Goal: Task Accomplishment & Management: Manage account settings

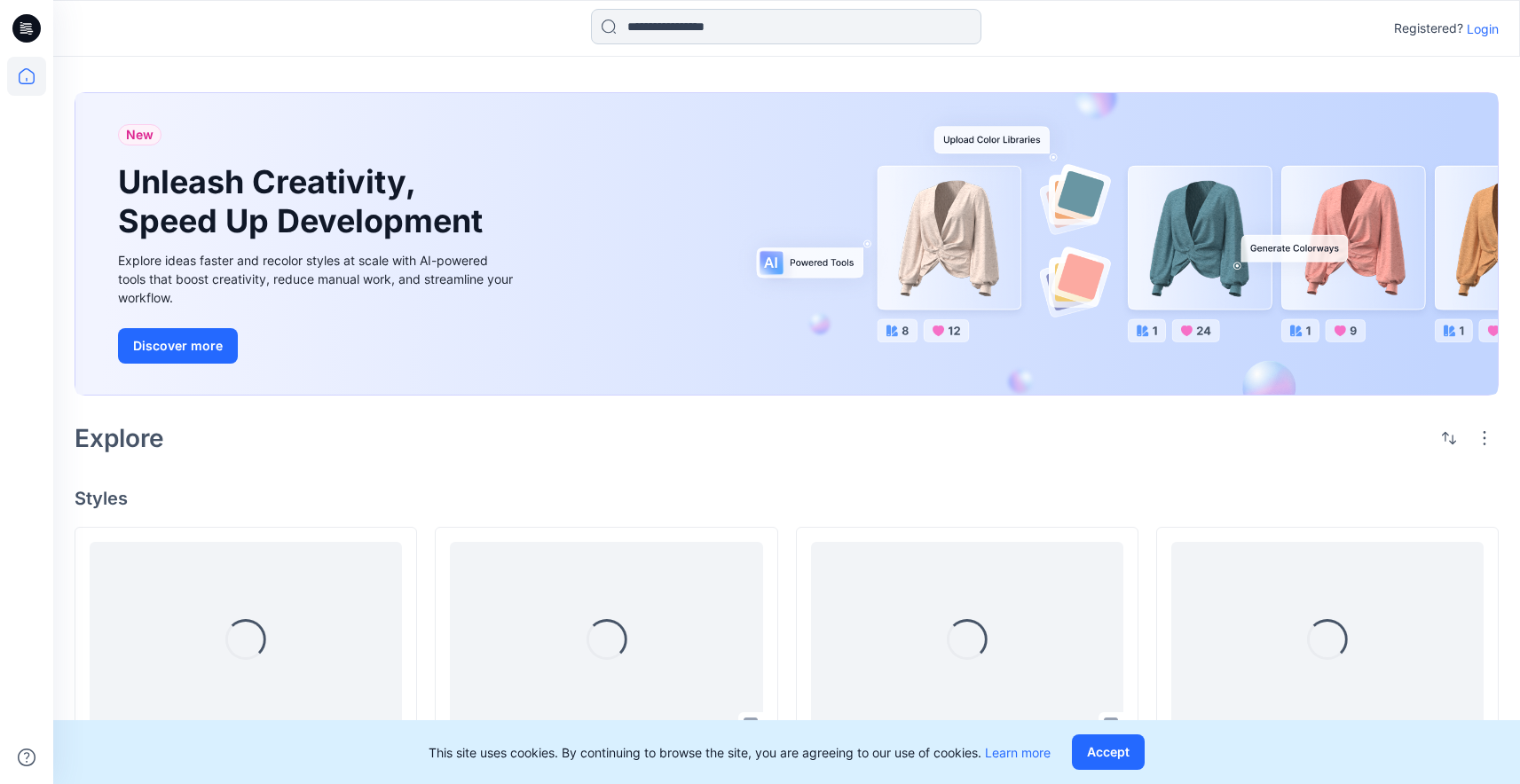
click at [745, 20] on input at bounding box center [786, 26] width 391 height 35
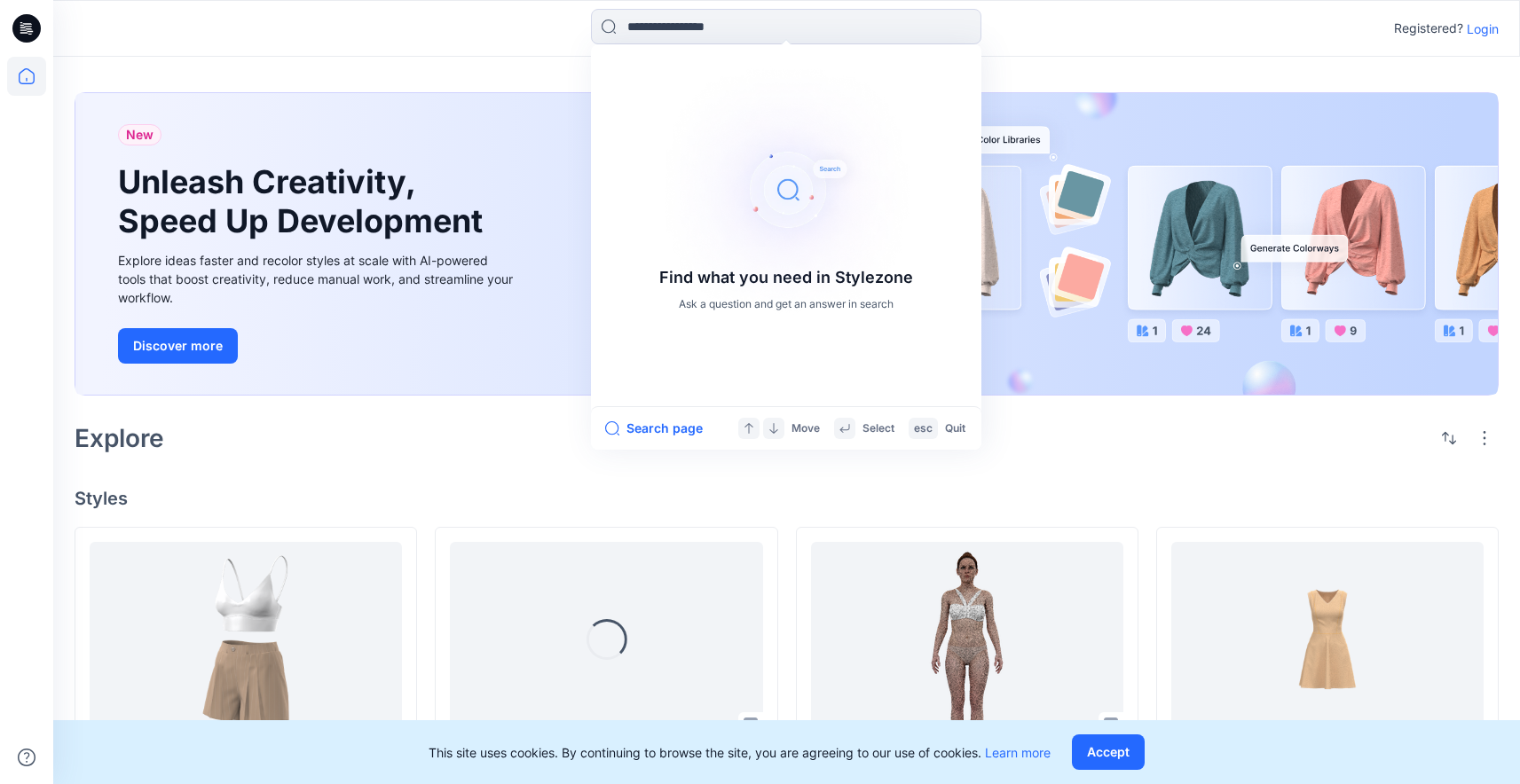
click at [1475, 32] on p "Login" at bounding box center [1482, 29] width 32 height 19
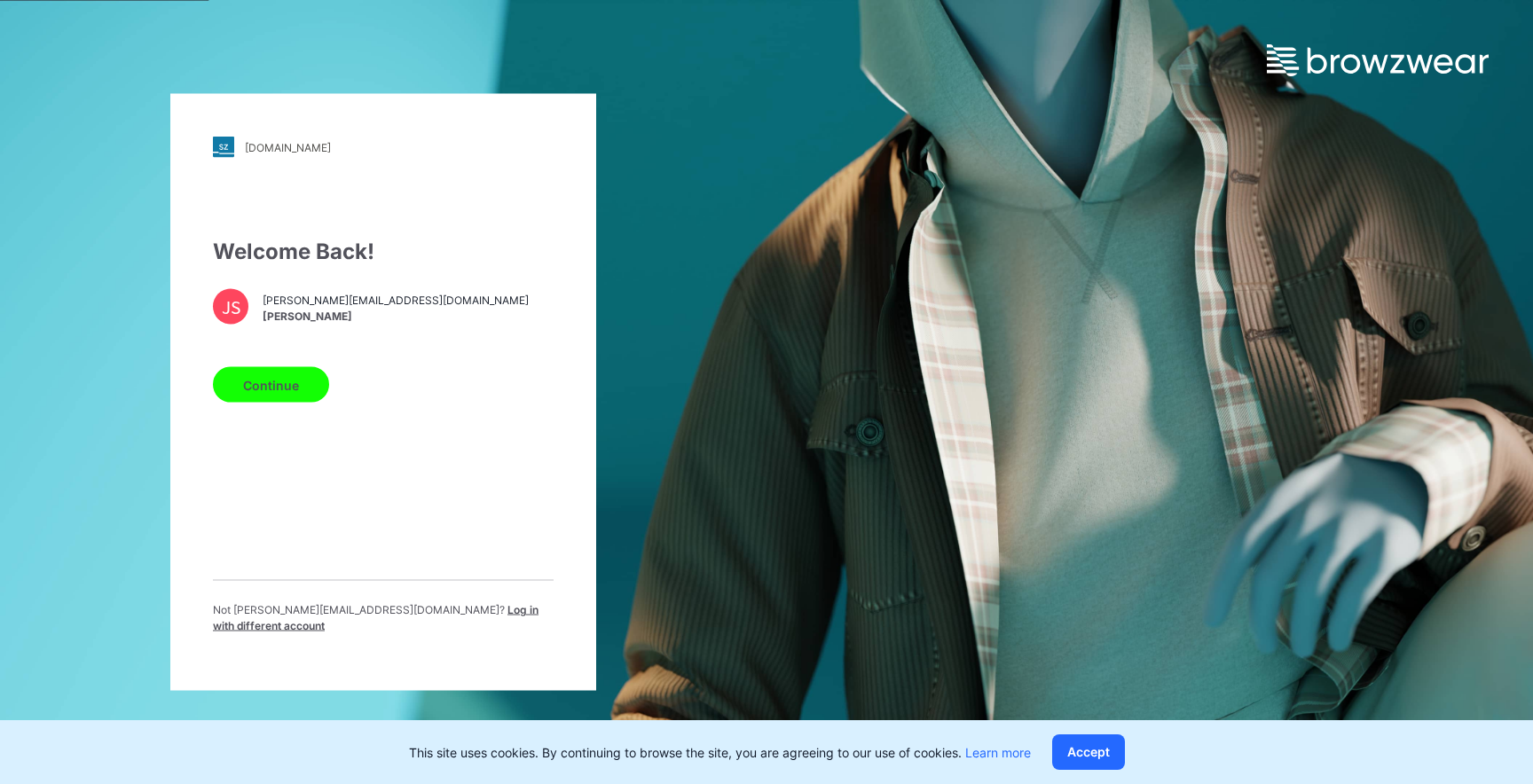
click at [330, 381] on div "Continue" at bounding box center [383, 381] width 341 height 43
click at [283, 392] on button "Continue" at bounding box center [271, 385] width 117 height 35
click at [283, 396] on button "Continue" at bounding box center [271, 385] width 117 height 35
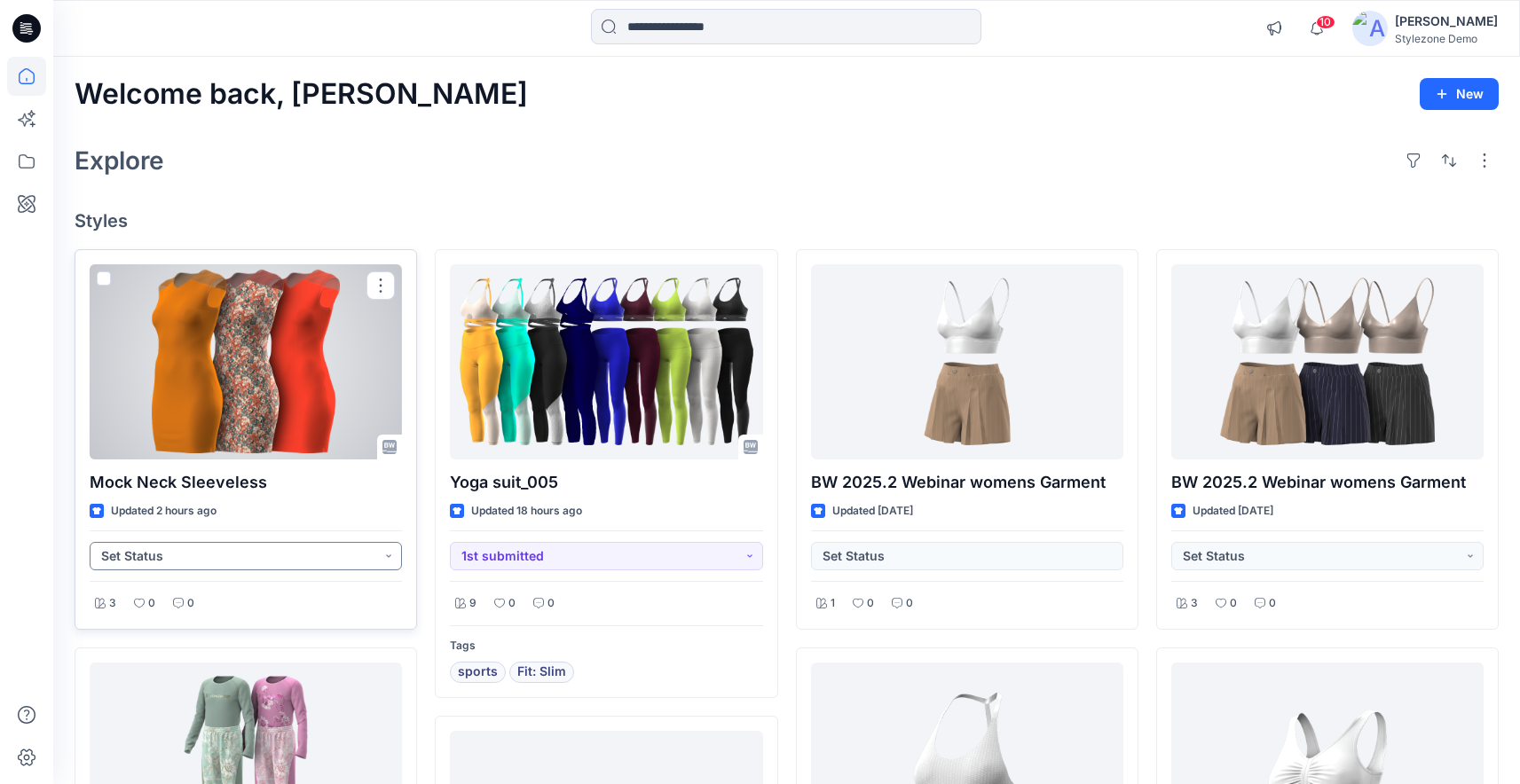
click at [250, 555] on button "Set Status" at bounding box center [246, 557] width 312 height 29
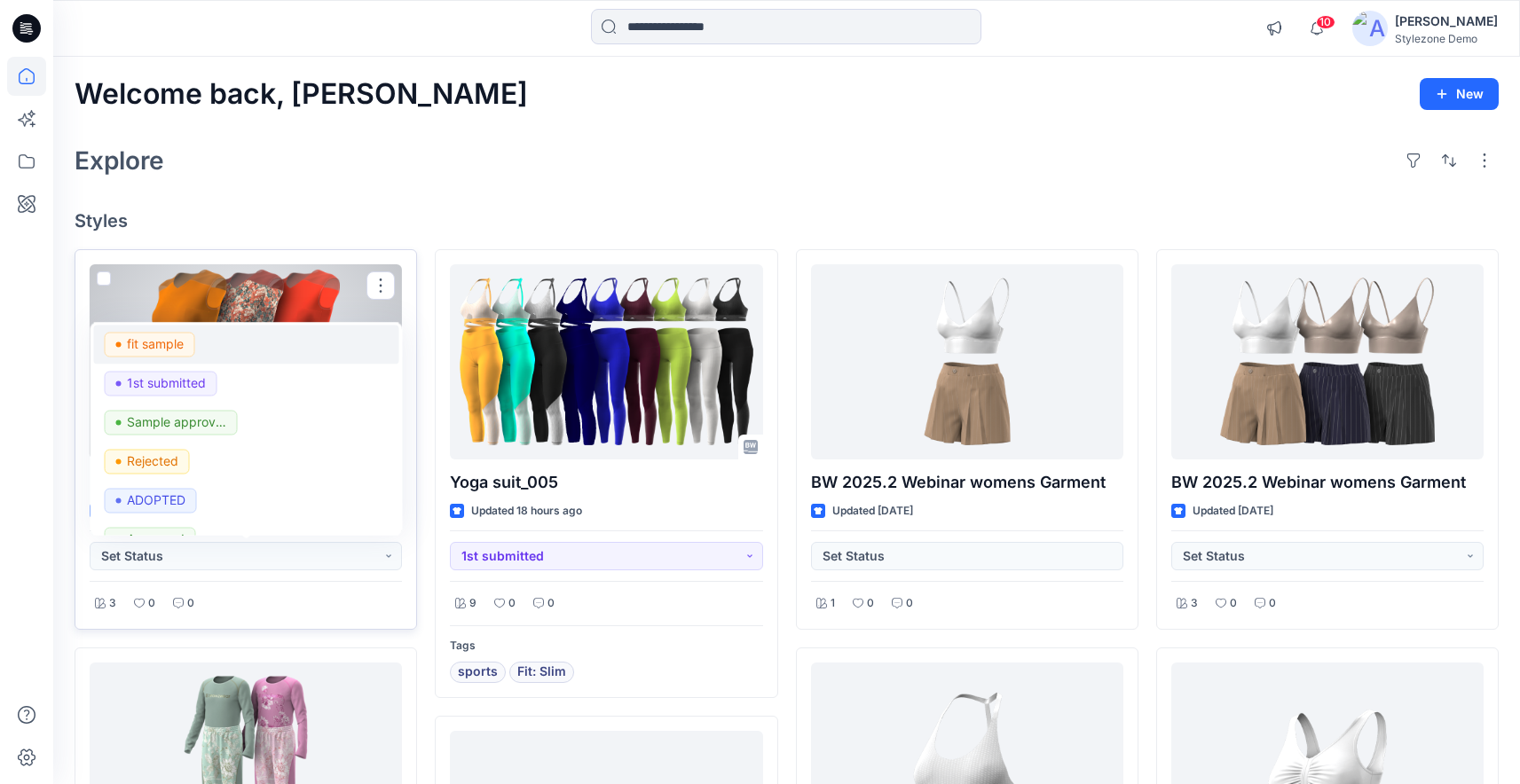
scroll to position [188, 0]
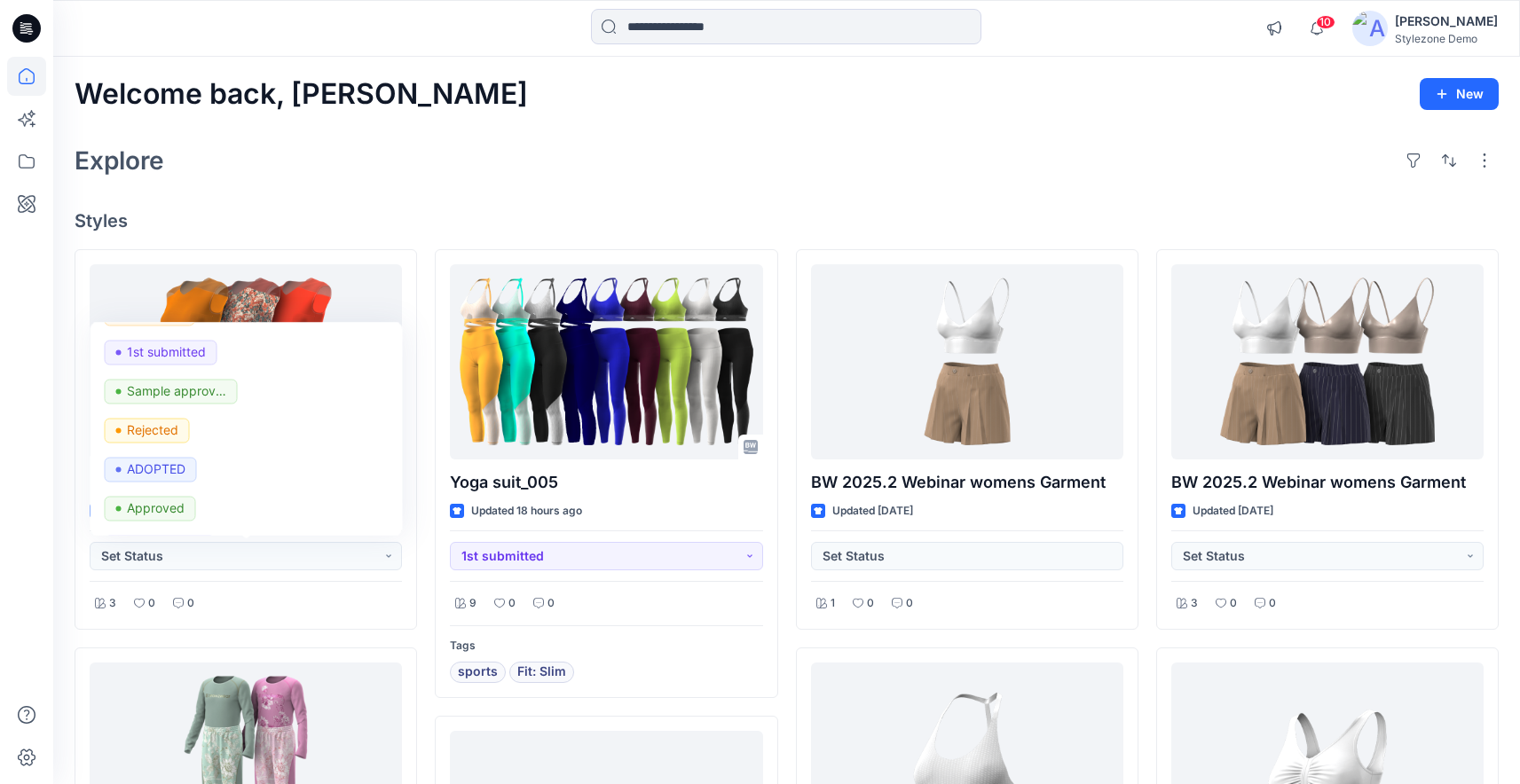
click at [567, 166] on div "Explore" at bounding box center [786, 160] width 1424 height 43
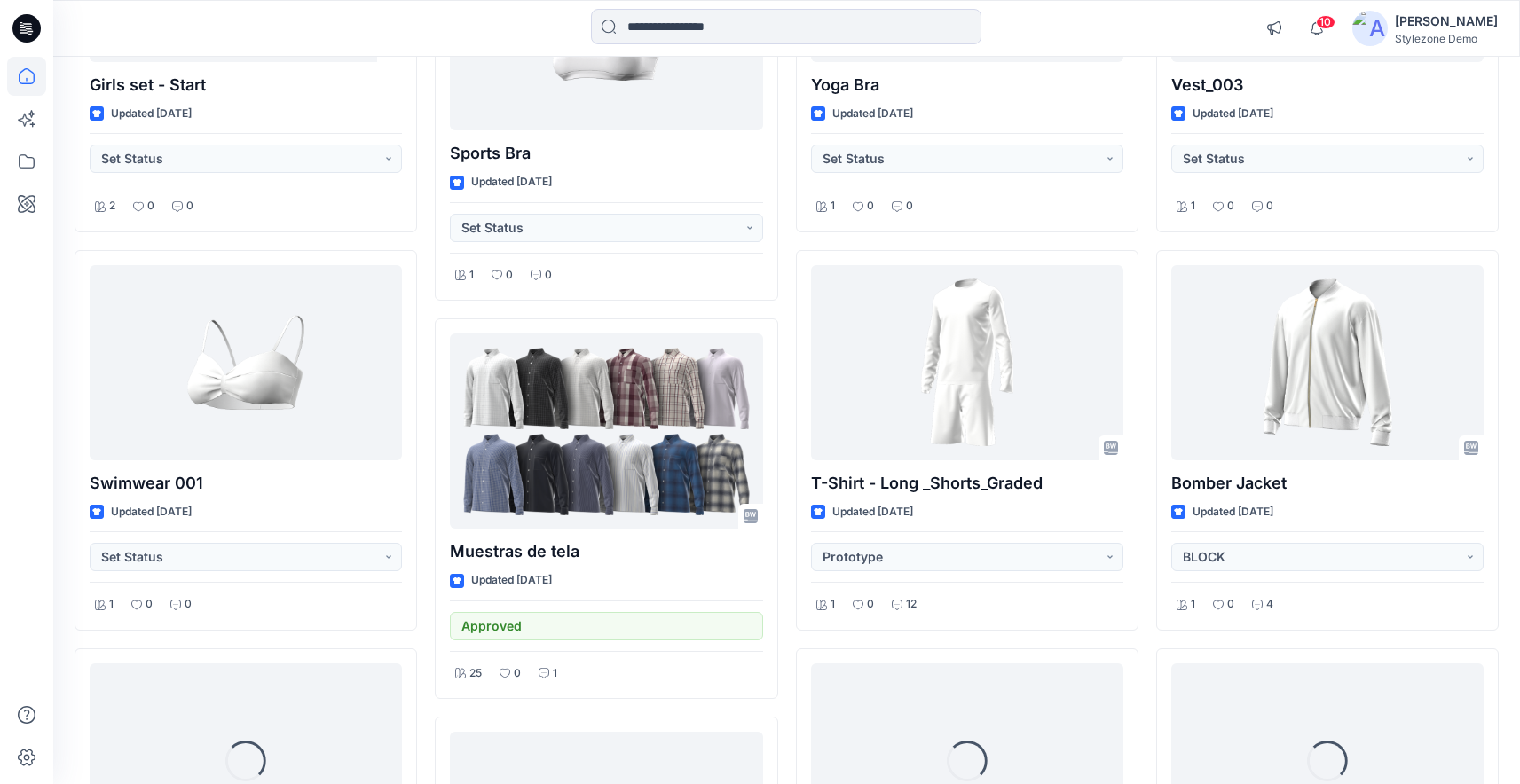
scroll to position [272, 0]
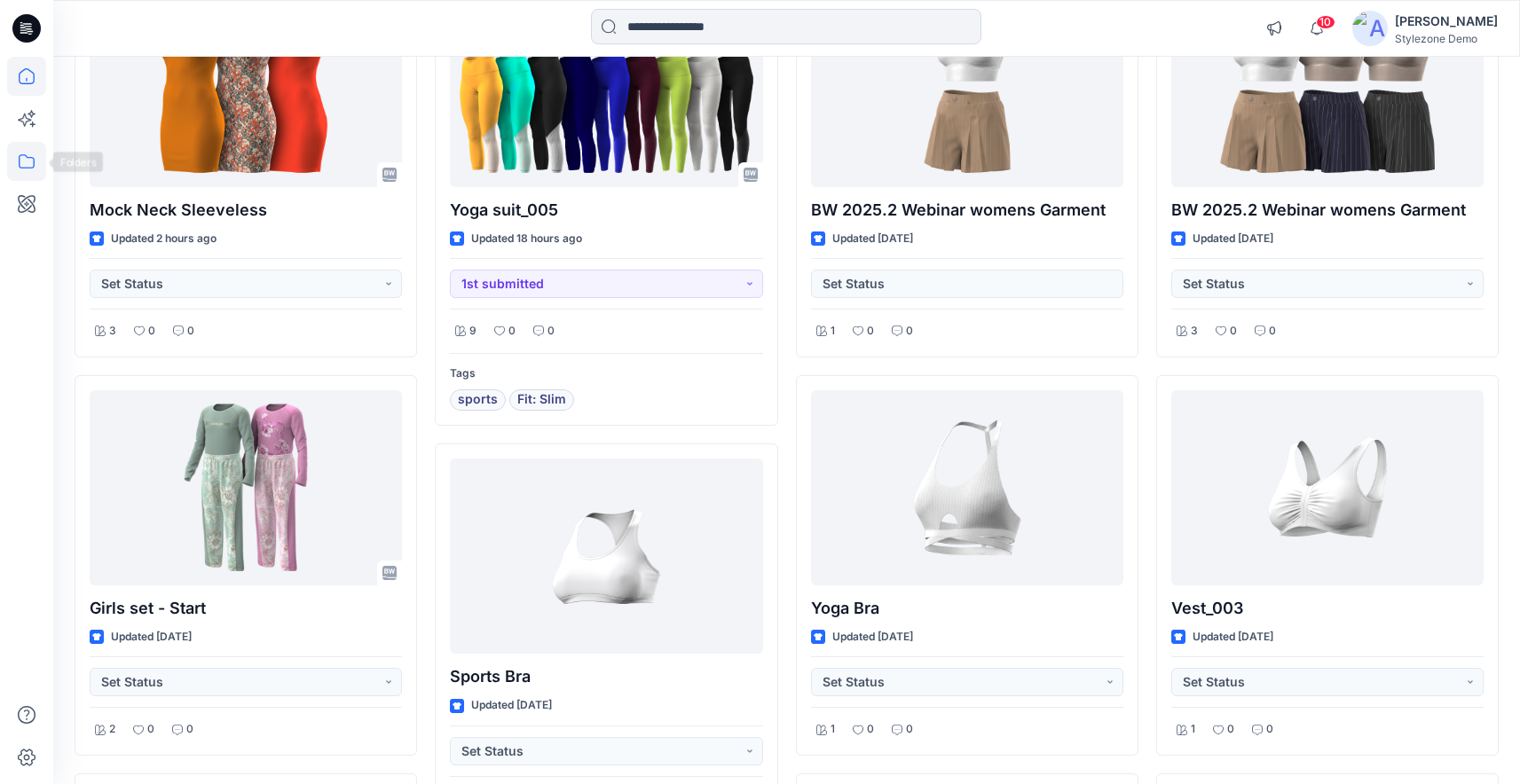
click at [26, 171] on icon at bounding box center [26, 161] width 39 height 39
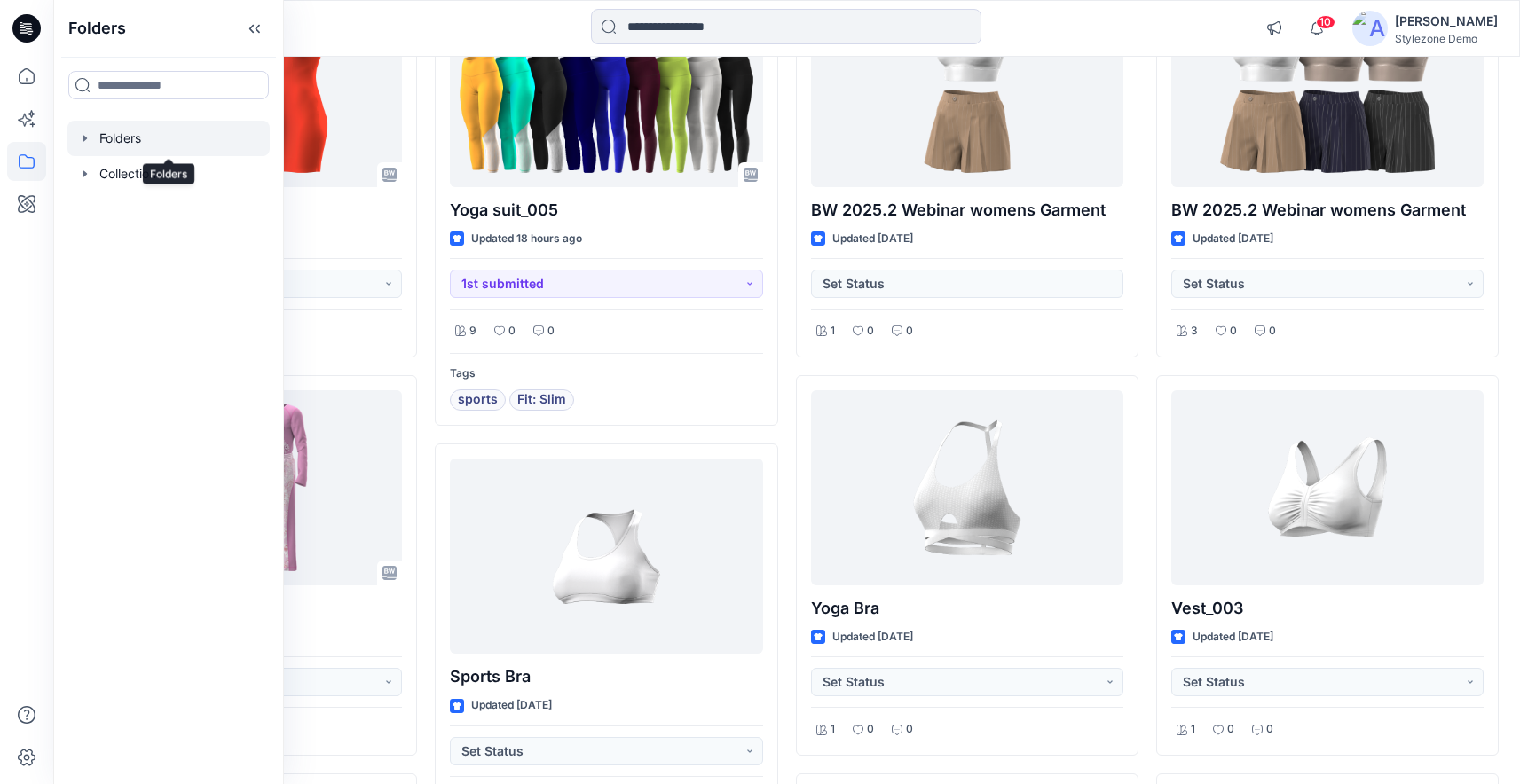
click at [81, 153] on div at bounding box center [169, 138] width 203 height 35
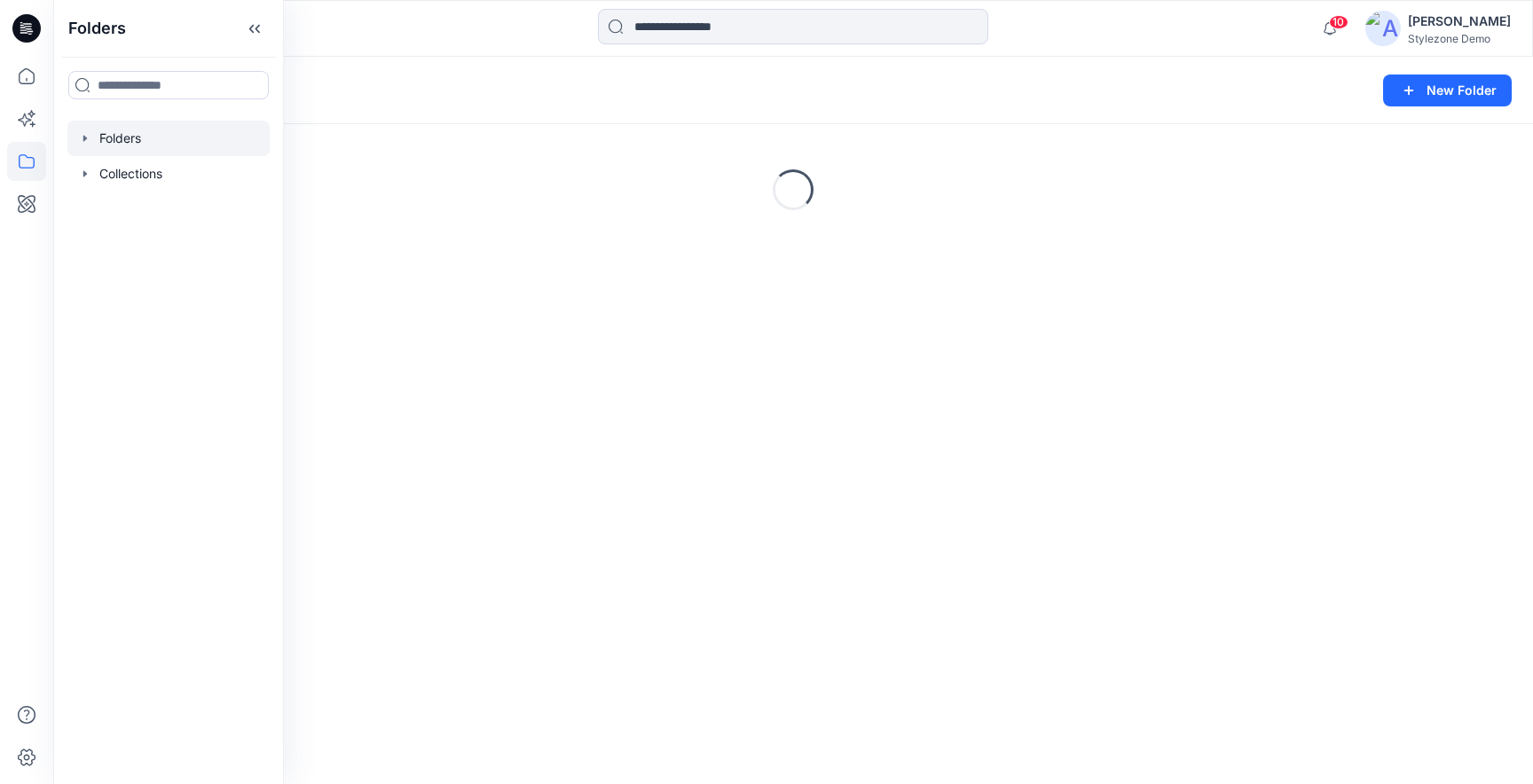
click at [85, 135] on icon "button" at bounding box center [85, 138] width 14 height 14
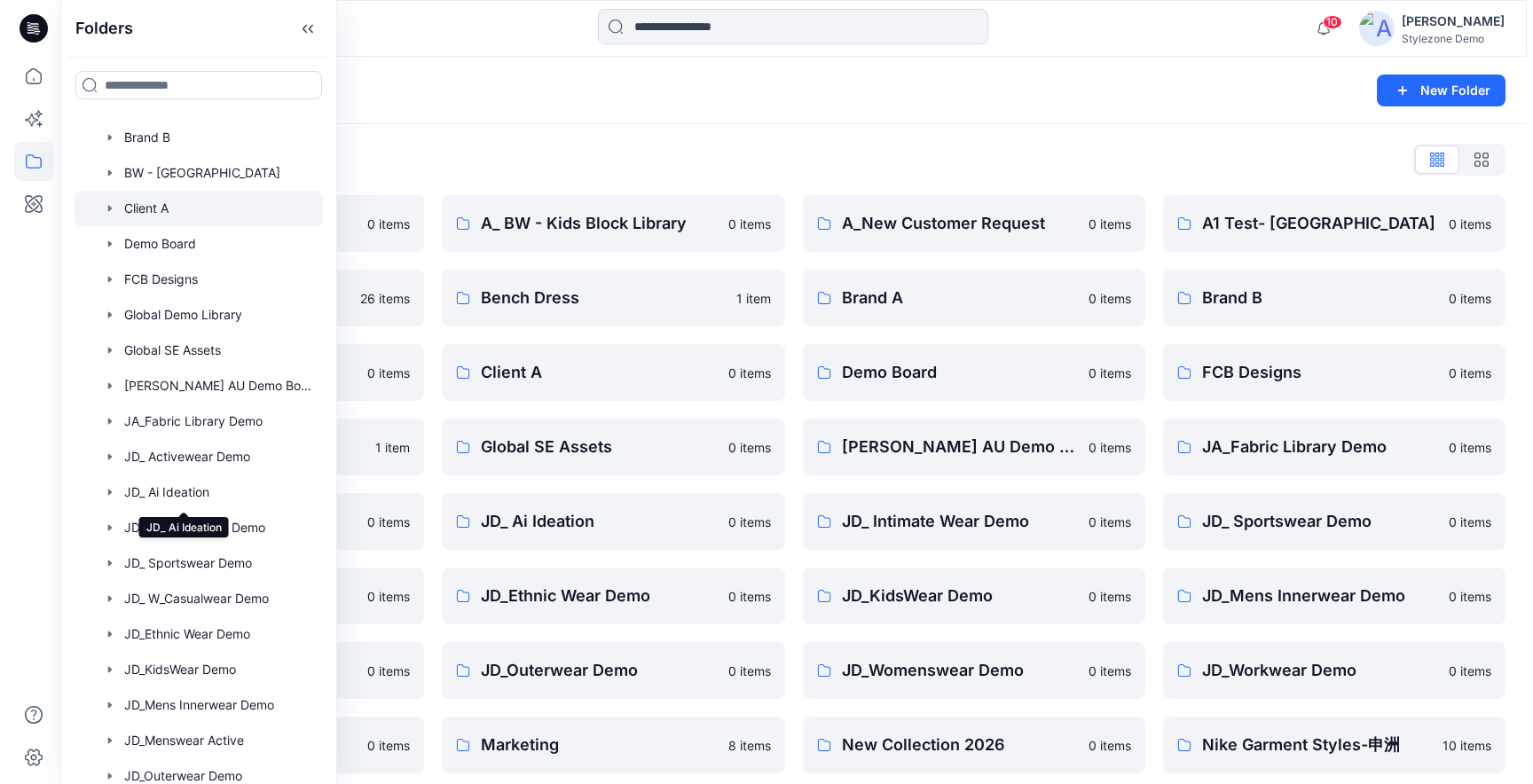
scroll to position [490, 0]
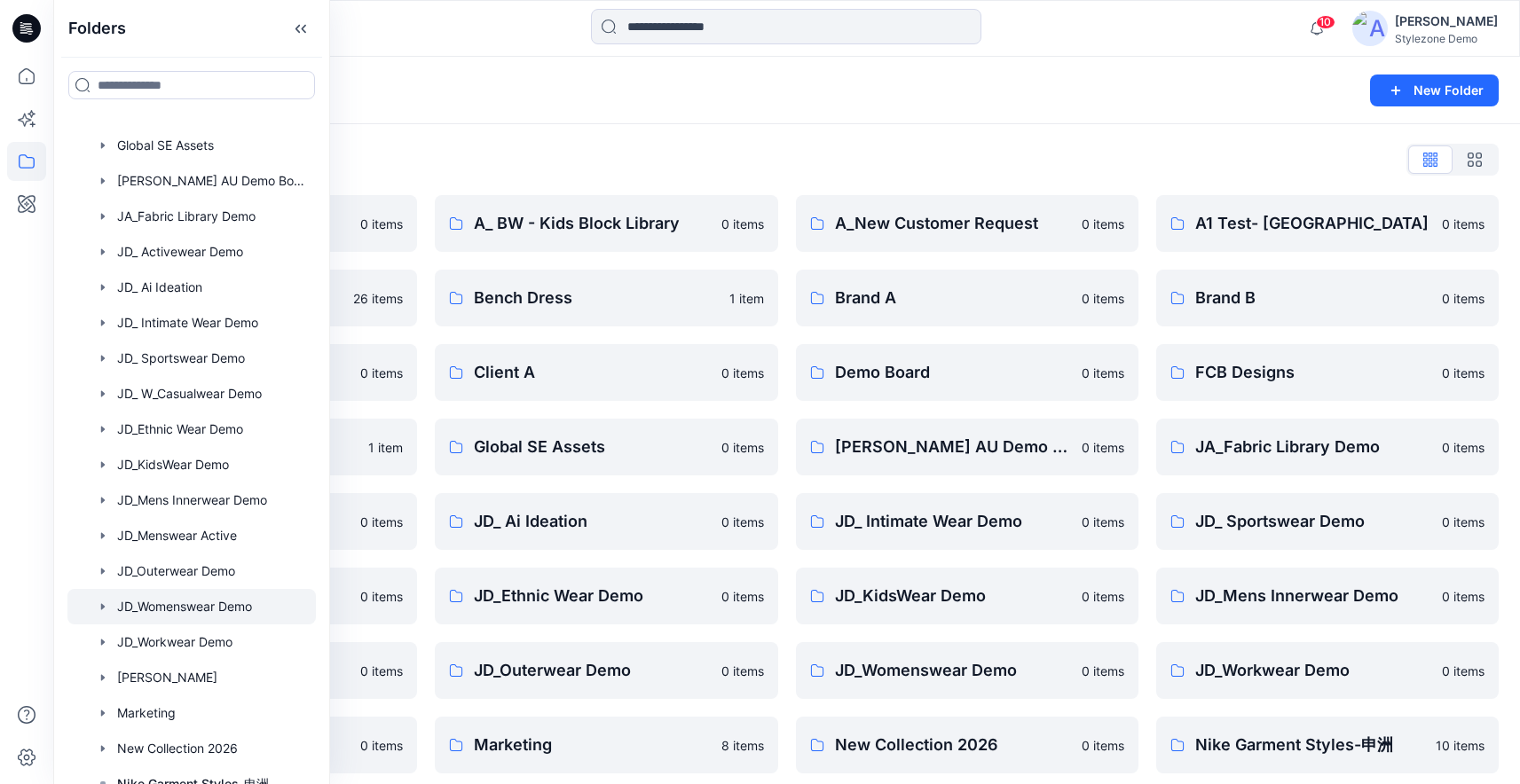
click at [201, 606] on div at bounding box center [192, 606] width 248 height 35
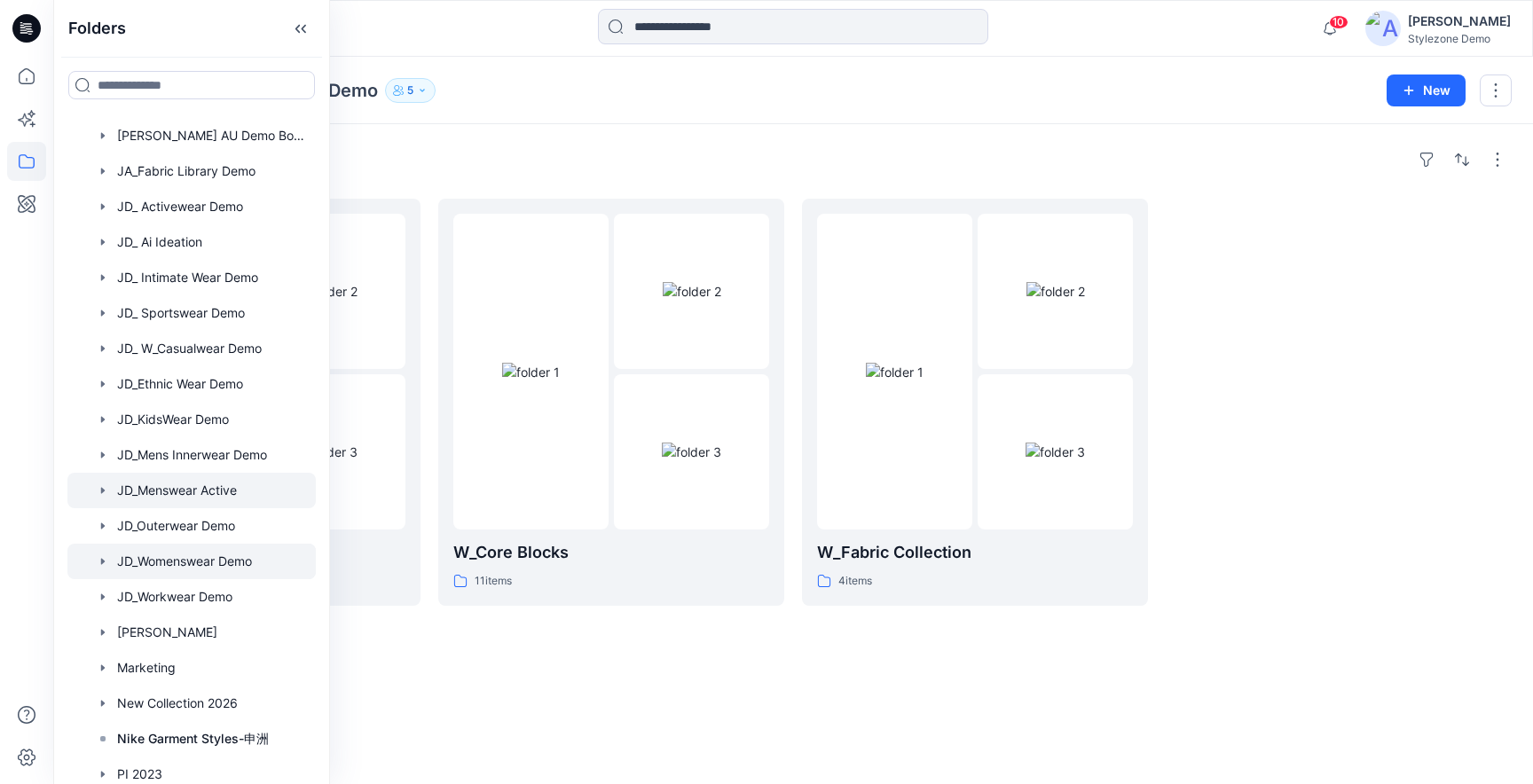
scroll to position [575, 0]
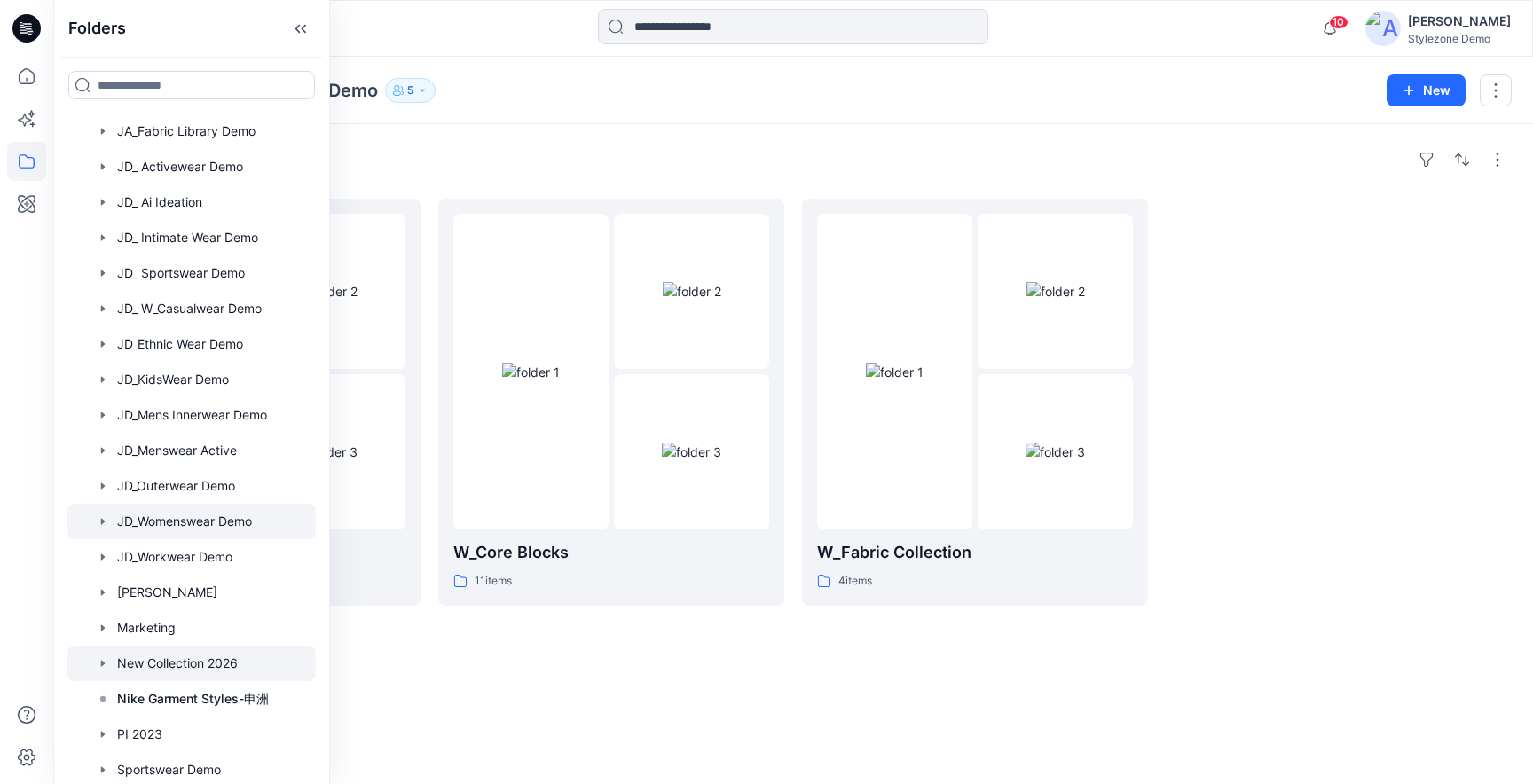
click at [198, 655] on div at bounding box center [192, 663] width 248 height 35
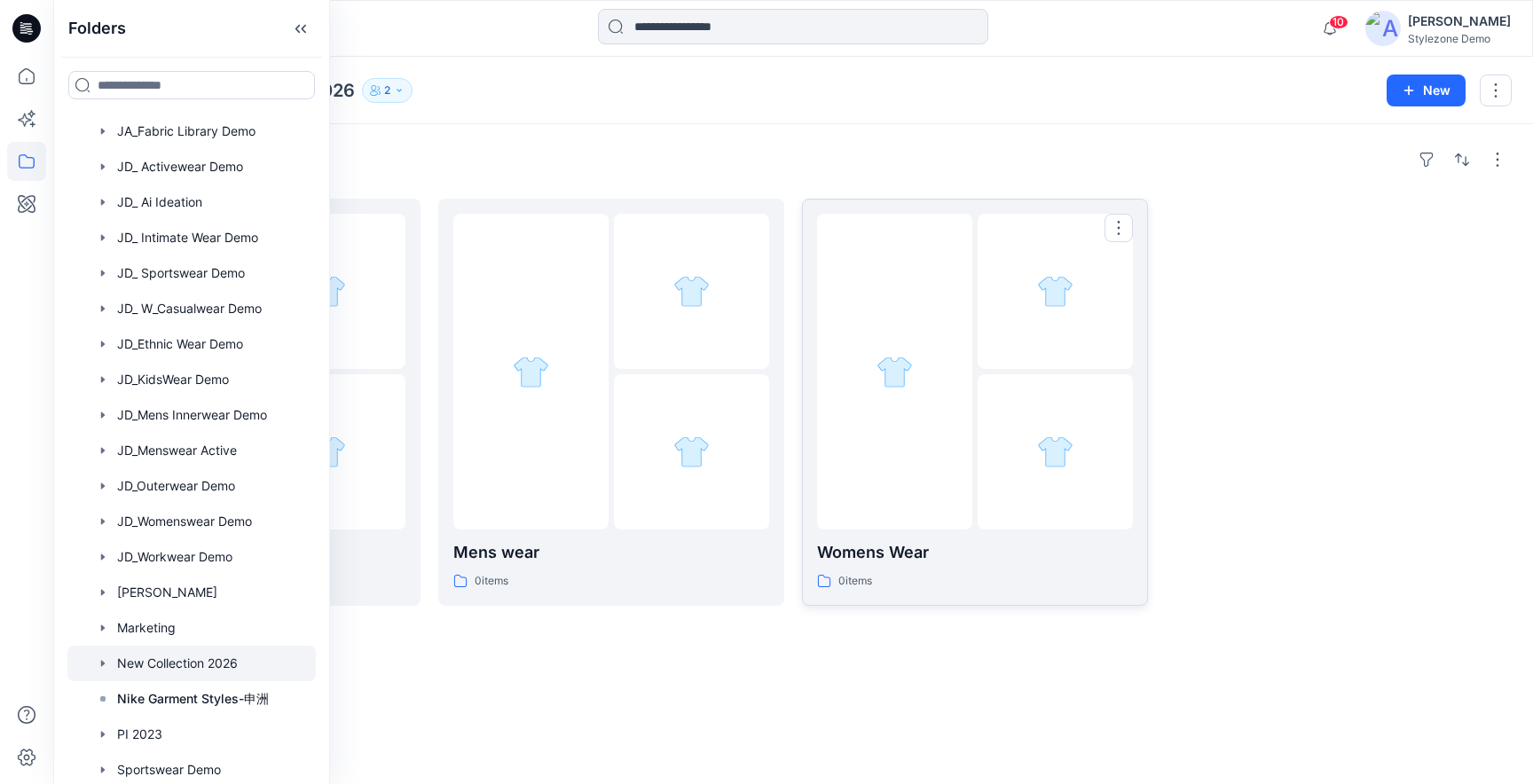
click at [1091, 454] on div at bounding box center [1055, 452] width 156 height 156
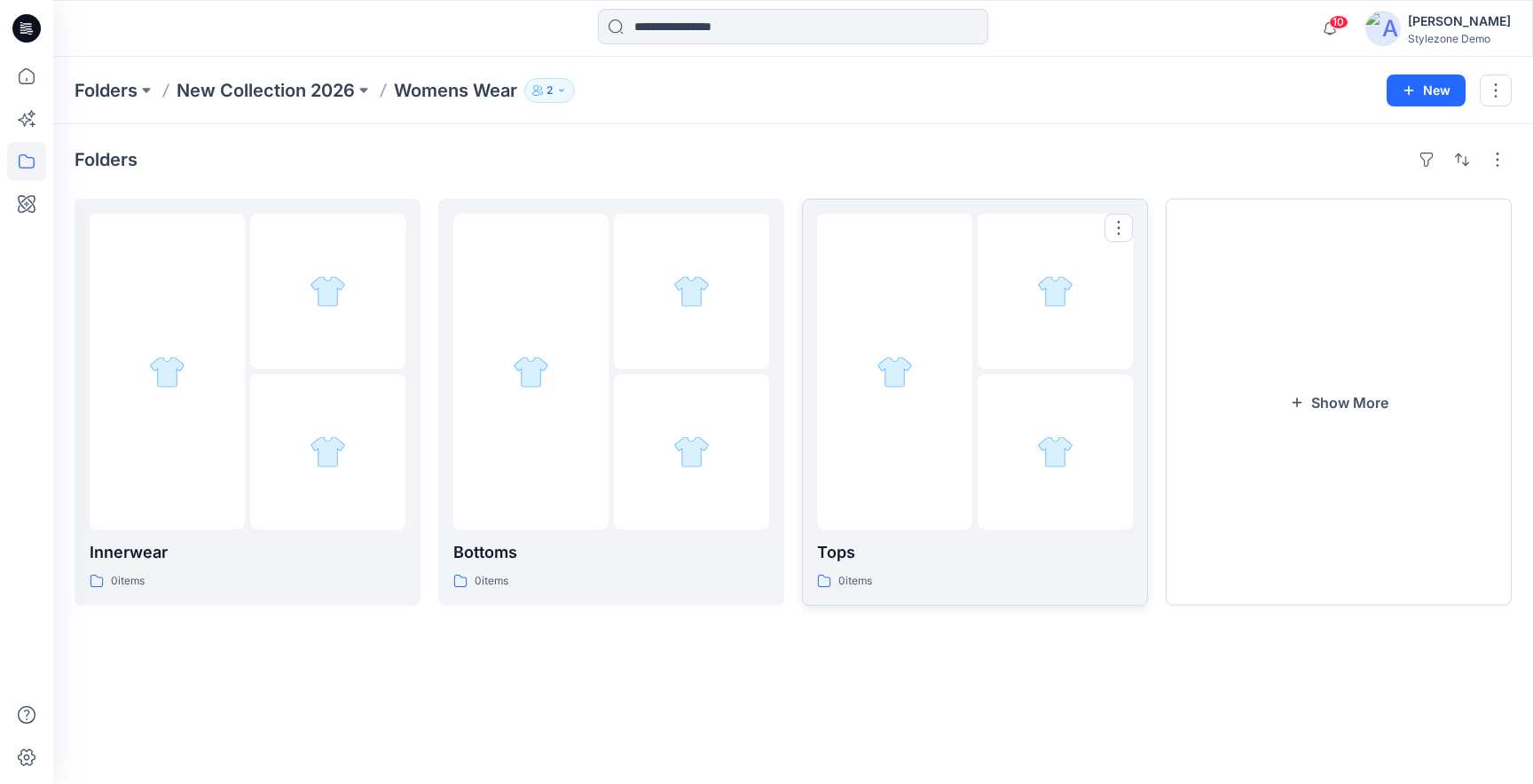
click at [917, 454] on div at bounding box center [895, 371] width 156 height 316
click at [13, 166] on icon at bounding box center [26, 161] width 39 height 39
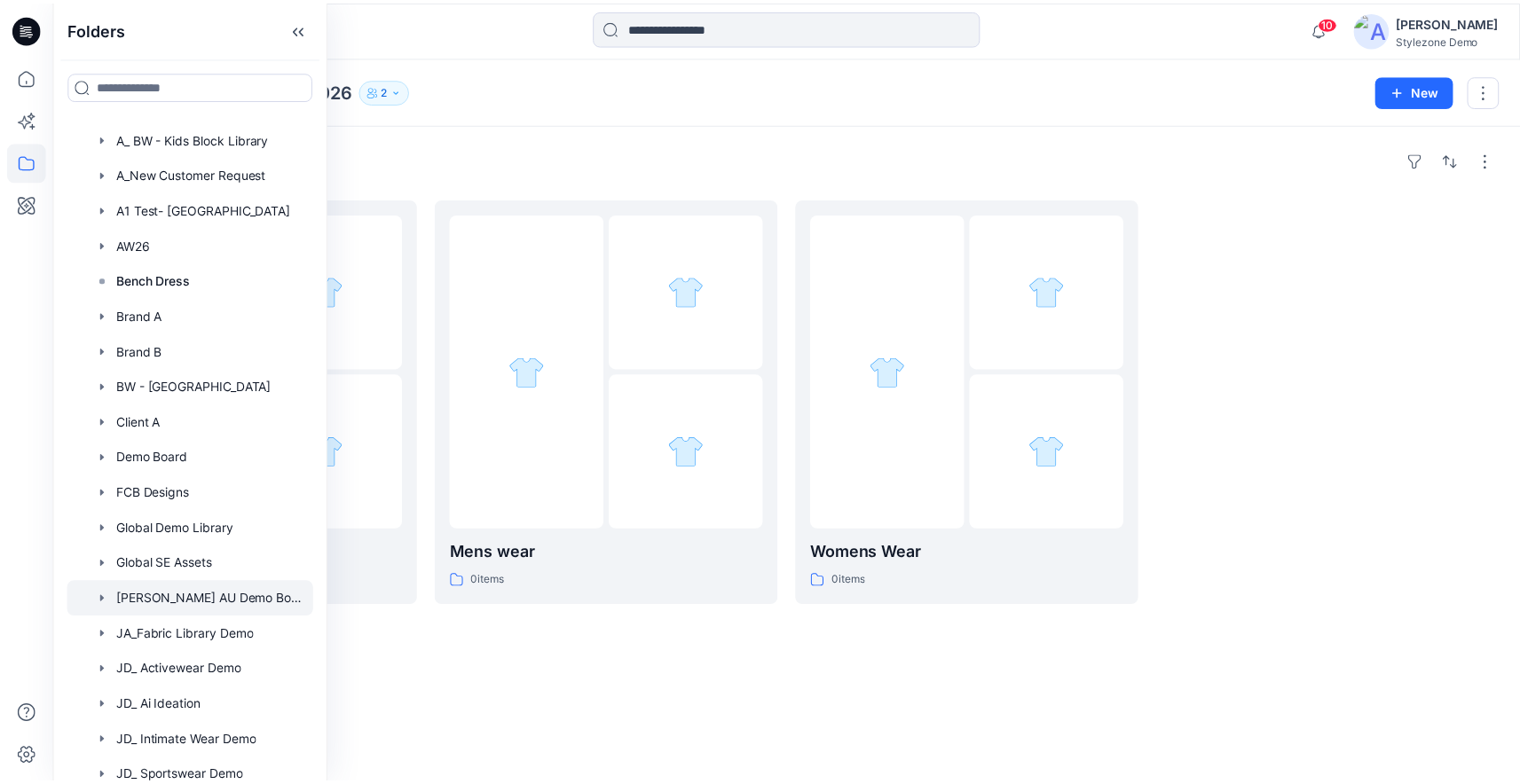
scroll to position [374, 0]
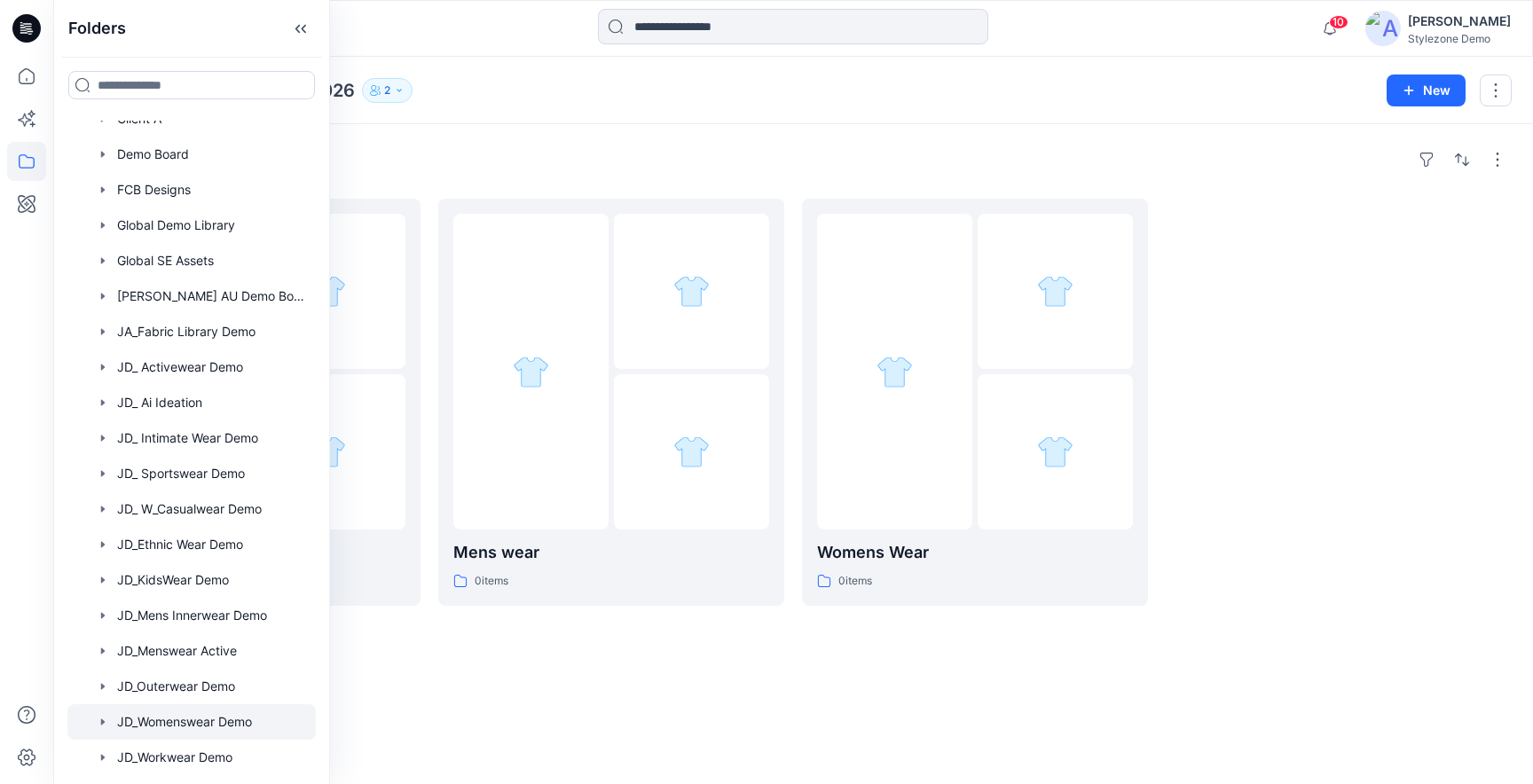
click at [200, 709] on div at bounding box center [192, 722] width 248 height 35
click at [357, 443] on img at bounding box center [328, 453] width 59 height 19
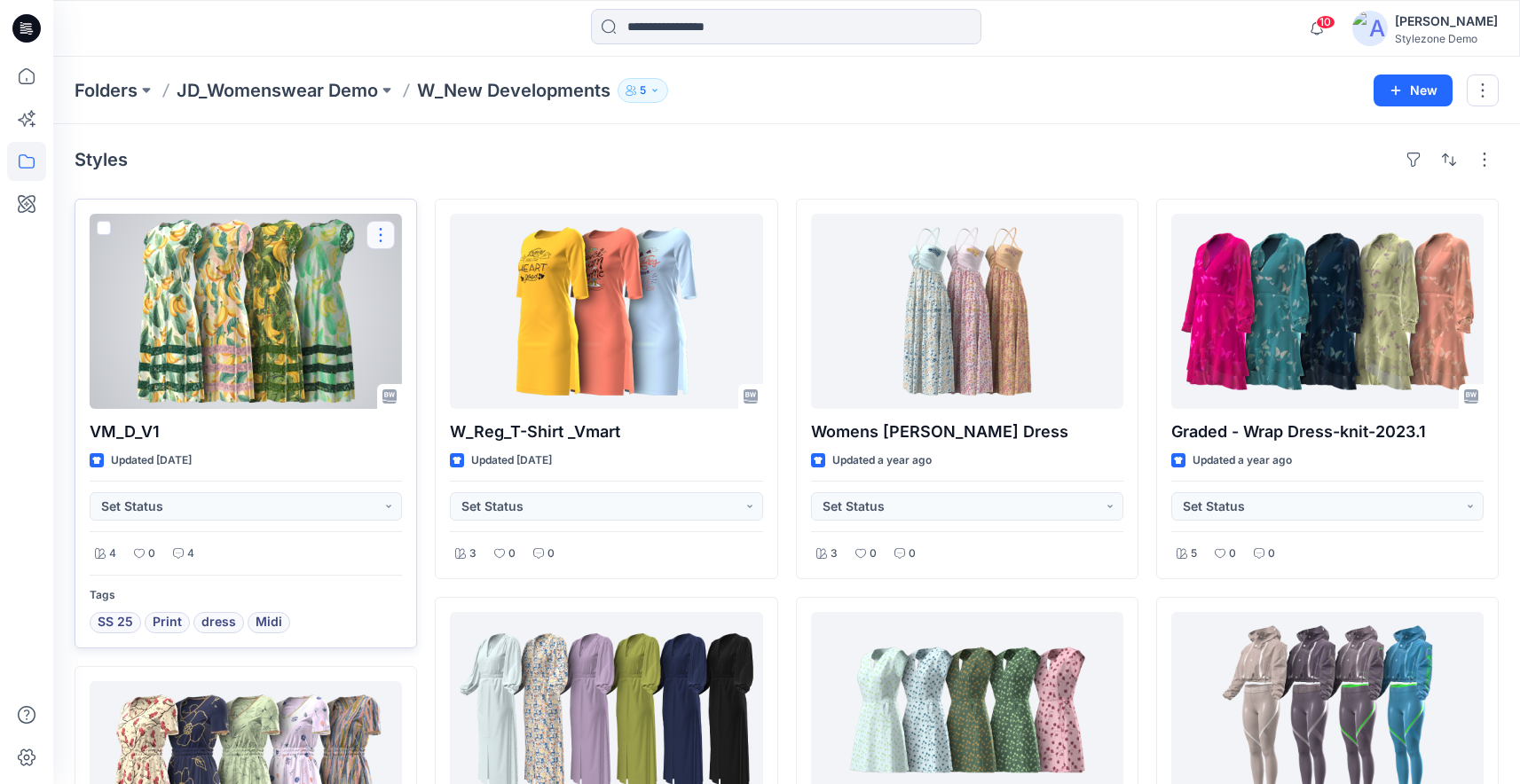
click at [378, 234] on button "button" at bounding box center [381, 235] width 29 height 29
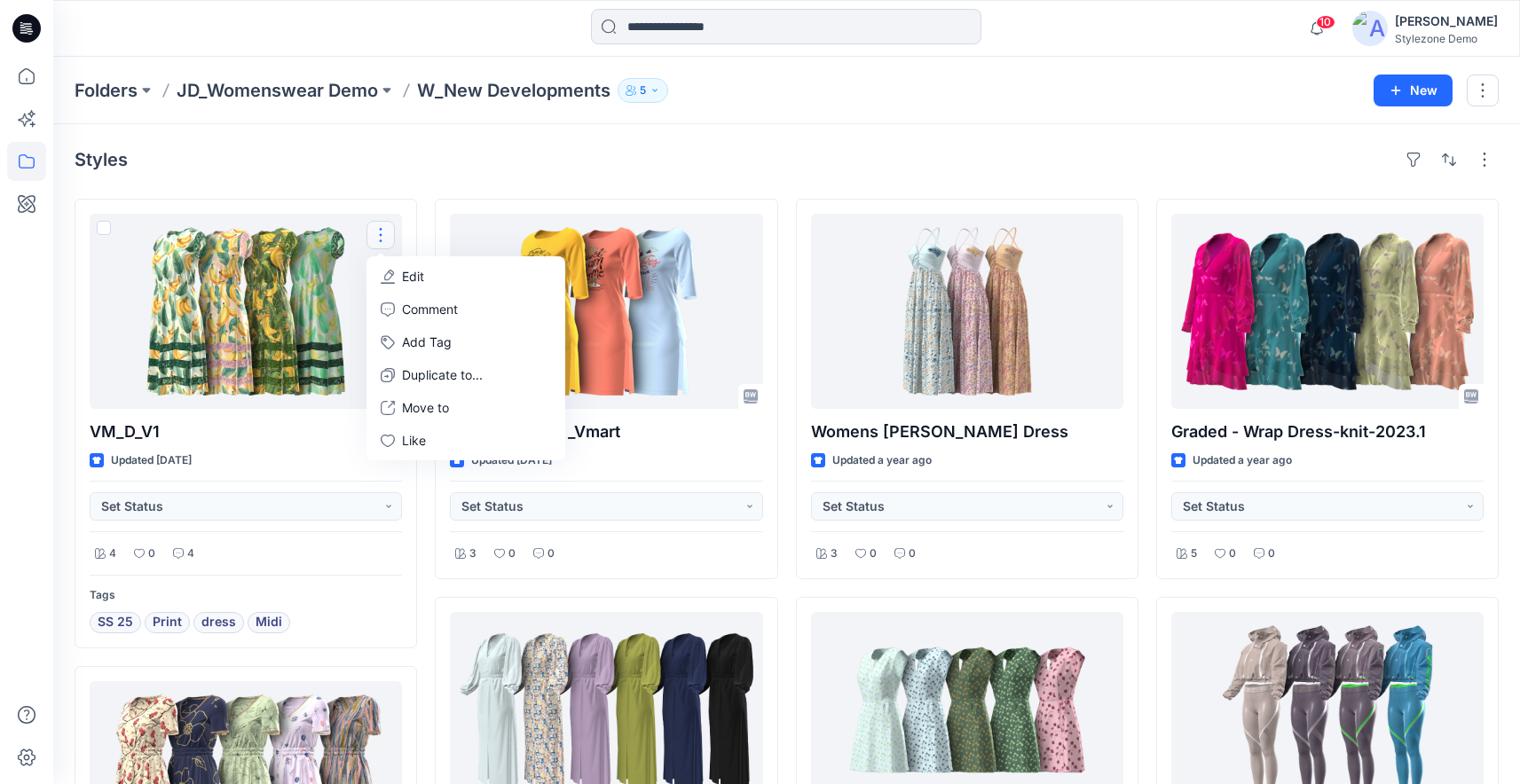
click at [581, 171] on div "Styles" at bounding box center [786, 159] width 1424 height 29
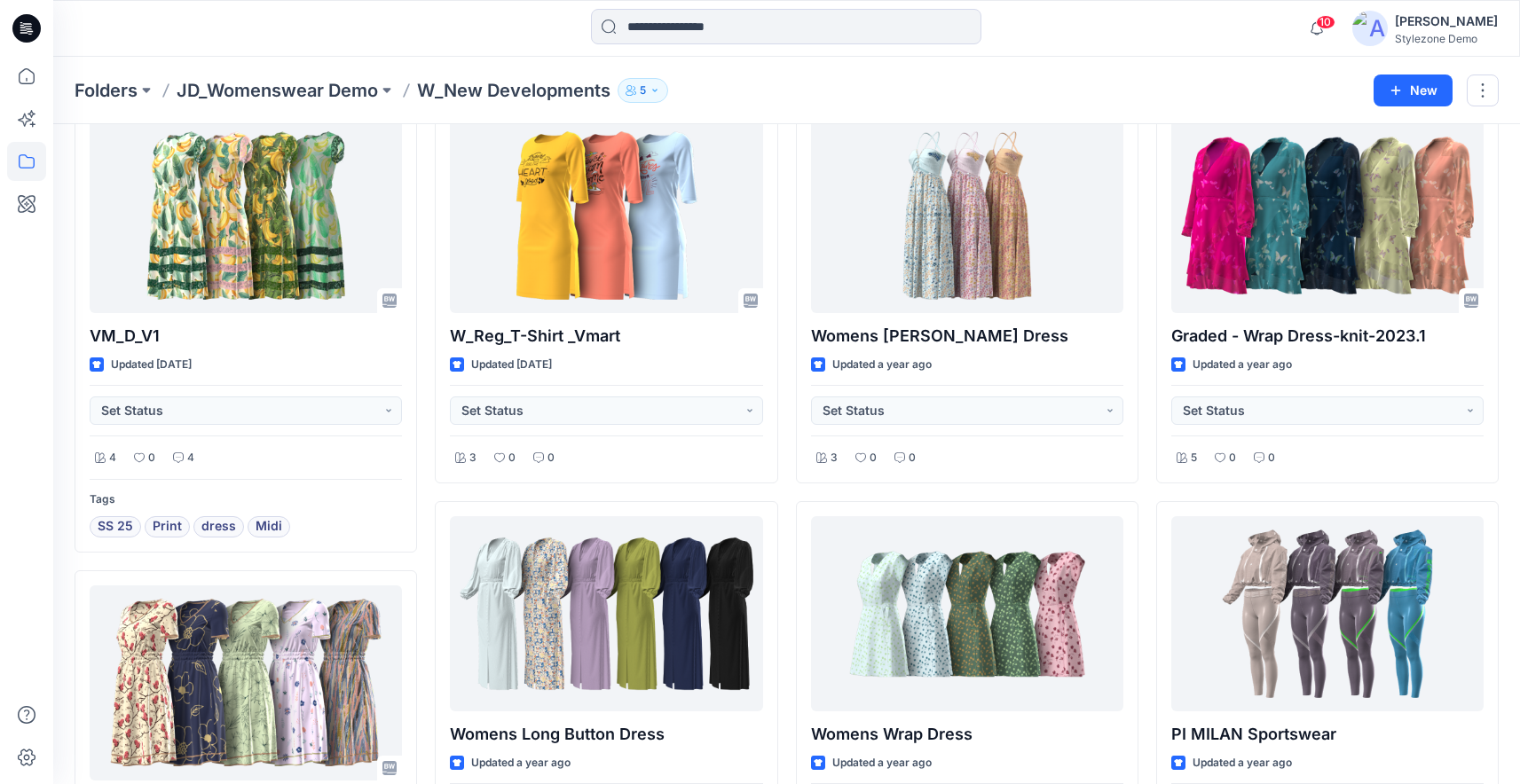
scroll to position [13, 0]
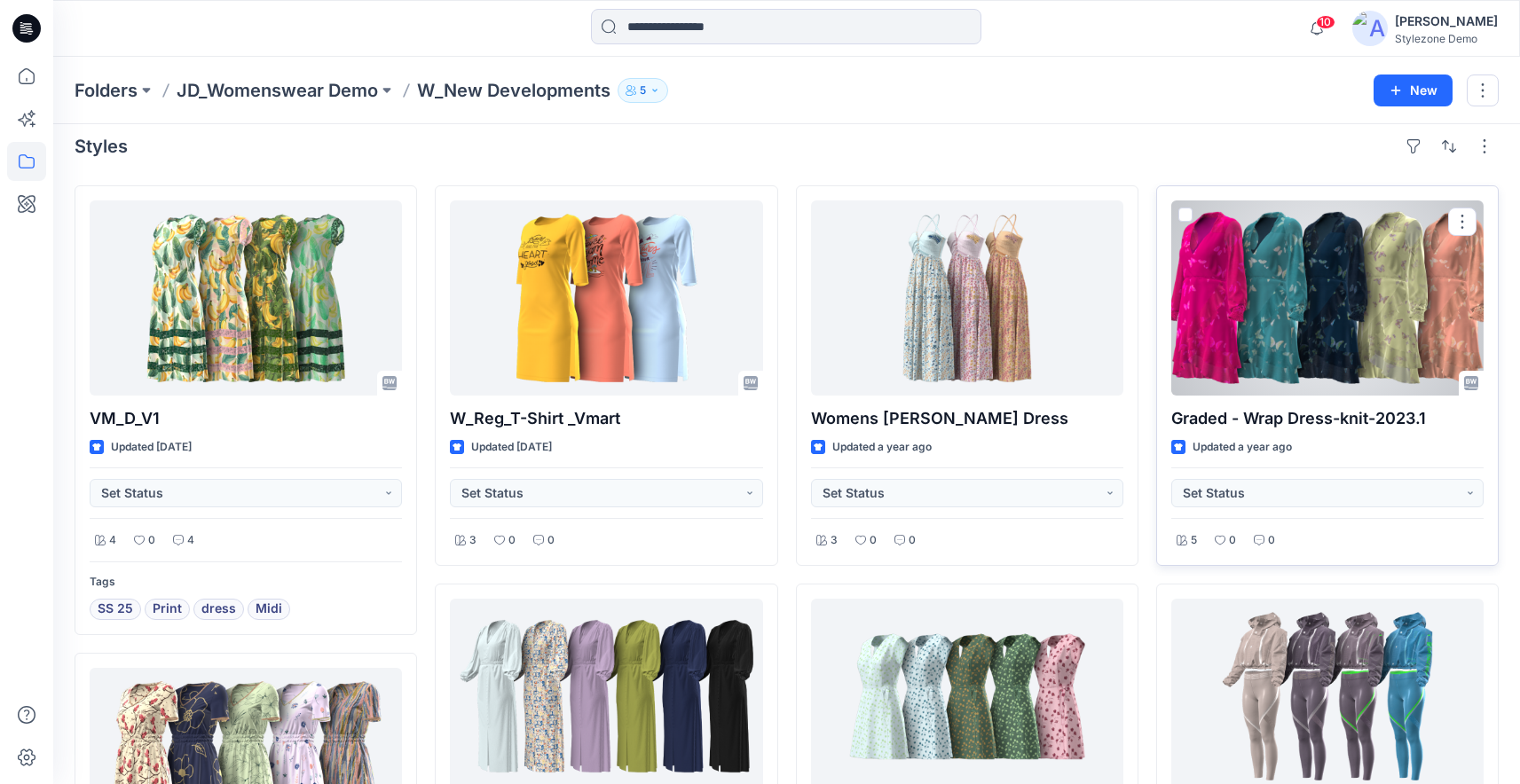
click at [1386, 280] on div at bounding box center [1327, 298] width 312 height 195
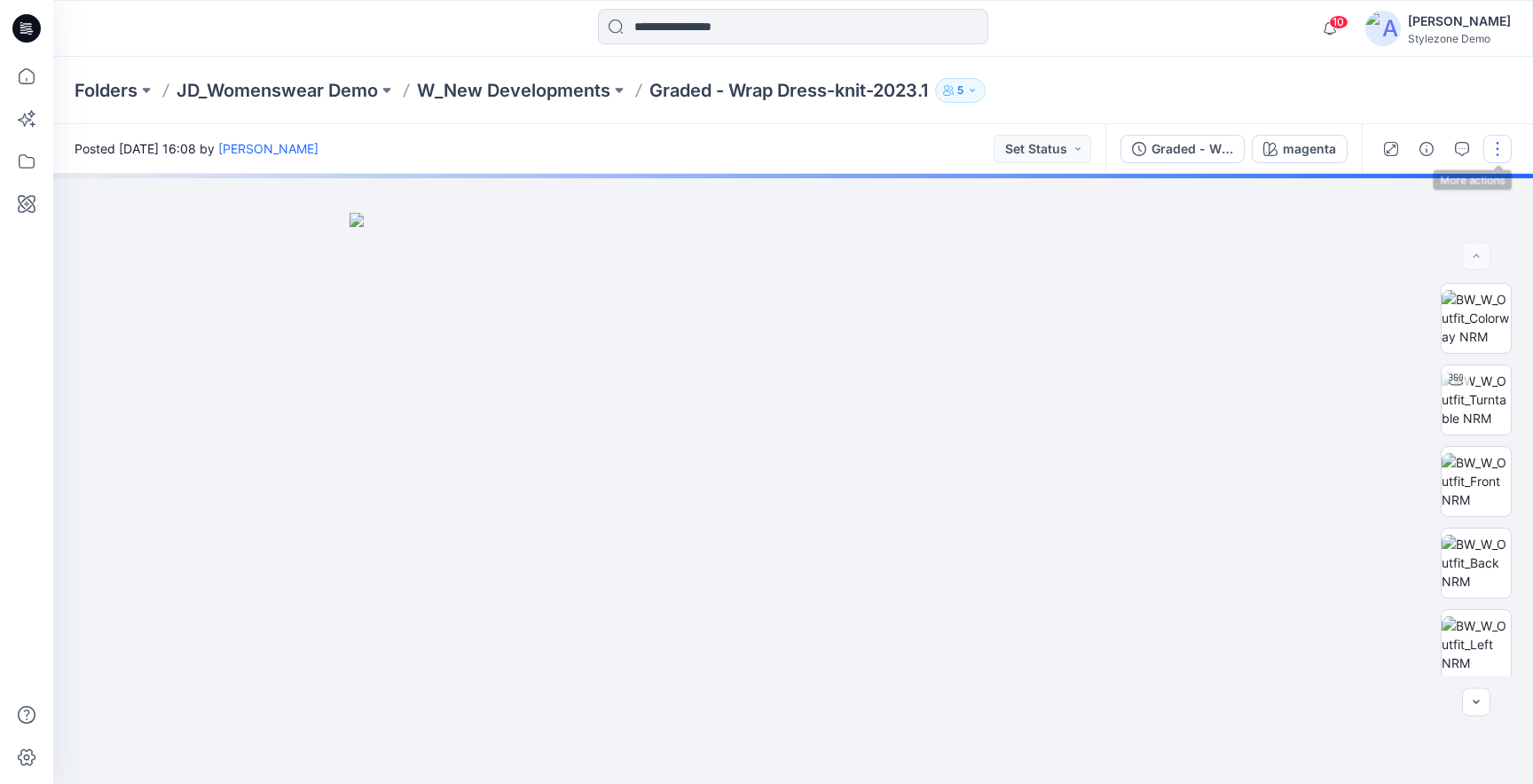
click at [1503, 142] on button "button" at bounding box center [1498, 149] width 29 height 29
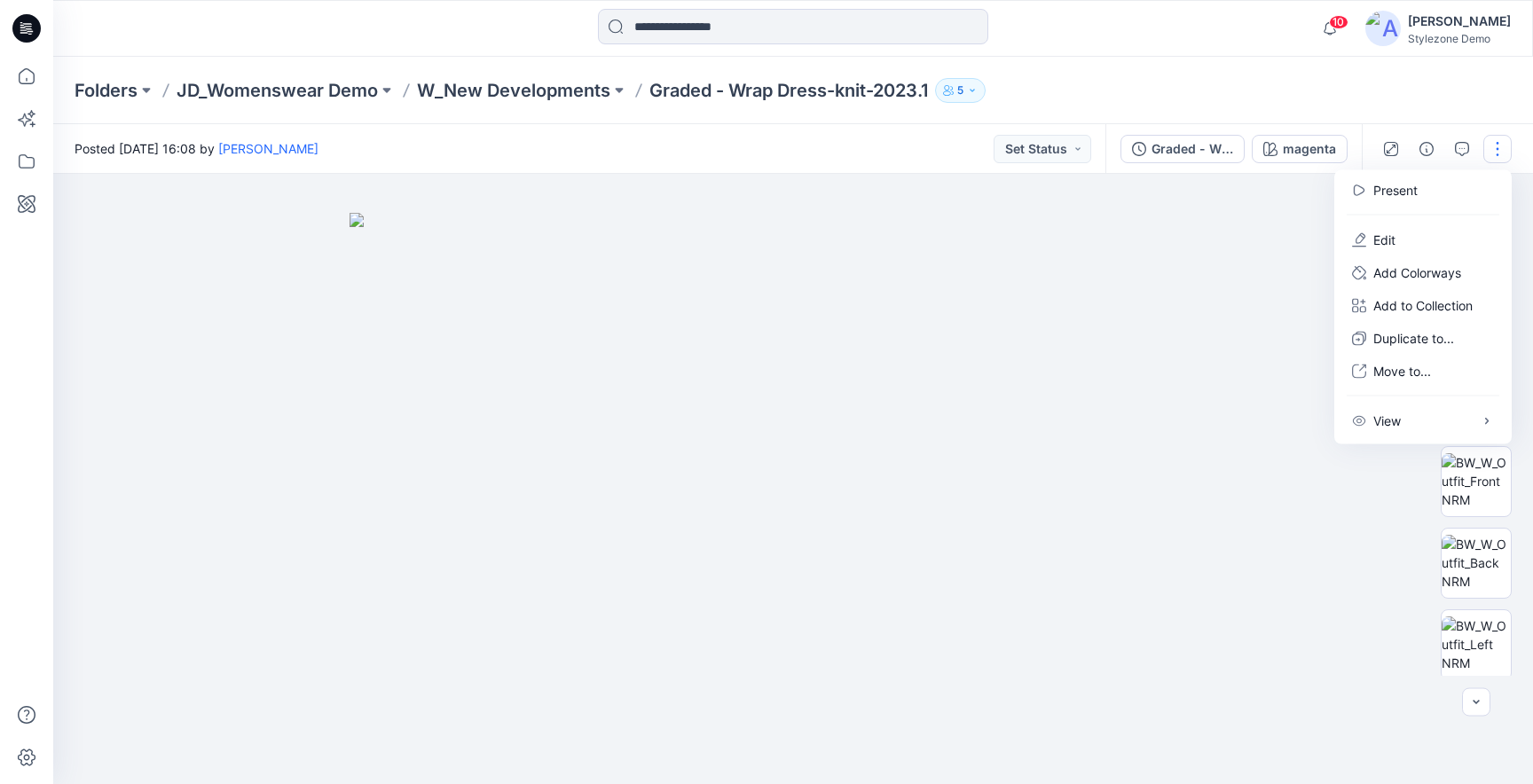
click at [1244, 232] on div at bounding box center [793, 478] width 1480 height 610
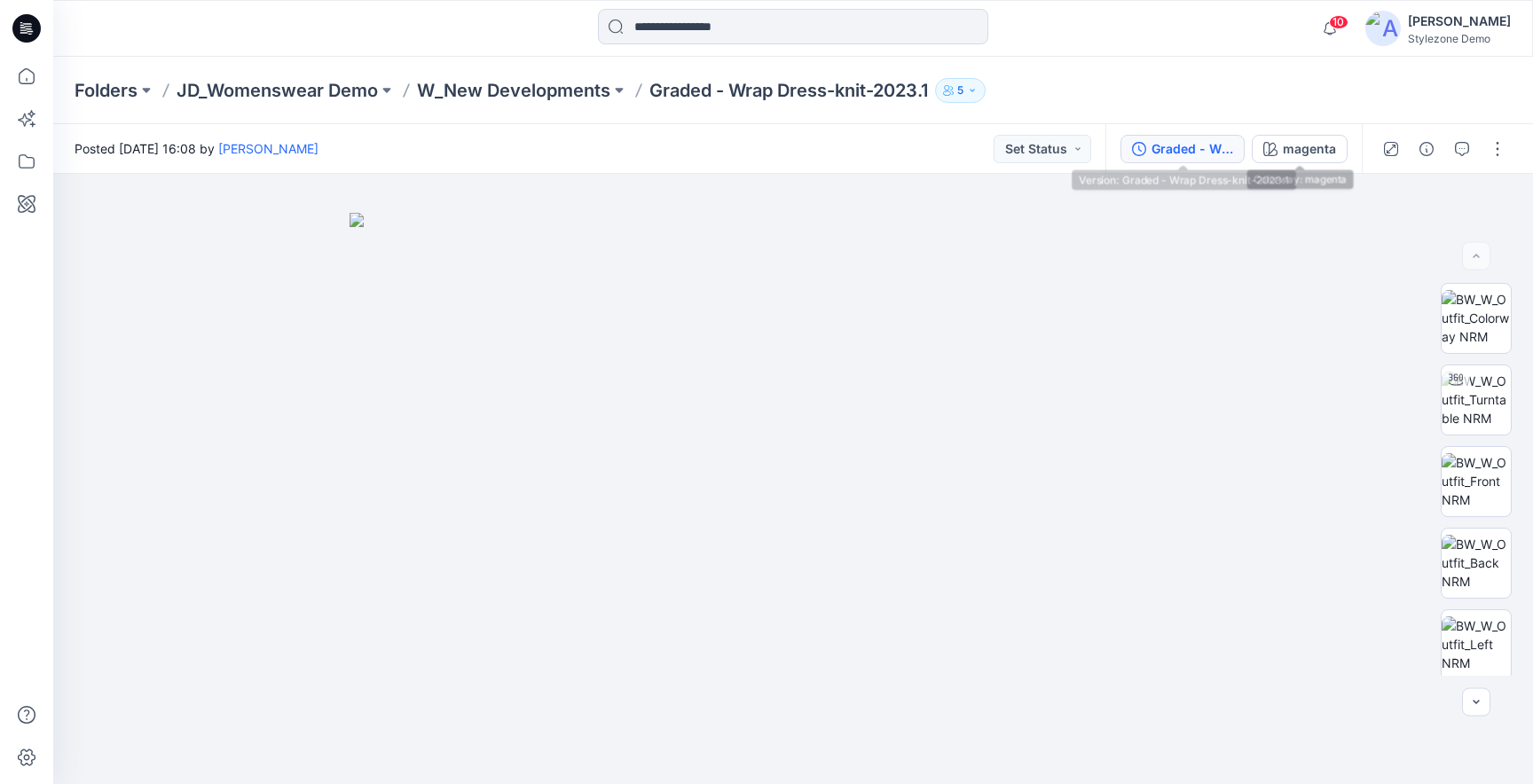
click at [1209, 149] on div "Graded - Wrap Dress-knit-2023.1" at bounding box center [1192, 149] width 81 height 19
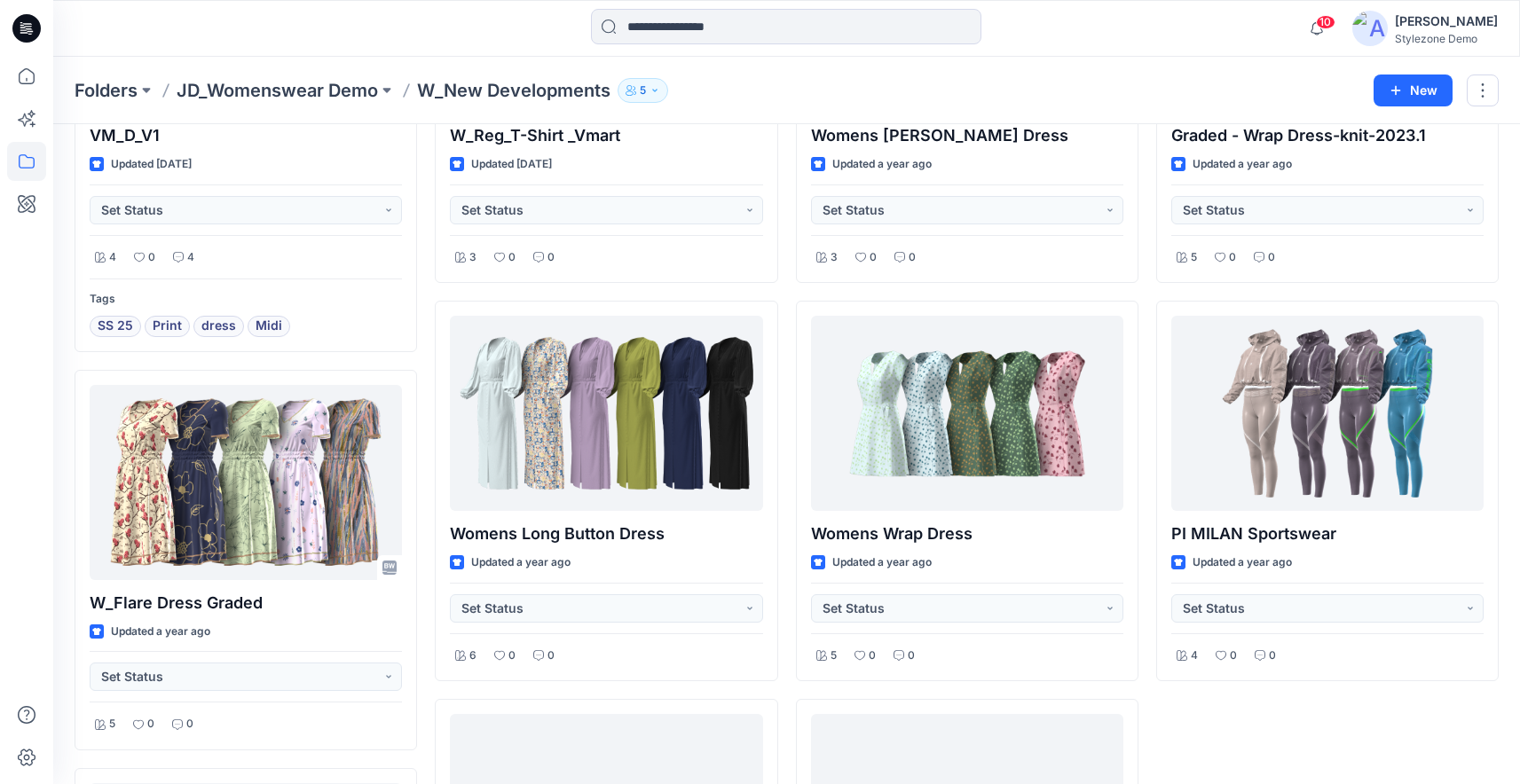
scroll to position [388, 0]
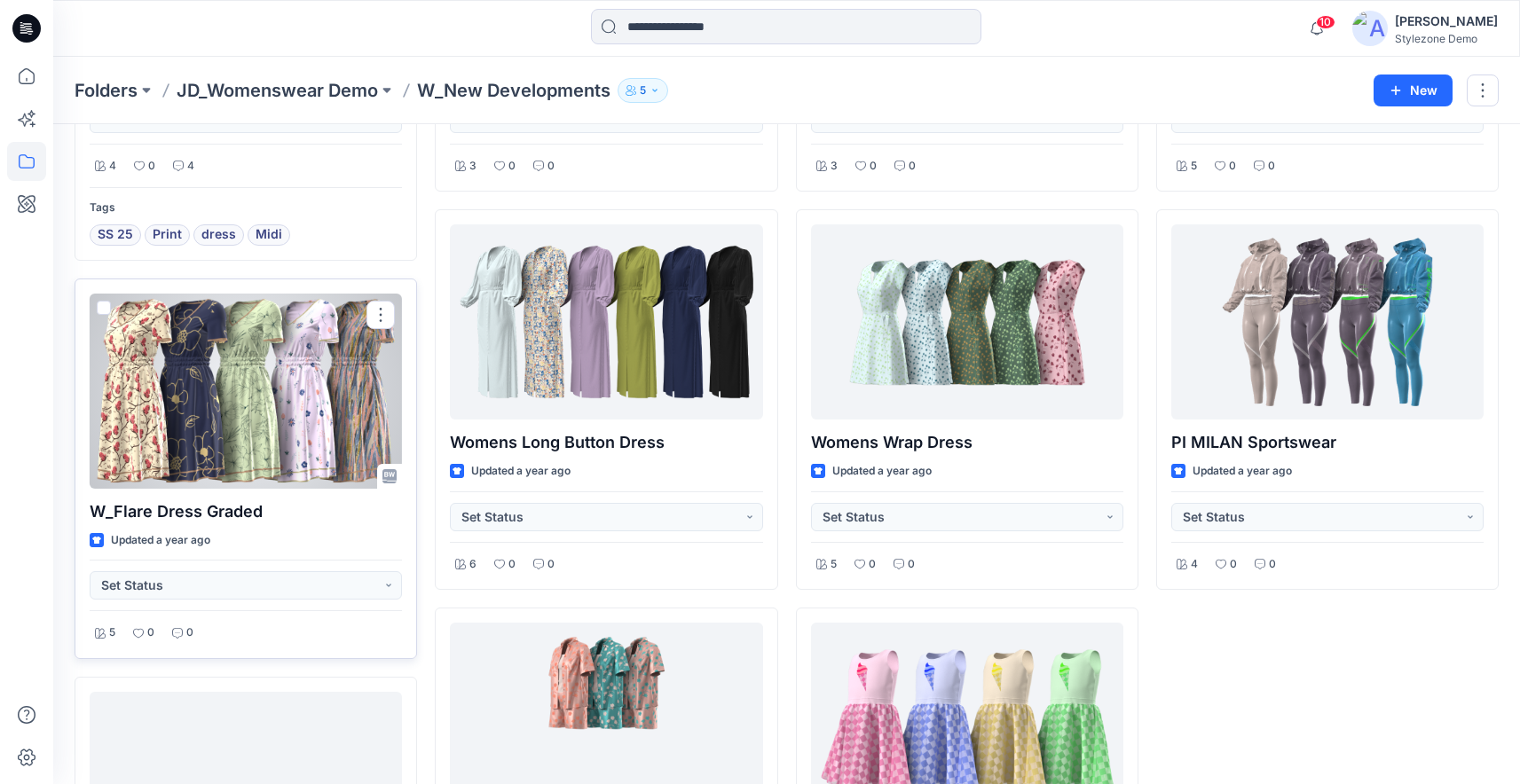
click at [221, 401] on div at bounding box center [246, 391] width 312 height 195
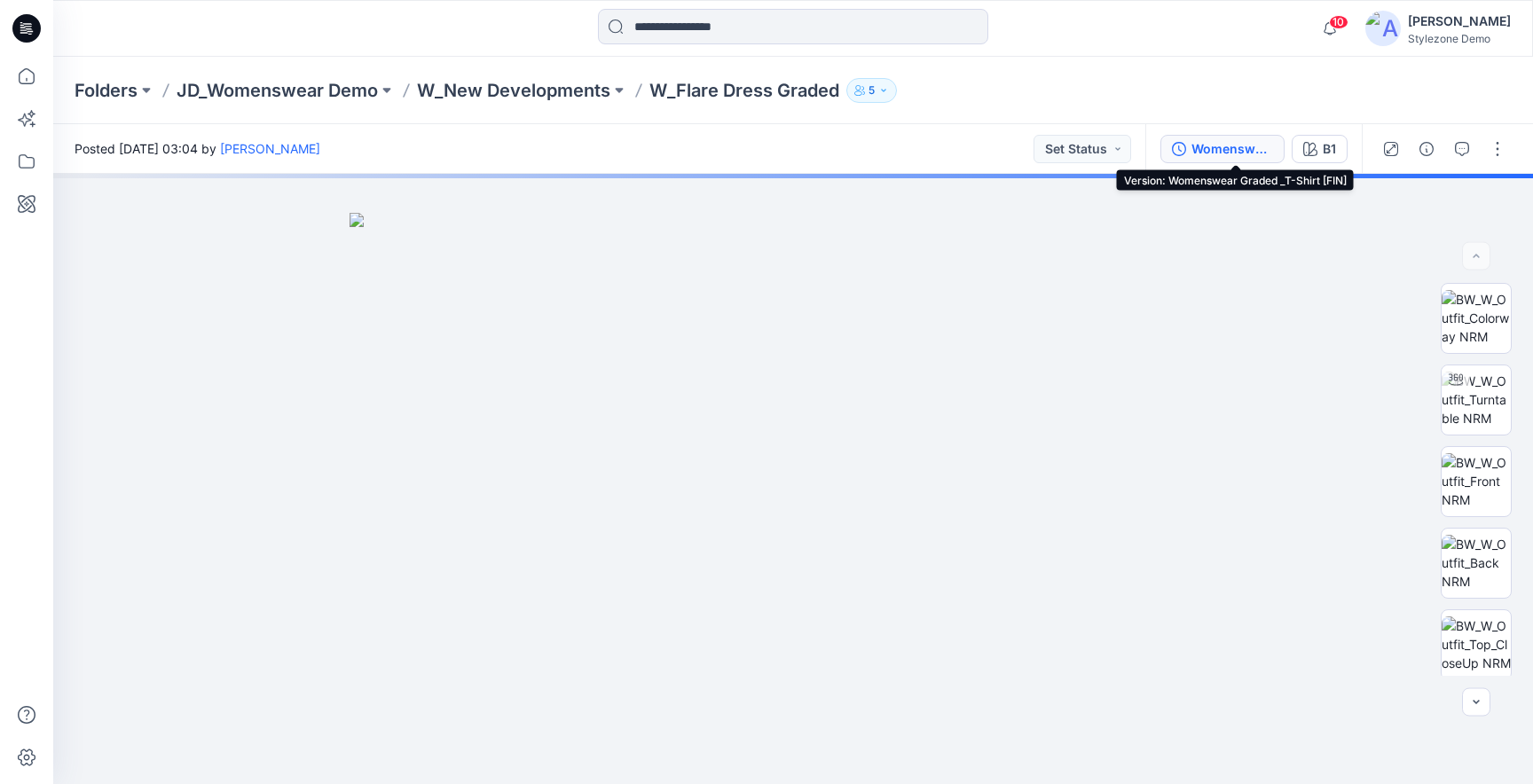
click at [1220, 148] on div "Womenswear Graded _T-Shirt [FIN]" at bounding box center [1232, 149] width 81 height 19
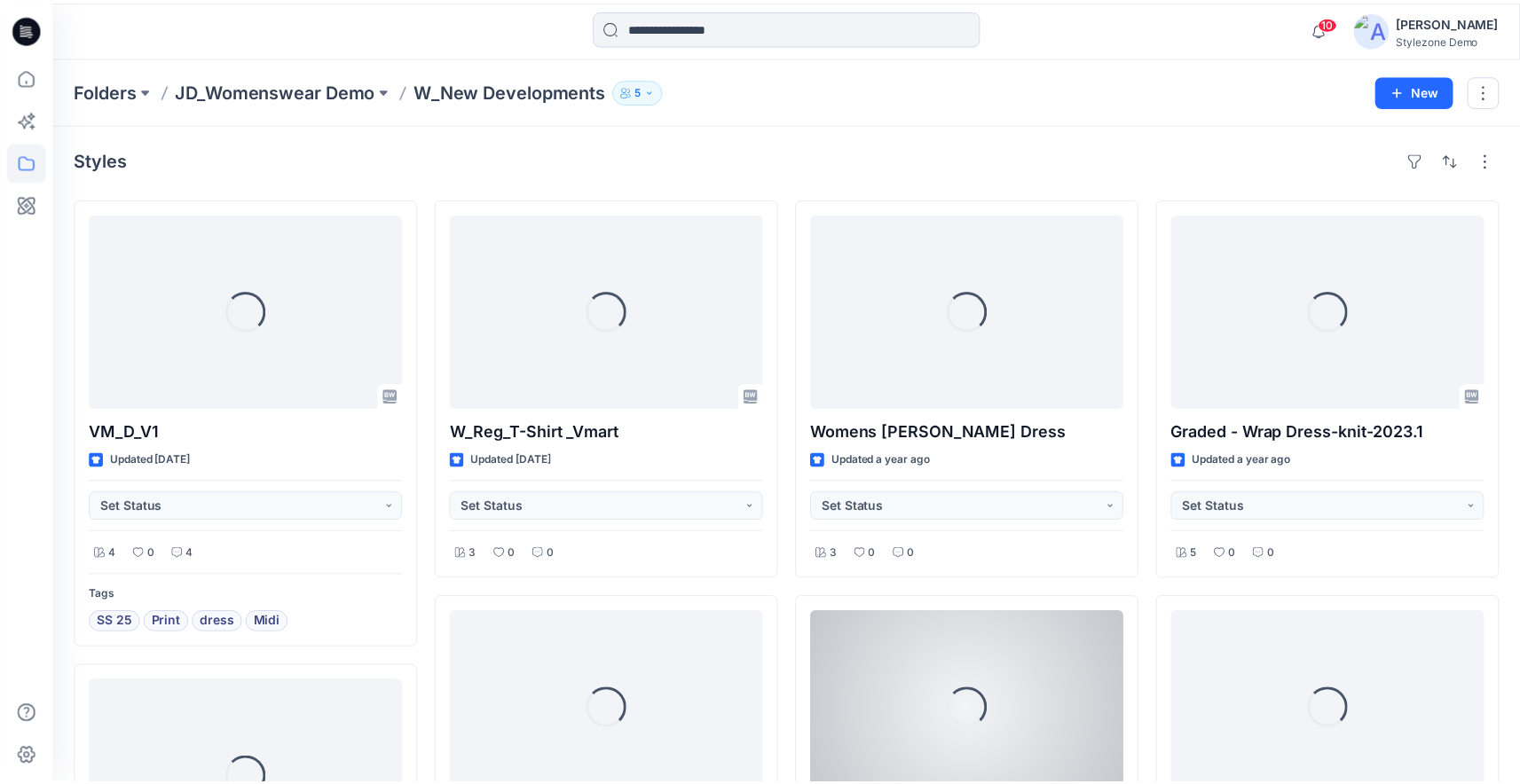
scroll to position [388, 0]
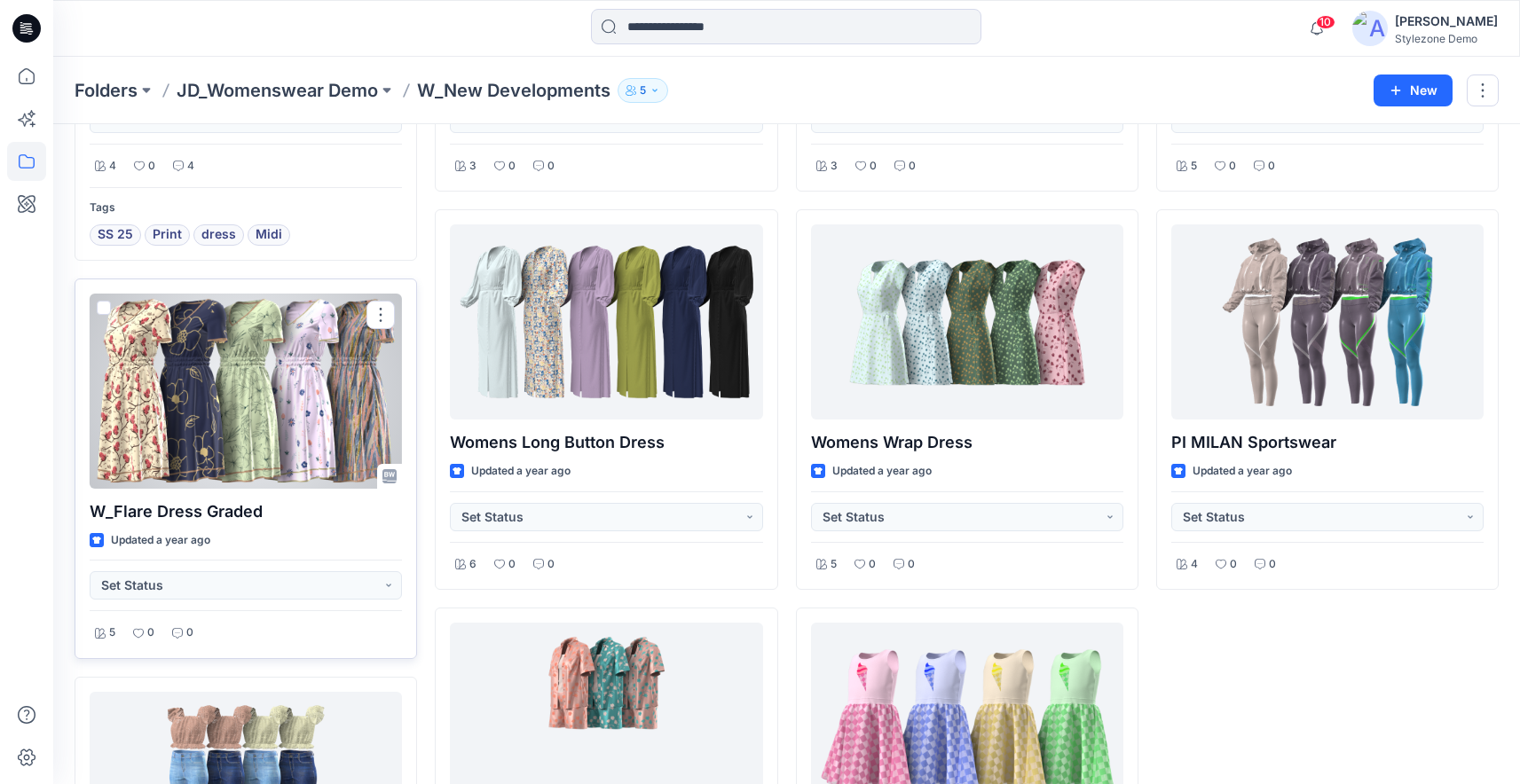
click at [104, 302] on span at bounding box center [103, 307] width 14 height 14
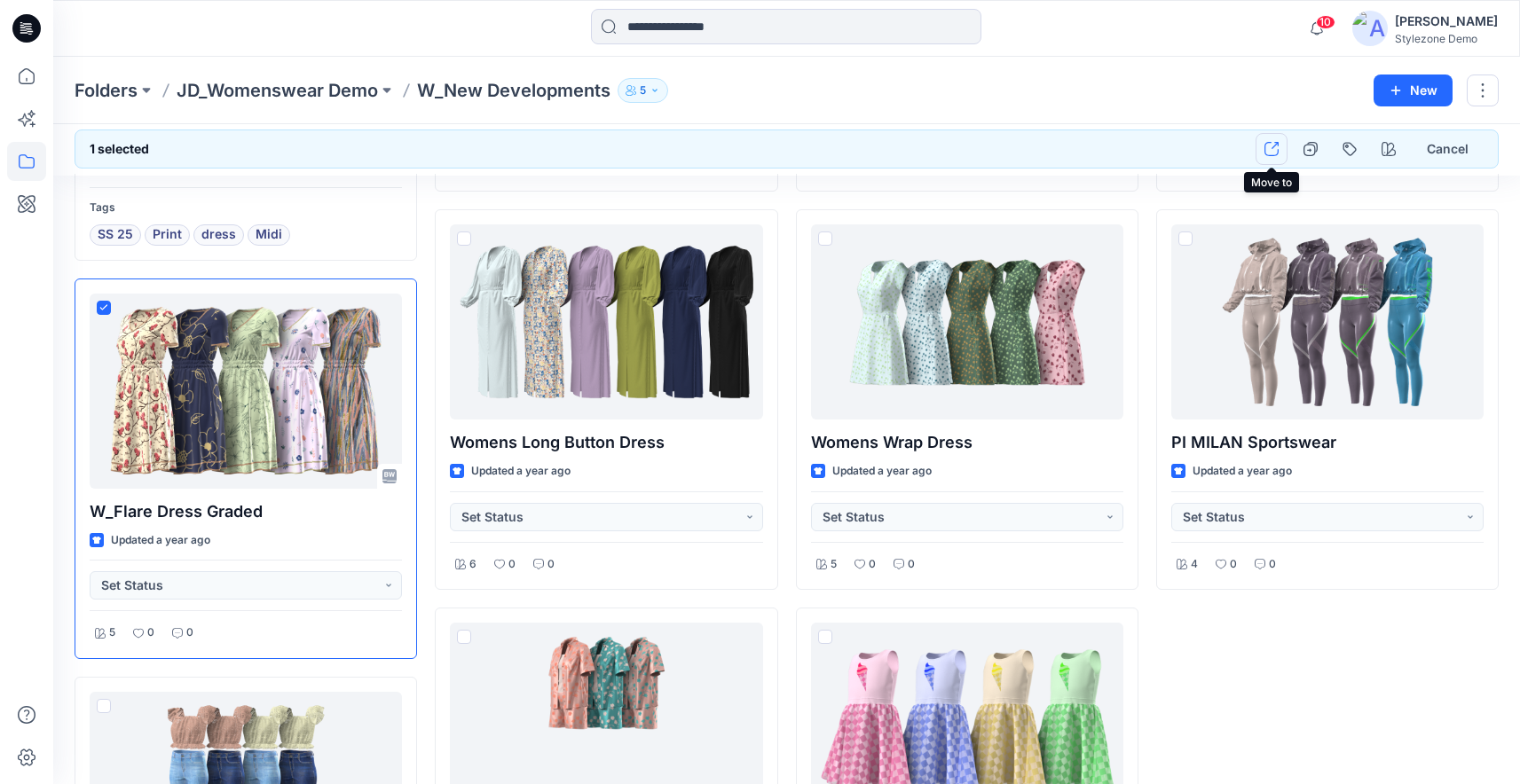
click at [1274, 143] on icon "button" at bounding box center [1272, 149] width 14 height 14
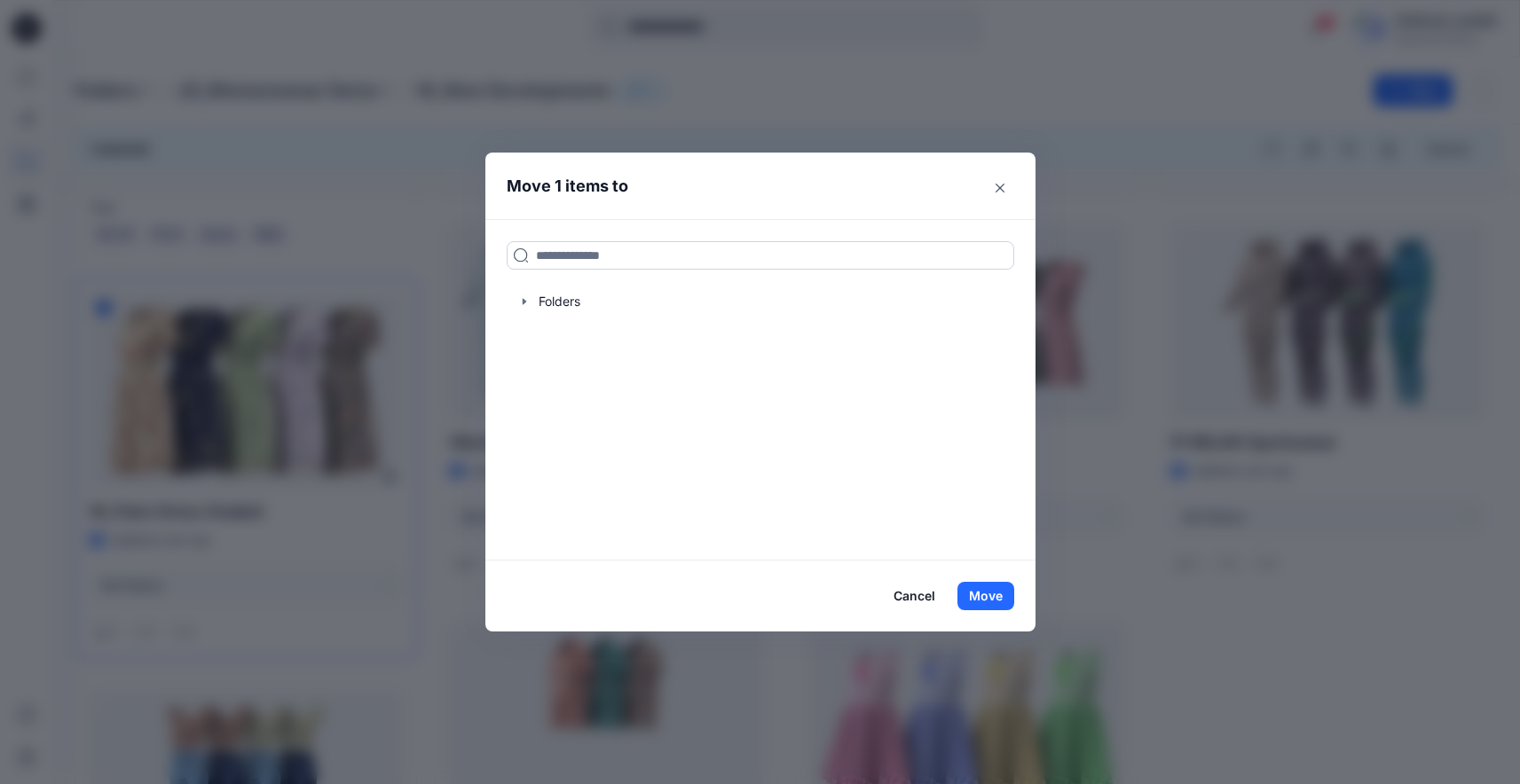
click at [714, 257] on input at bounding box center [760, 256] width 507 height 29
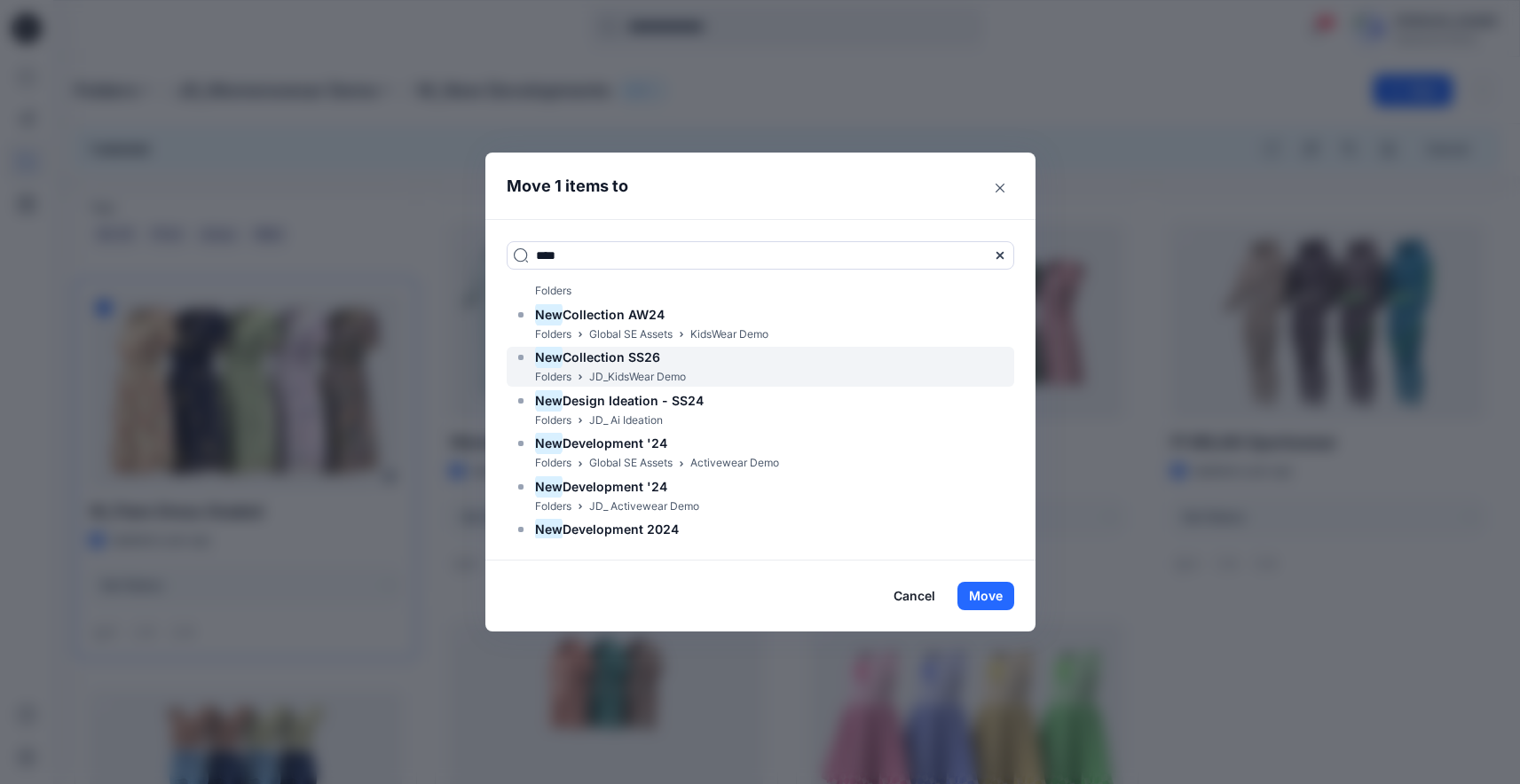
scroll to position [0, 0]
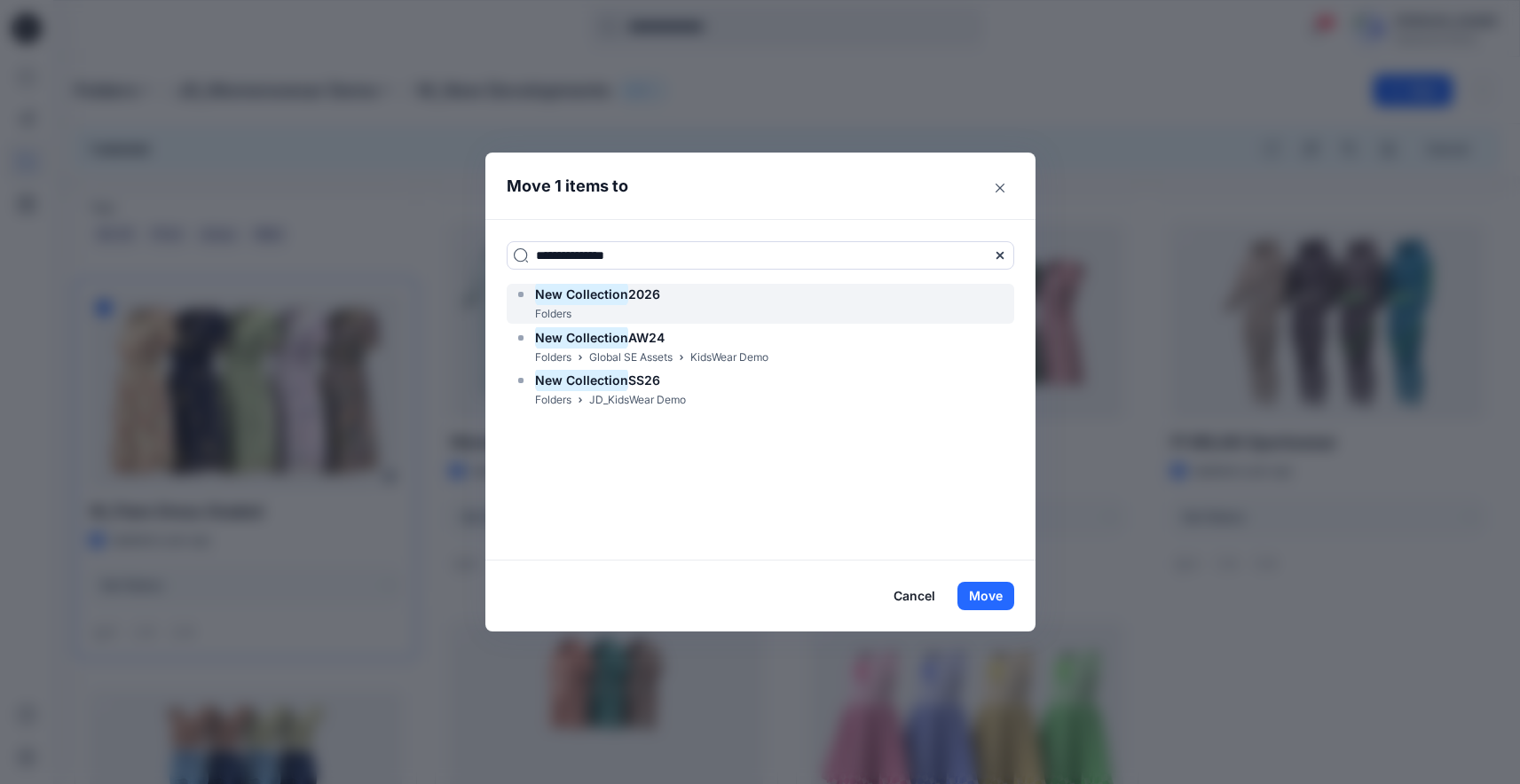
type input "**********"
click at [674, 306] on div "New Collection 2026 Folders" at bounding box center [760, 304] width 507 height 40
click at [570, 296] on mark "New Collection" at bounding box center [582, 293] width 94 height 24
click at [539, 297] on div "New Collection 2026" at bounding box center [587, 294] width 146 height 21
click at [643, 299] on span "2026" at bounding box center [644, 294] width 32 height 15
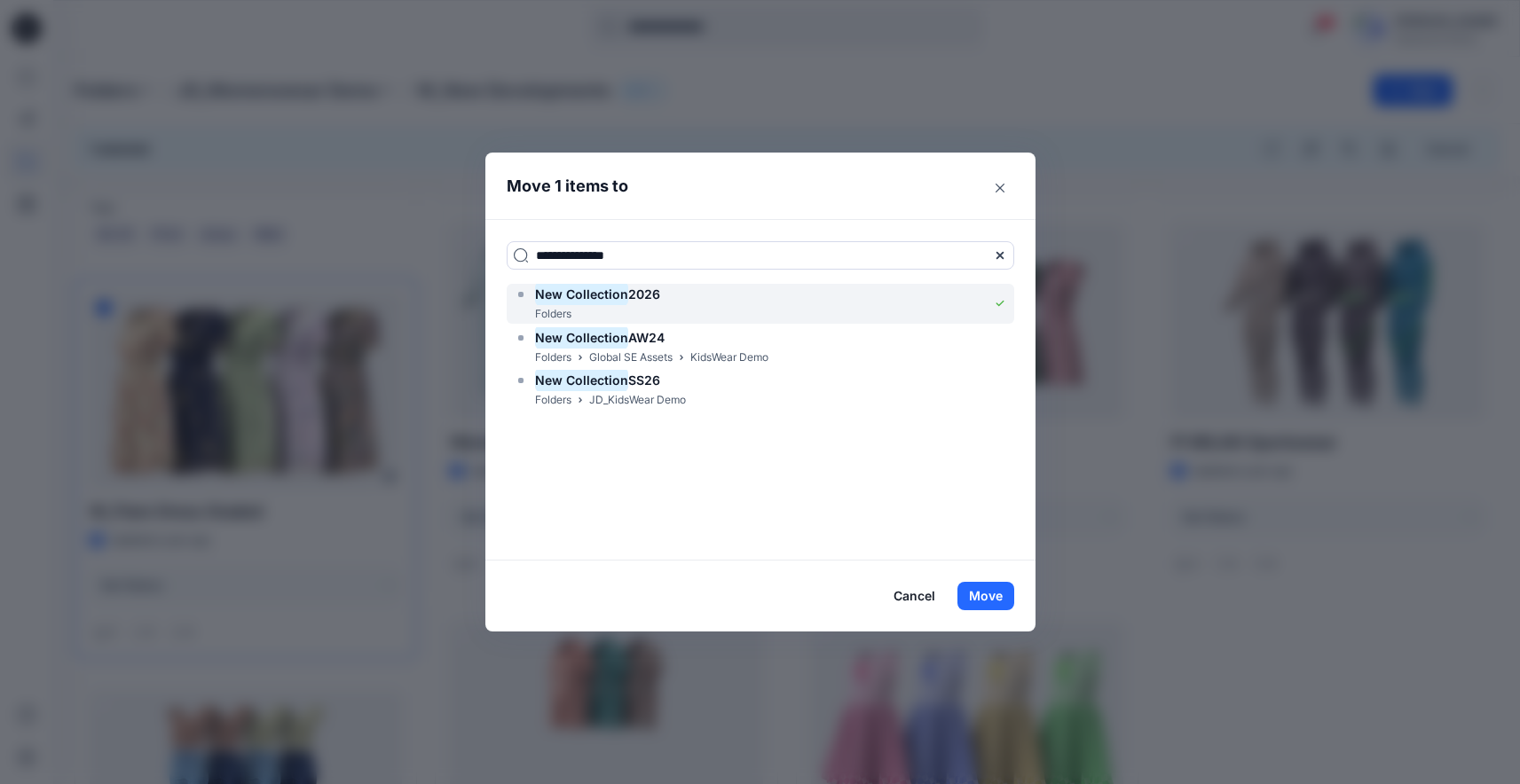
click at [962, 299] on div "New Collection 2026 Folders" at bounding box center [760, 304] width 507 height 40
click at [988, 603] on button "Move" at bounding box center [985, 596] width 56 height 29
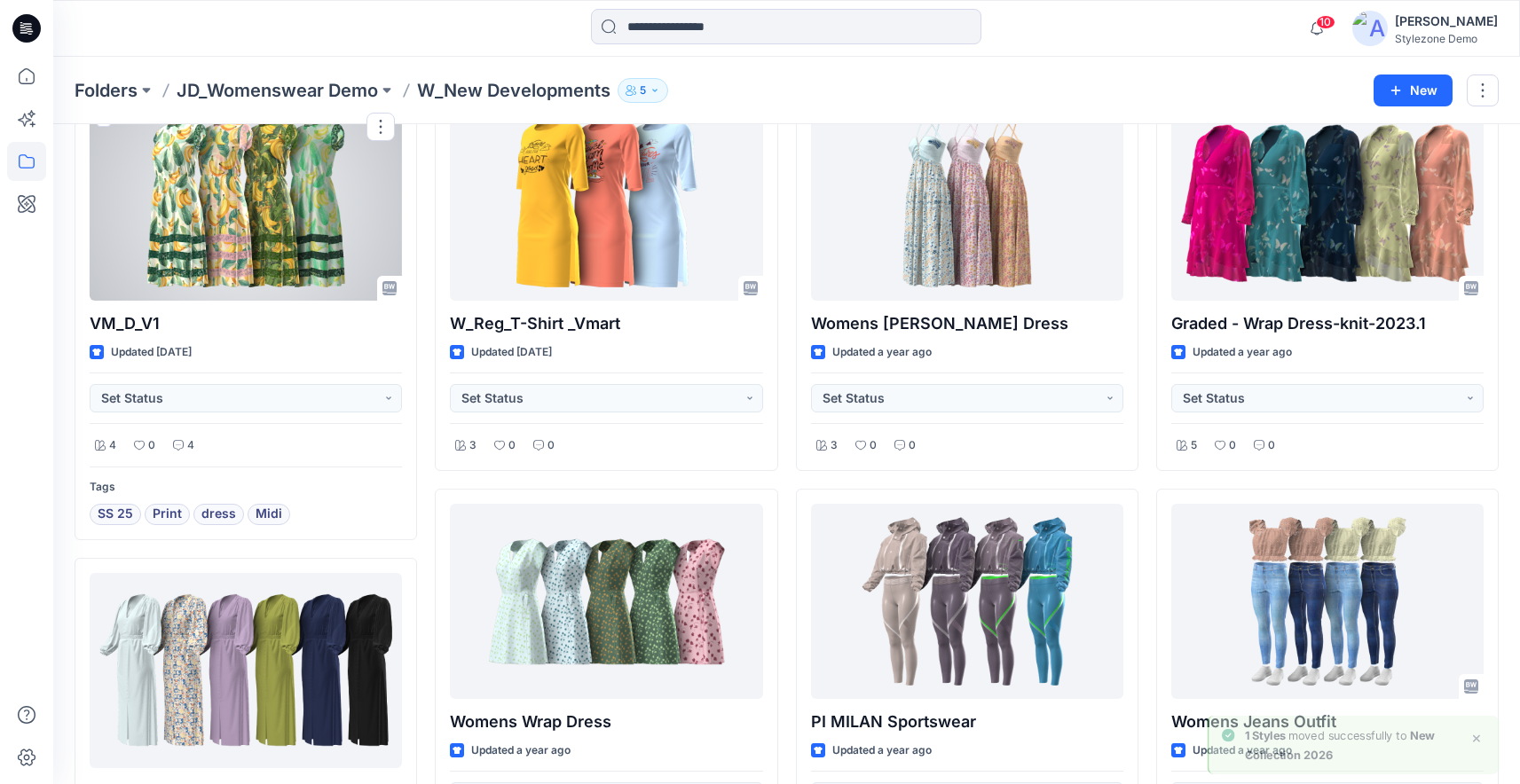
scroll to position [264, 0]
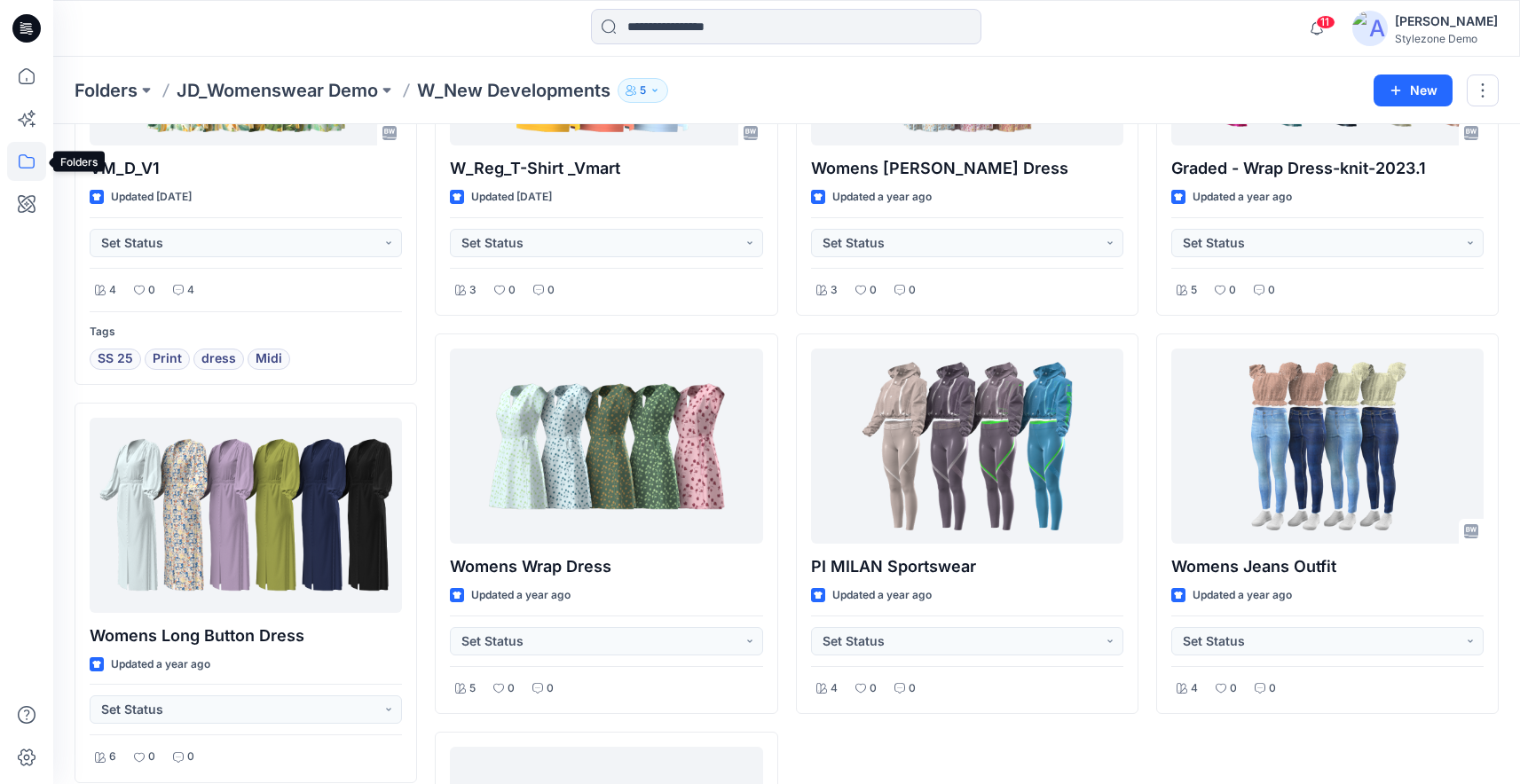
click at [30, 160] on icon at bounding box center [26, 161] width 39 height 39
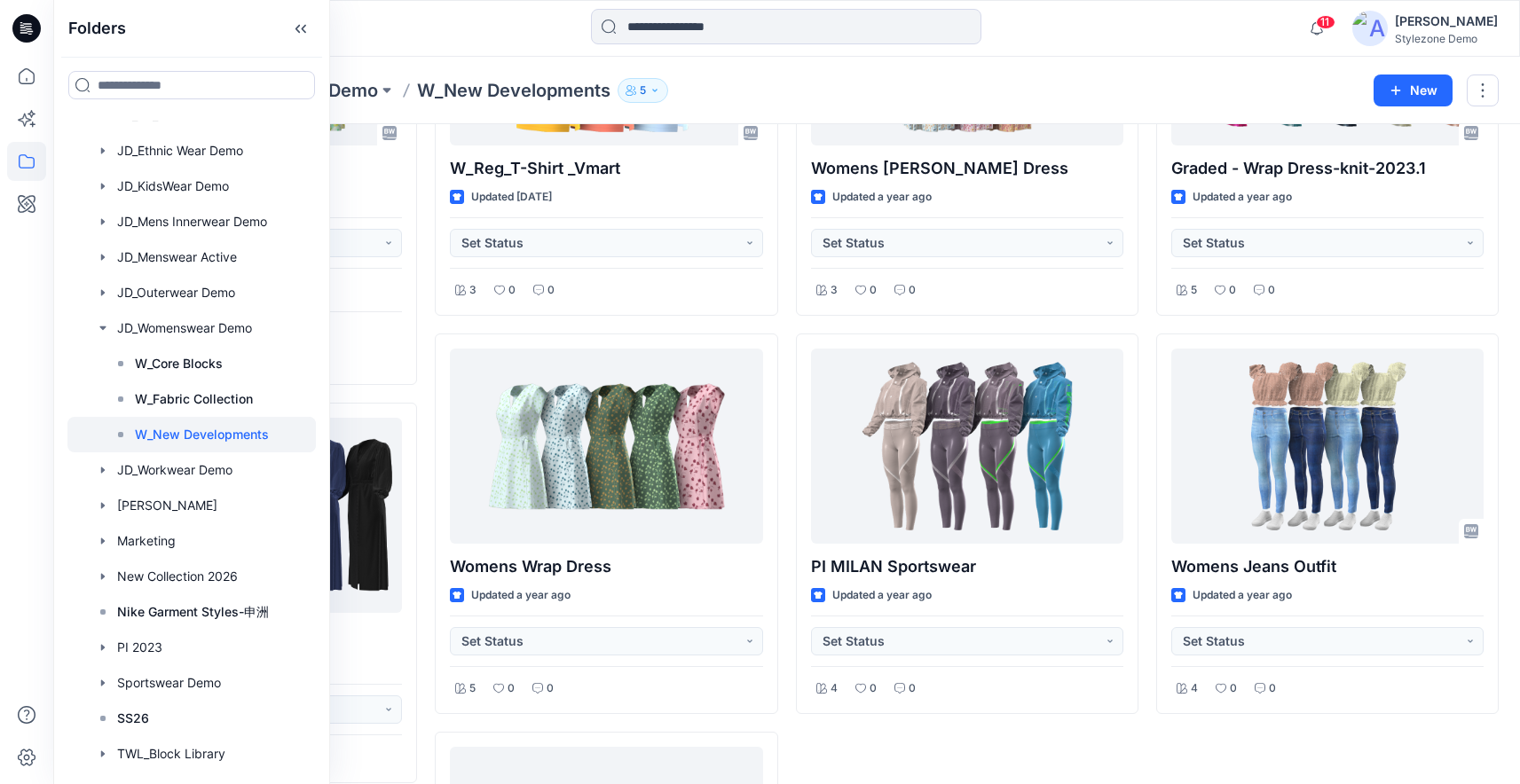
scroll to position [854, 0]
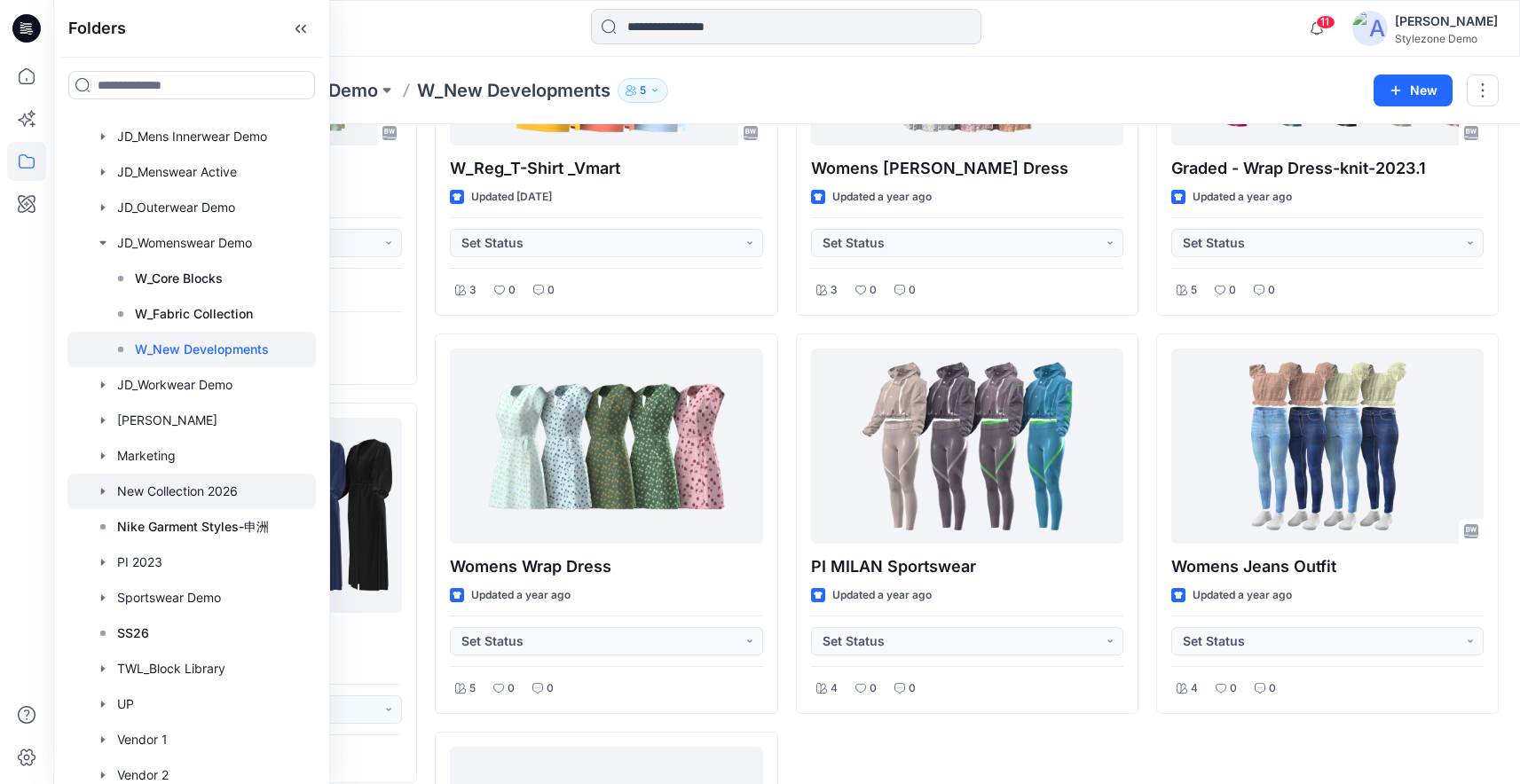
click at [169, 494] on div at bounding box center [192, 491] width 248 height 35
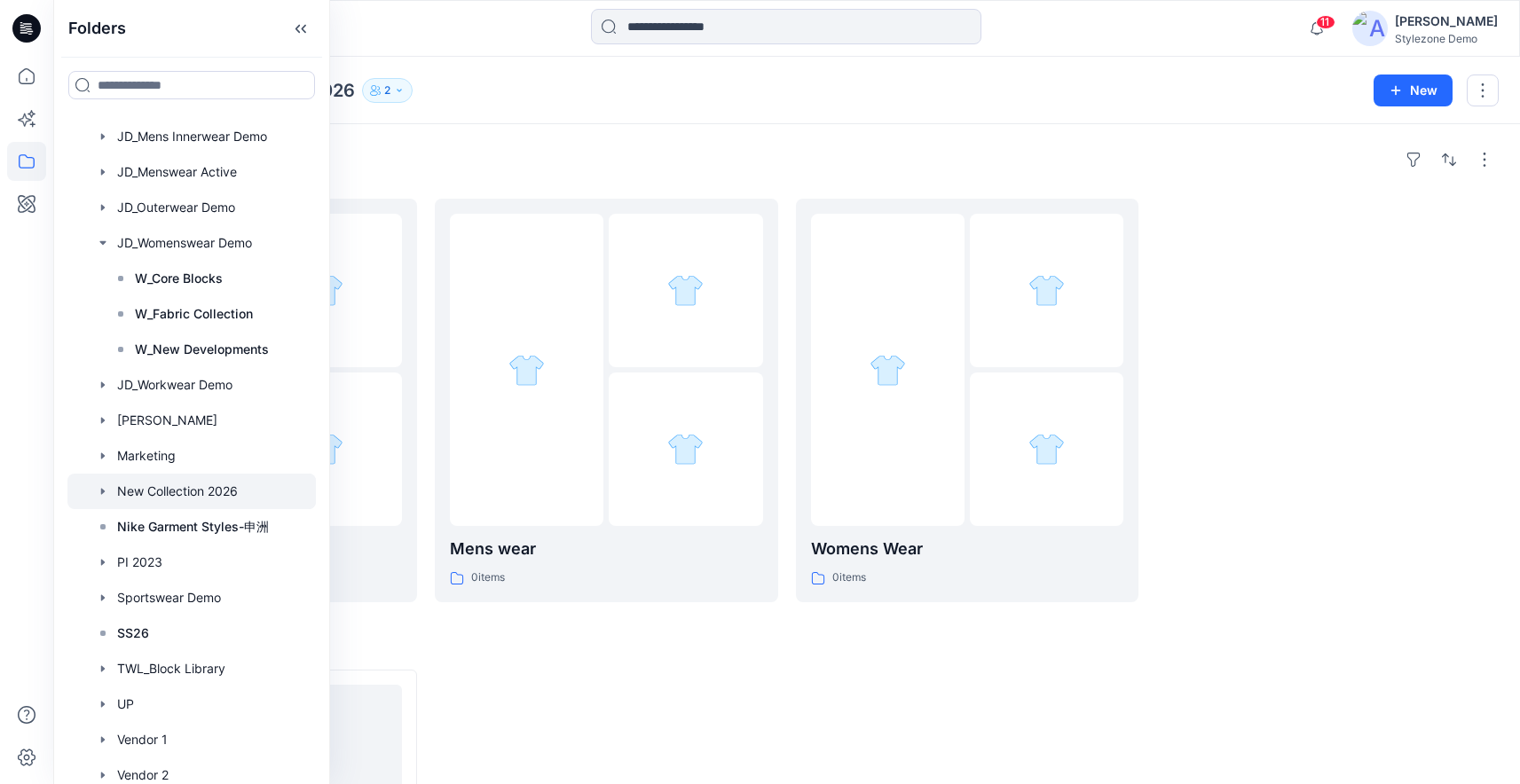
click at [482, 161] on div "Folders" at bounding box center [786, 159] width 1424 height 29
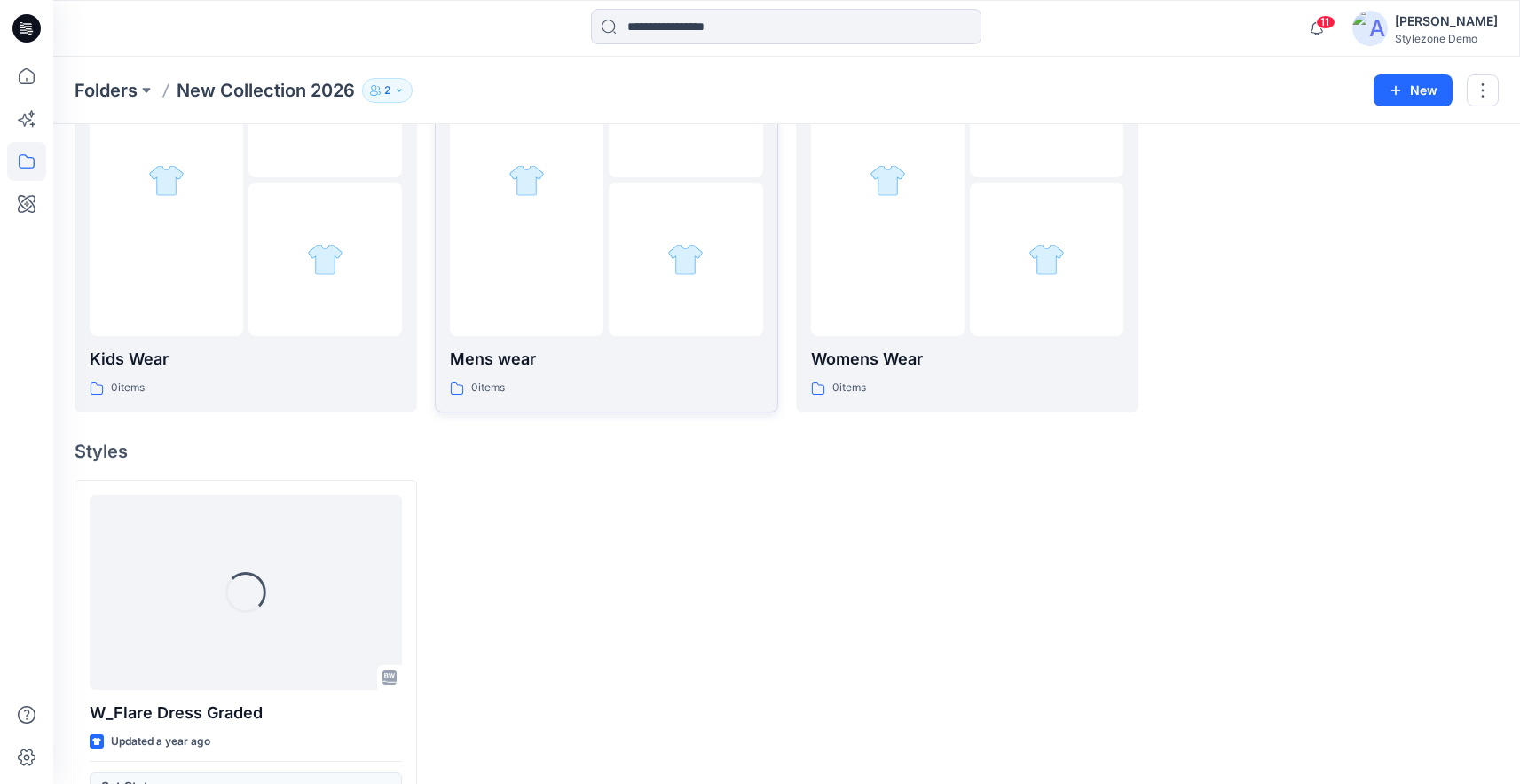
scroll to position [281, 0]
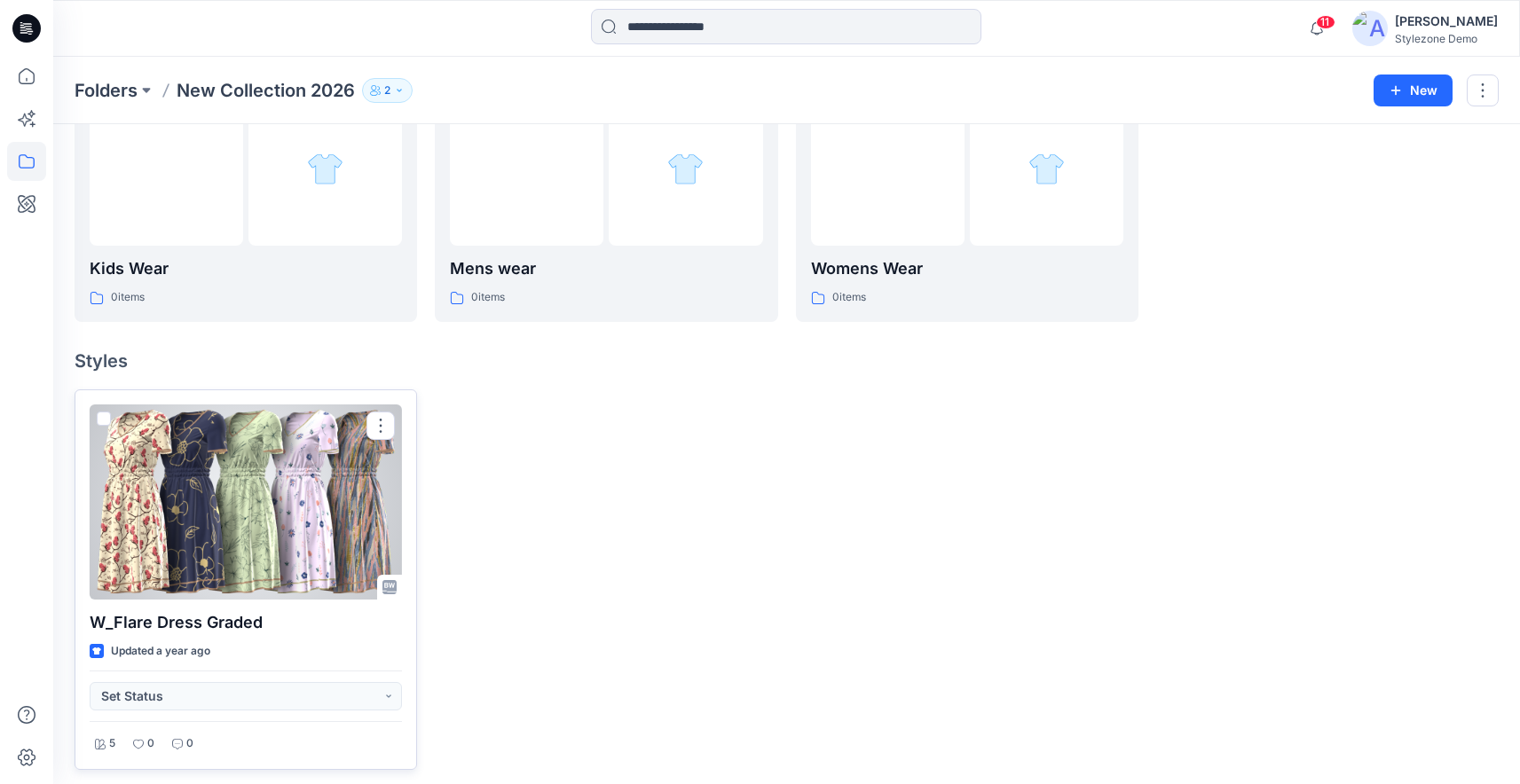
click at [231, 528] on div at bounding box center [246, 502] width 312 height 195
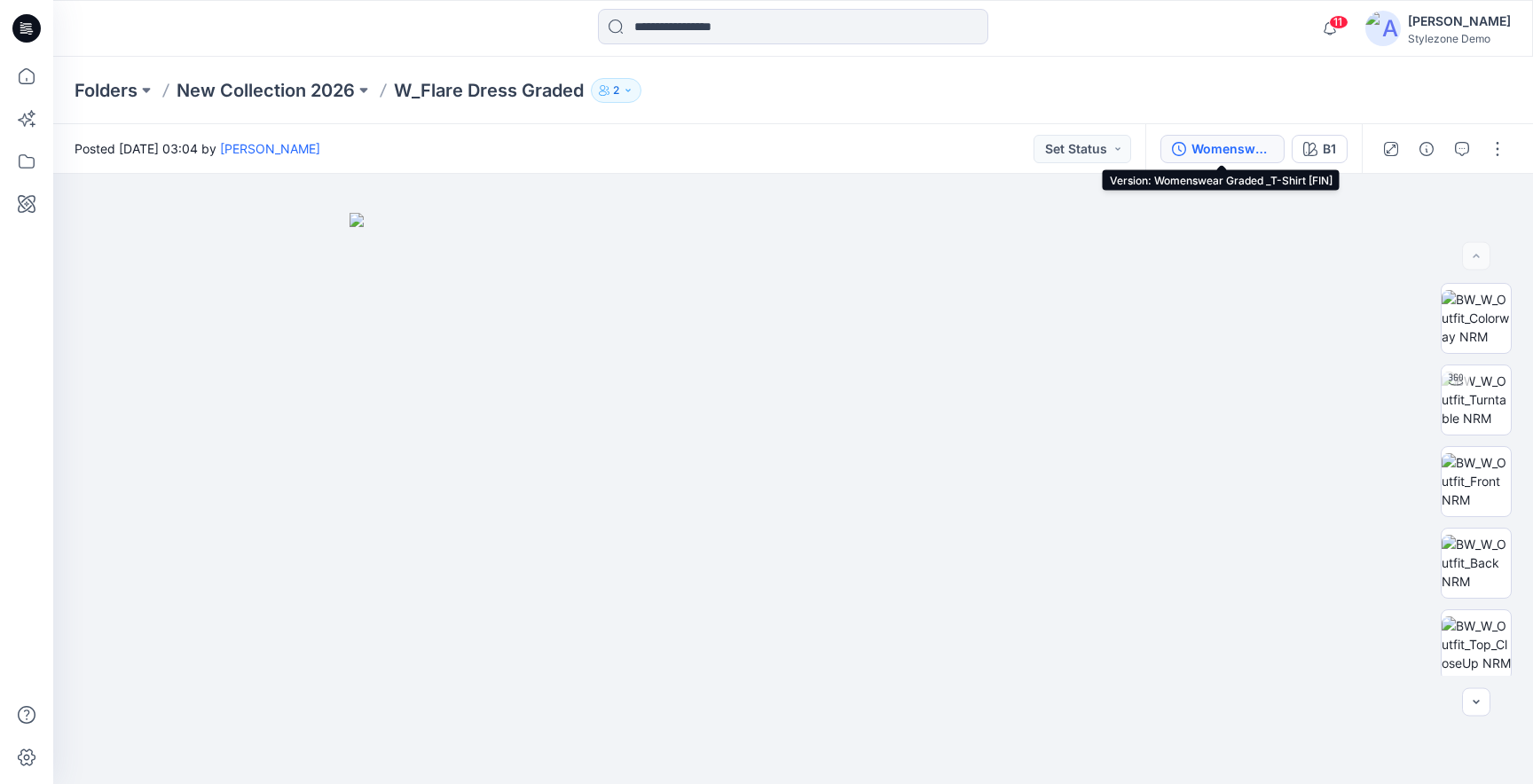
click at [1257, 147] on div "Womenswear Graded _T-Shirt [FIN]" at bounding box center [1232, 149] width 81 height 19
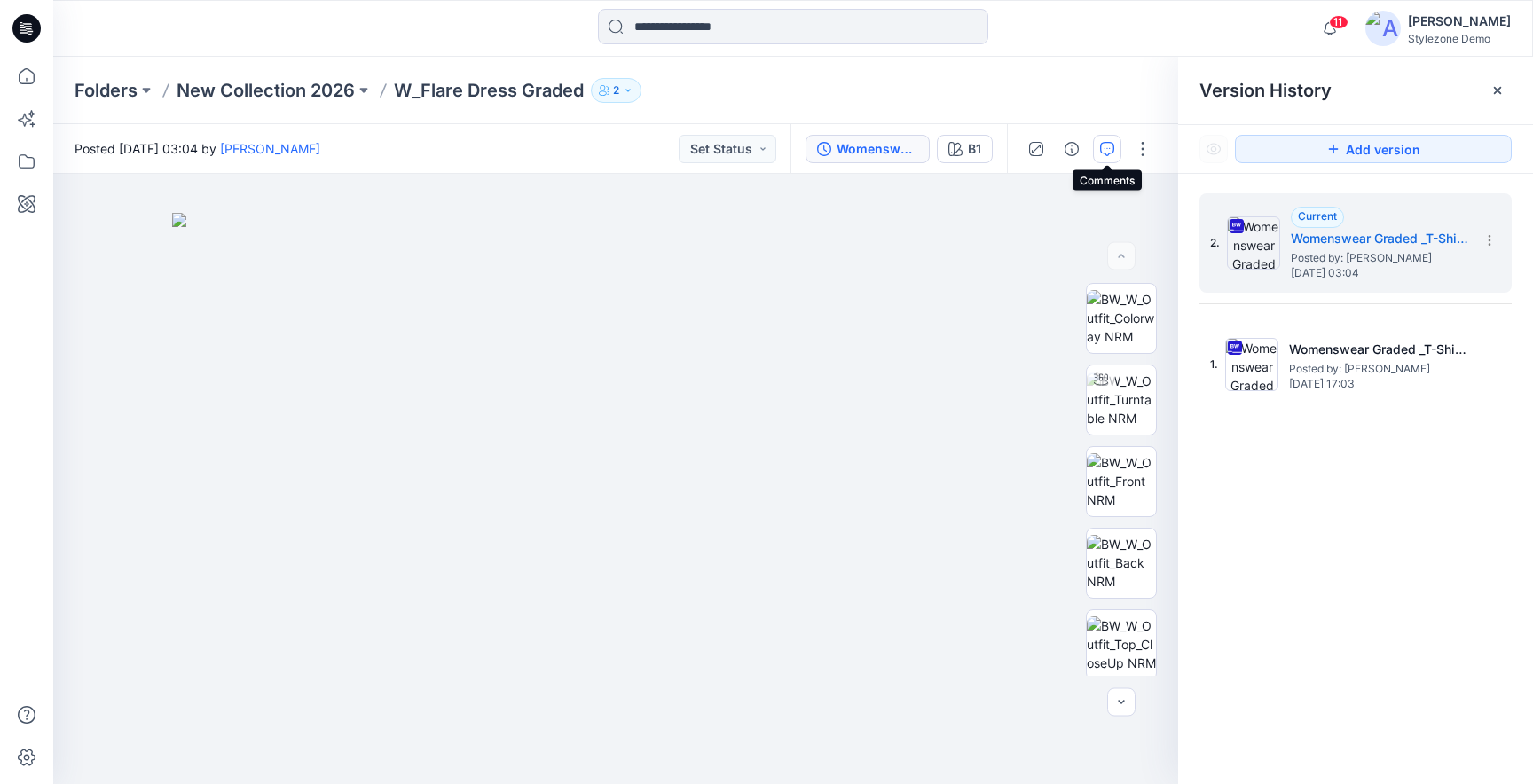
click at [1108, 145] on icon "button" at bounding box center [1107, 149] width 14 height 14
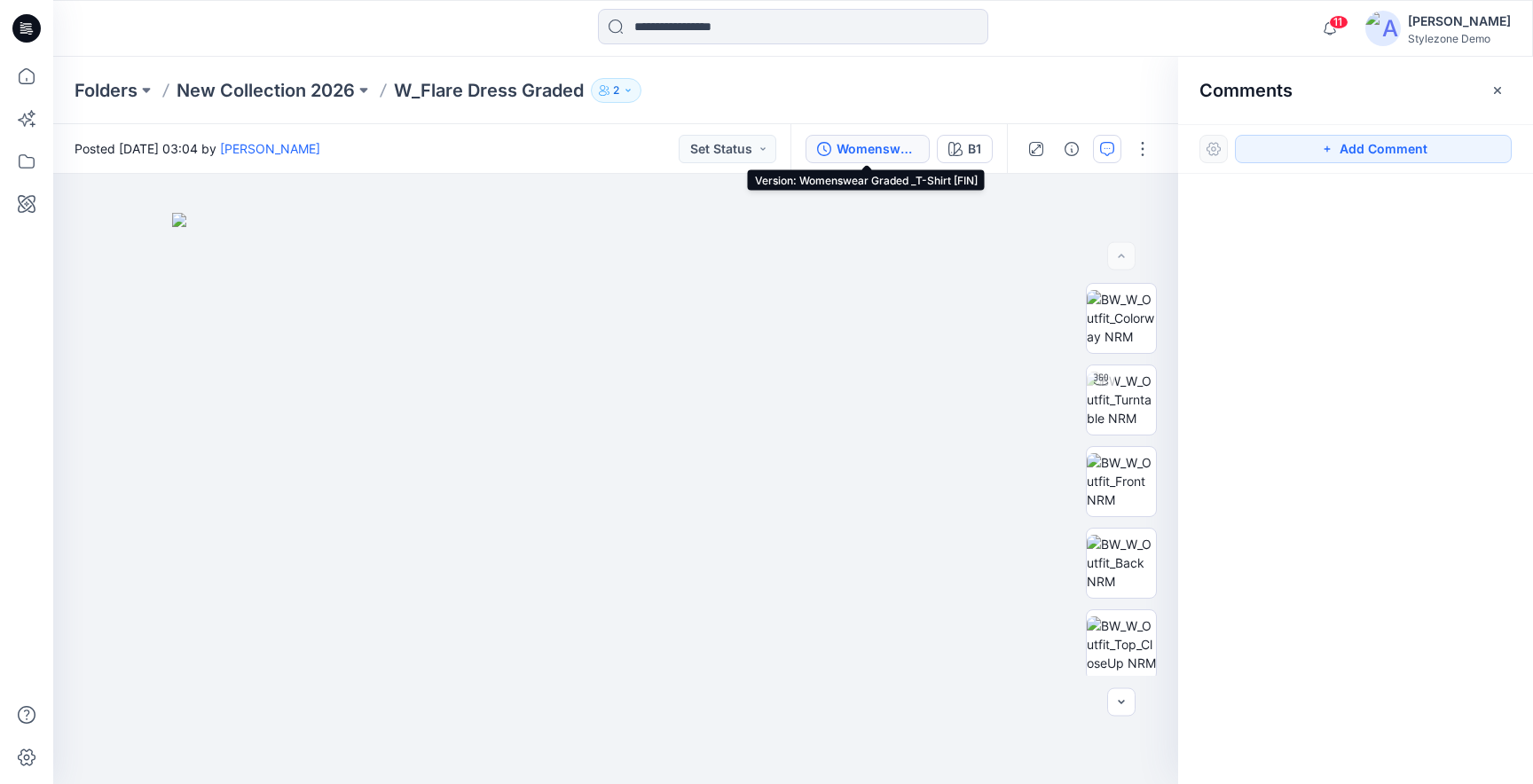
click at [867, 160] on button "Womenswear Graded _T-Shirt [FIN]" at bounding box center [867, 149] width 124 height 29
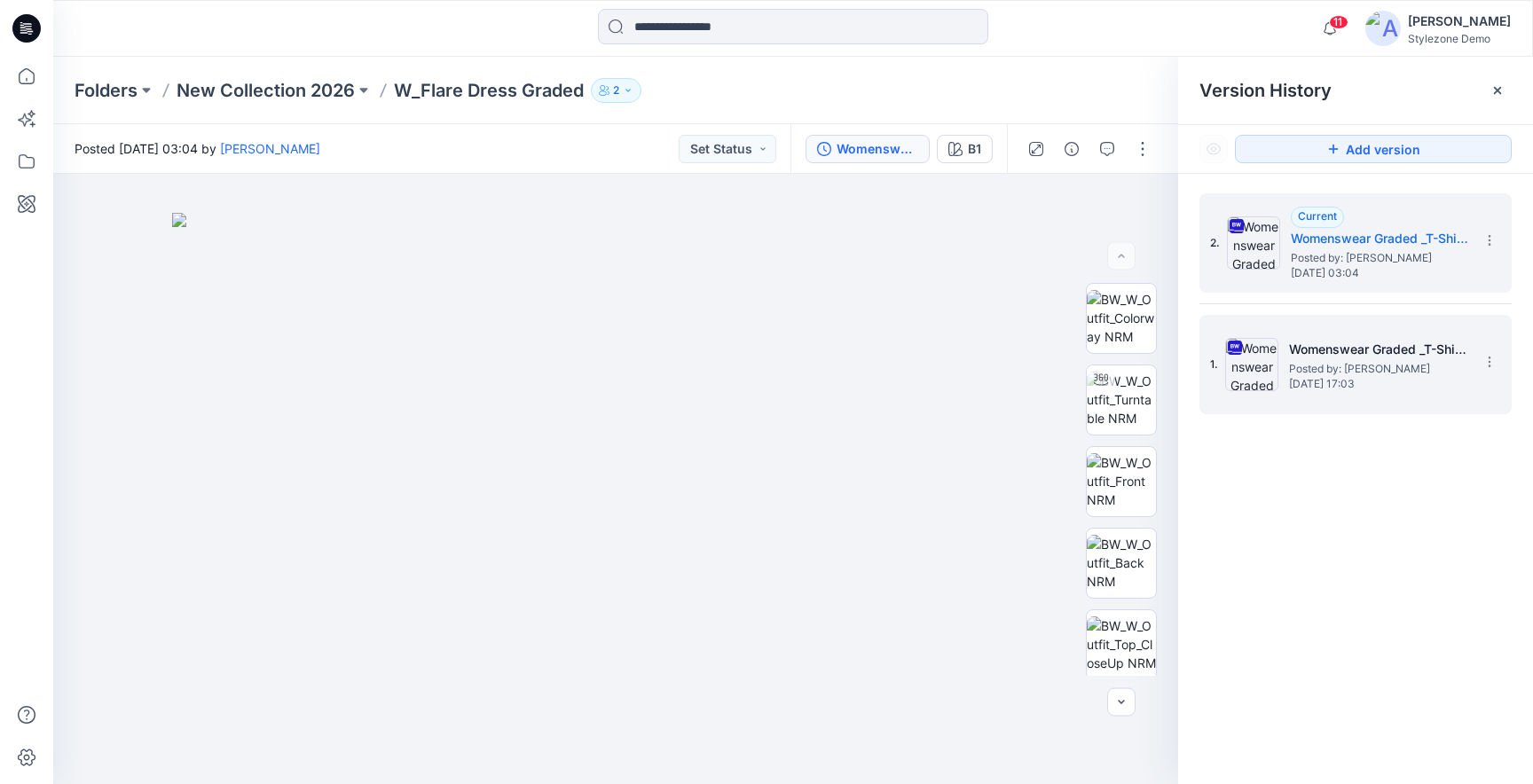
click at [1362, 373] on span "Posted by: [PERSON_NAME]" at bounding box center [1378, 369] width 178 height 18
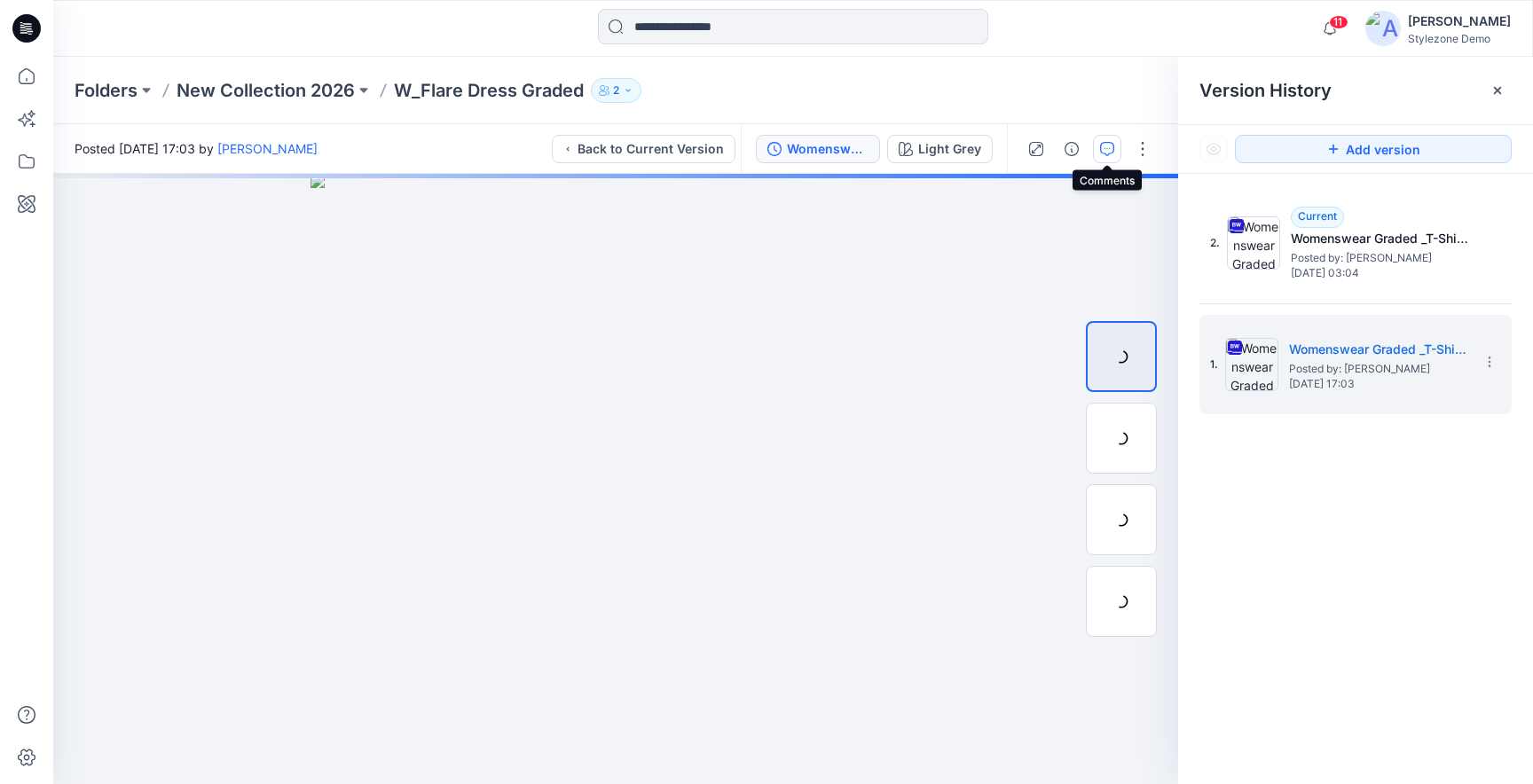
click at [1110, 152] on icon "button" at bounding box center [1107, 149] width 14 height 14
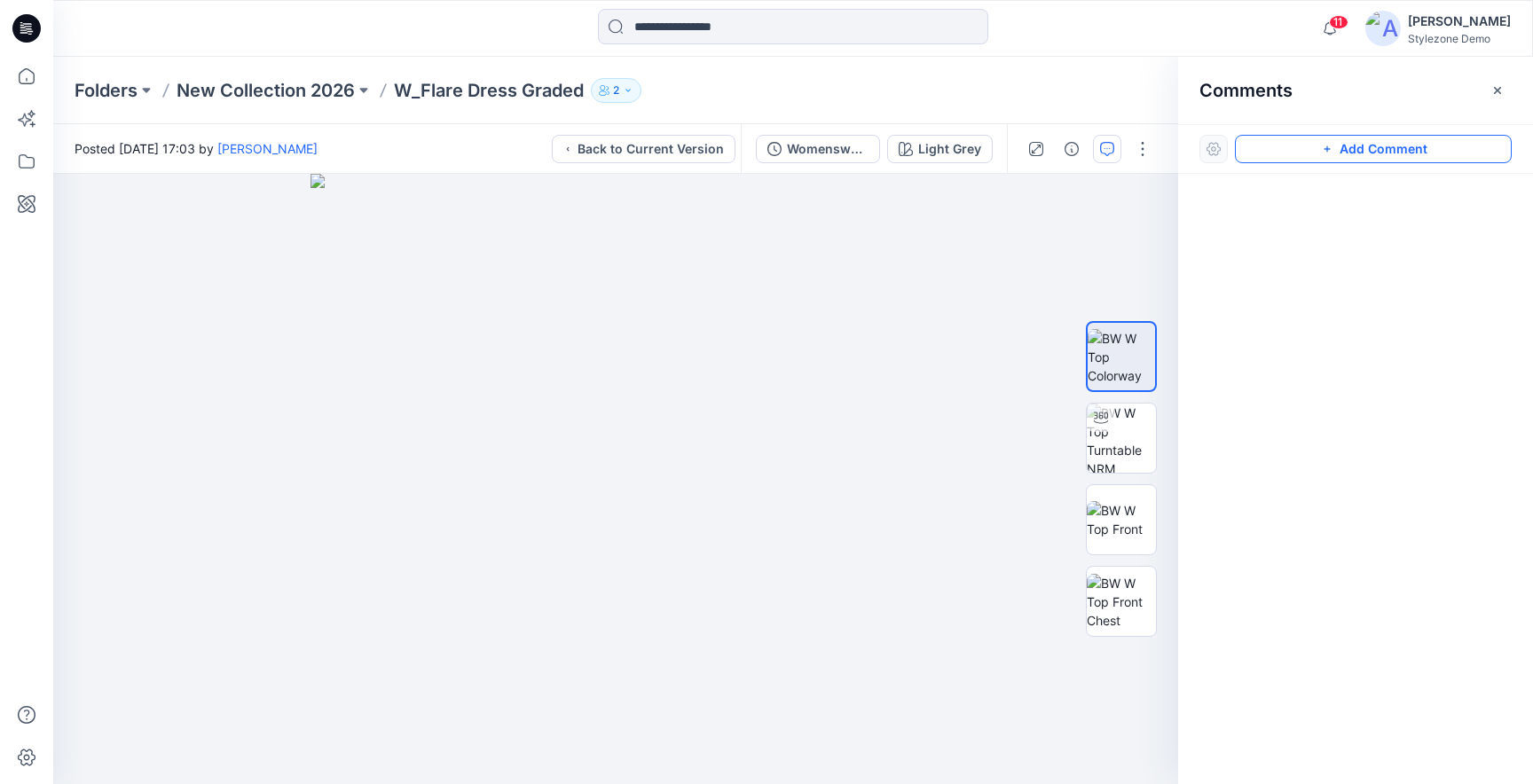
click at [1392, 144] on button "Add Comment" at bounding box center [1373, 149] width 277 height 29
click at [710, 462] on div "1" at bounding box center [616, 478] width 1125 height 610
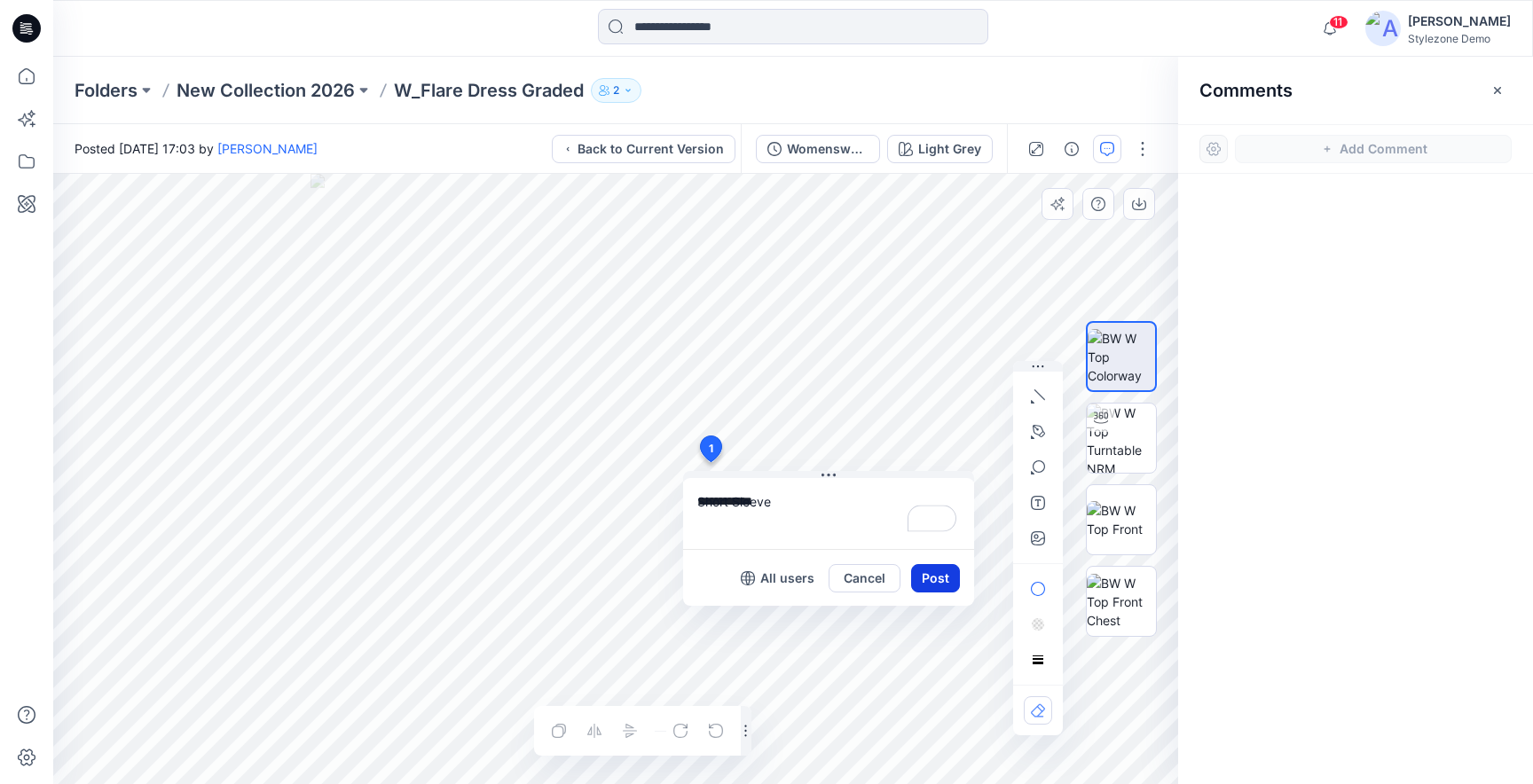
type textarea "**********"
click at [938, 569] on button "Post" at bounding box center [935, 579] width 49 height 29
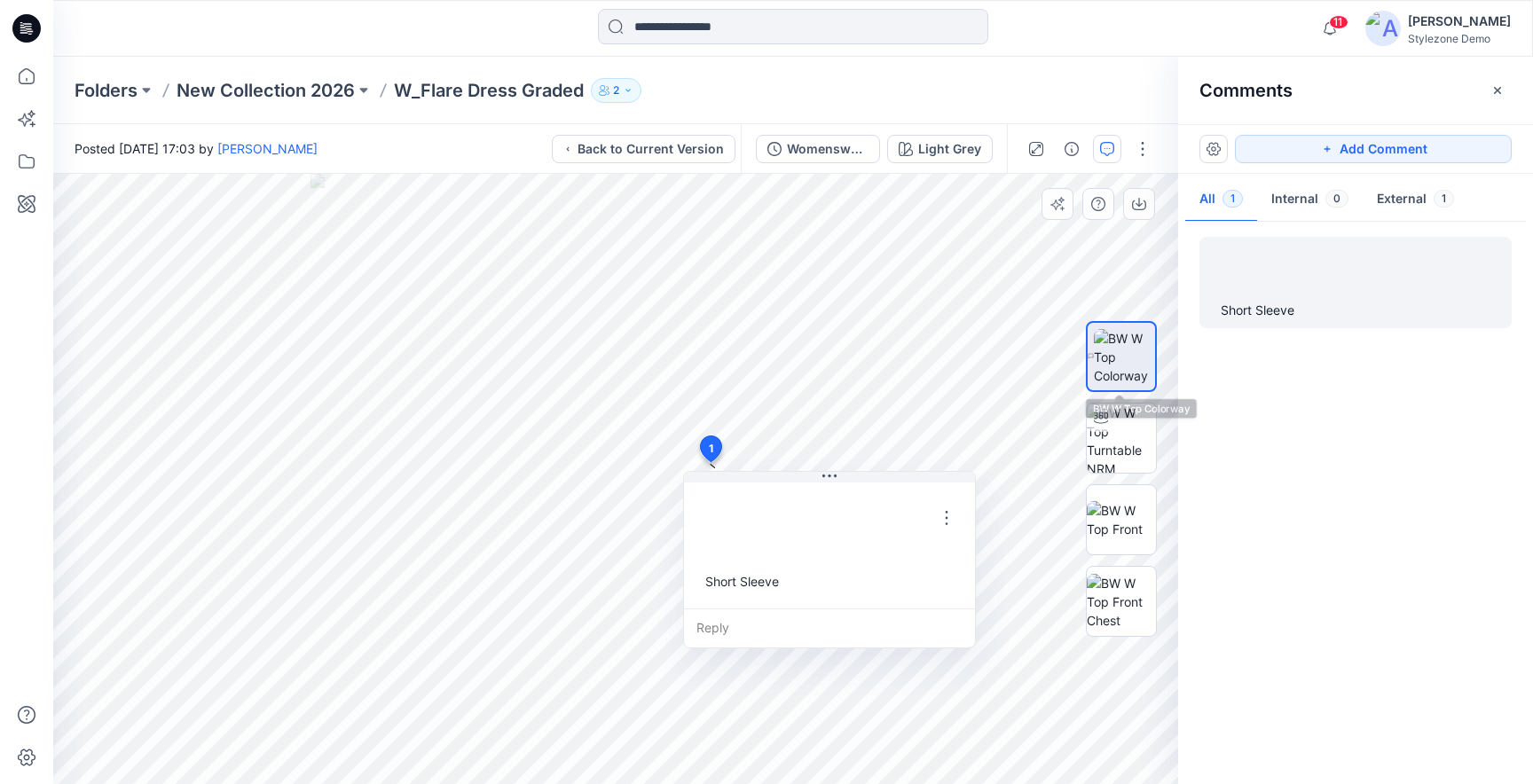
click at [1314, 384] on div "Short Sleeve" at bounding box center [1356, 498] width 355 height 544
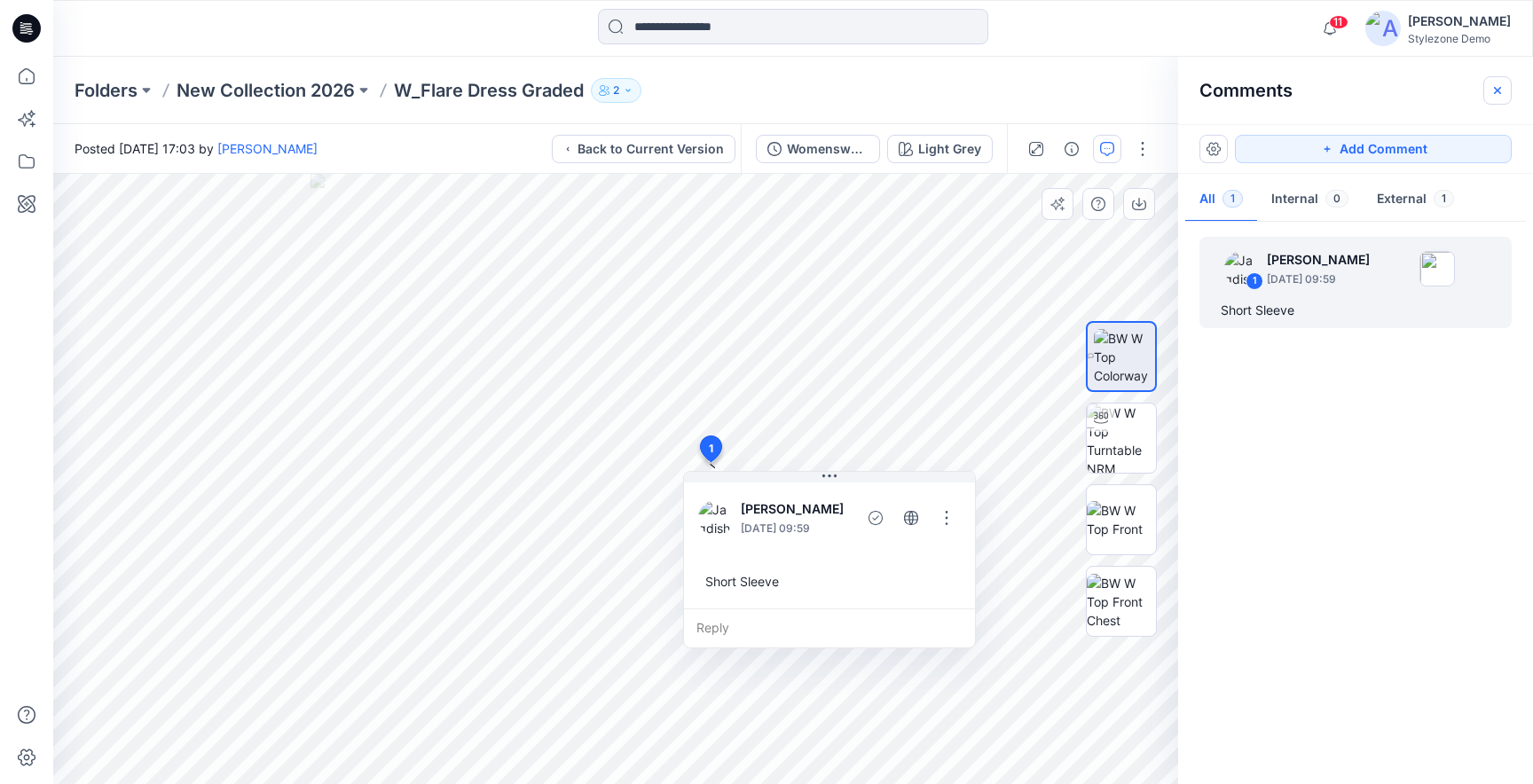
click at [1499, 87] on icon "button" at bounding box center [1498, 90] width 14 height 14
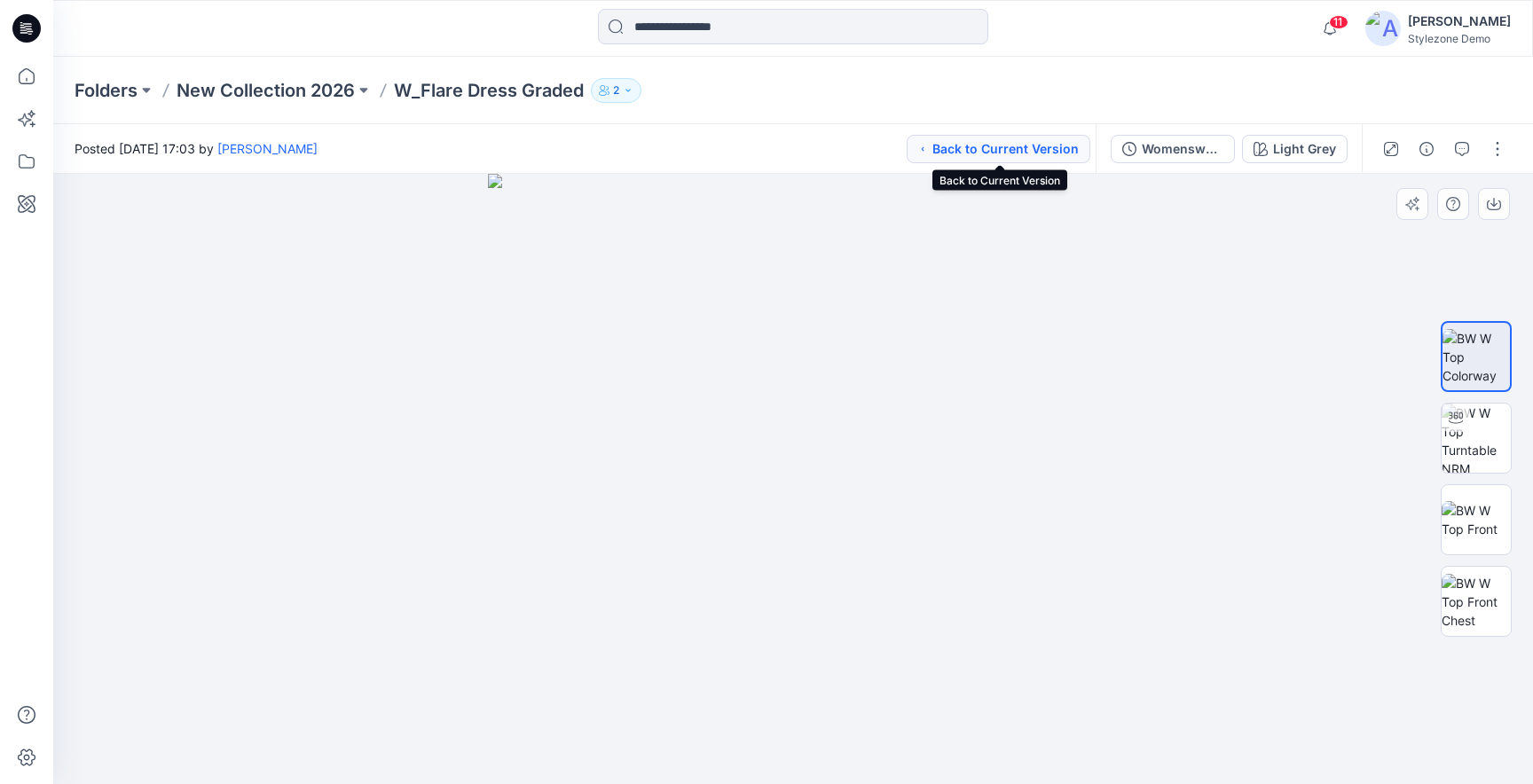
click at [1047, 142] on button "Back to Current Version" at bounding box center [998, 149] width 183 height 29
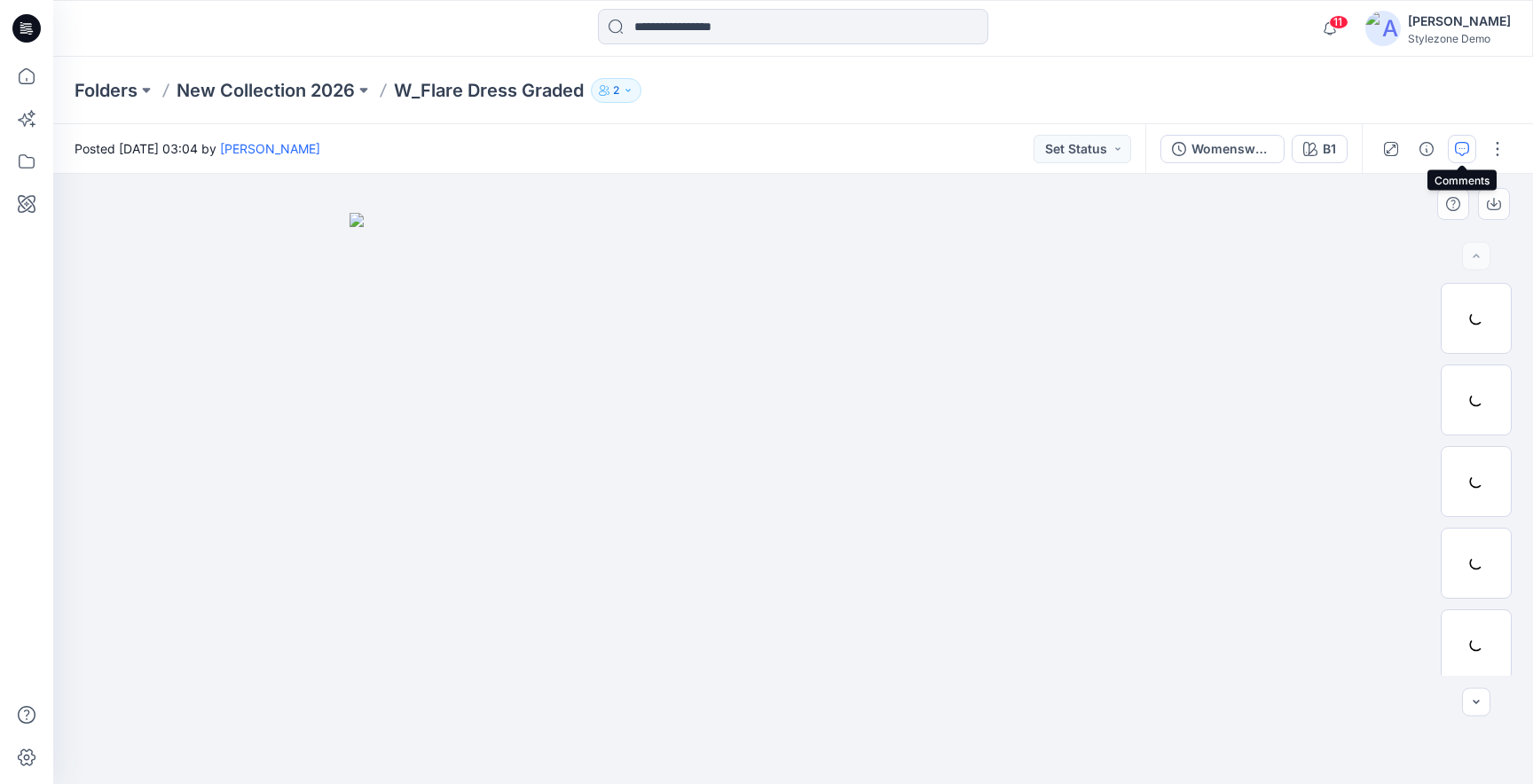
click at [1470, 145] on button "button" at bounding box center [1462, 149] width 29 height 29
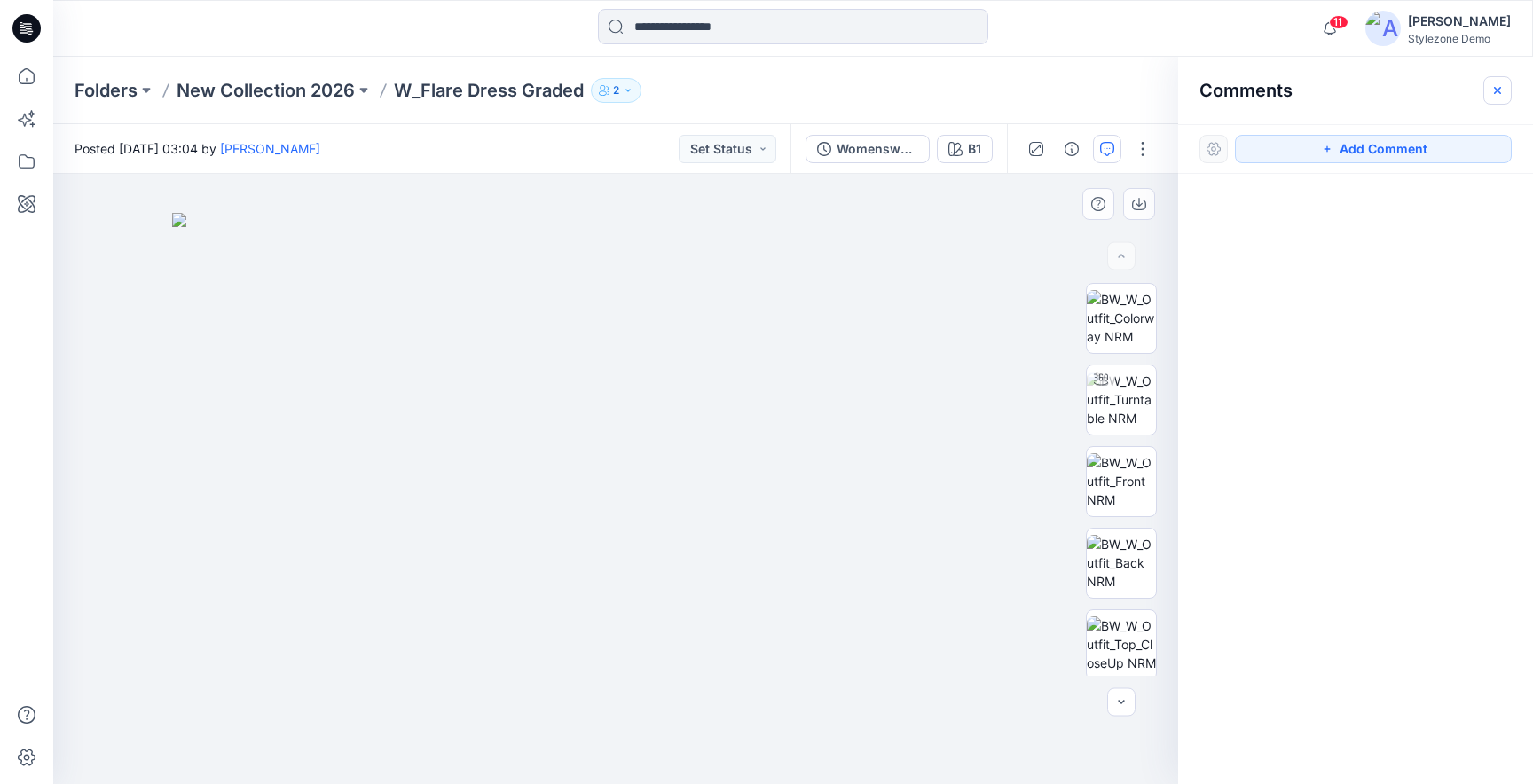
click at [1505, 92] on button "button" at bounding box center [1498, 91] width 29 height 29
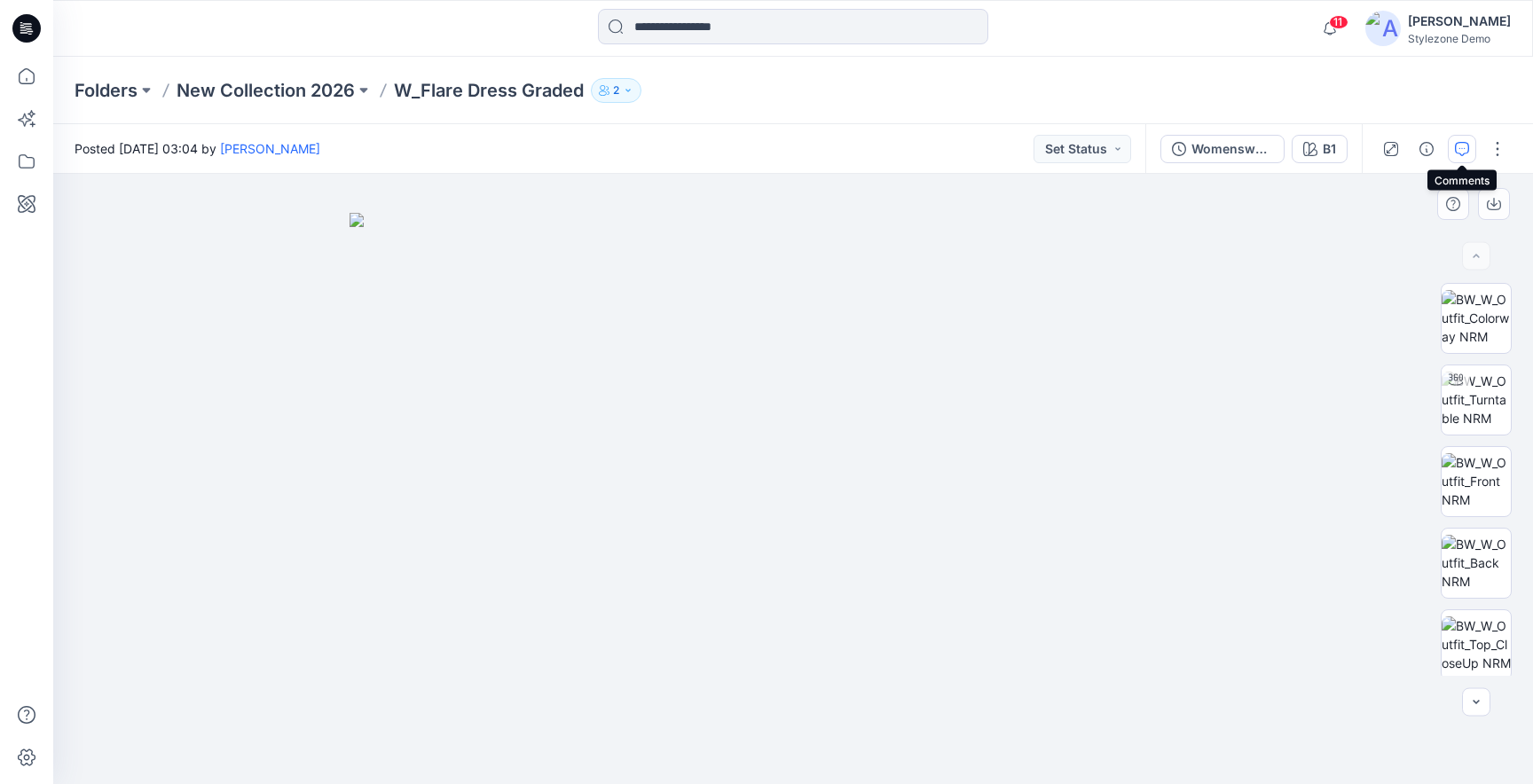
click at [1455, 156] on button "button" at bounding box center [1462, 149] width 29 height 29
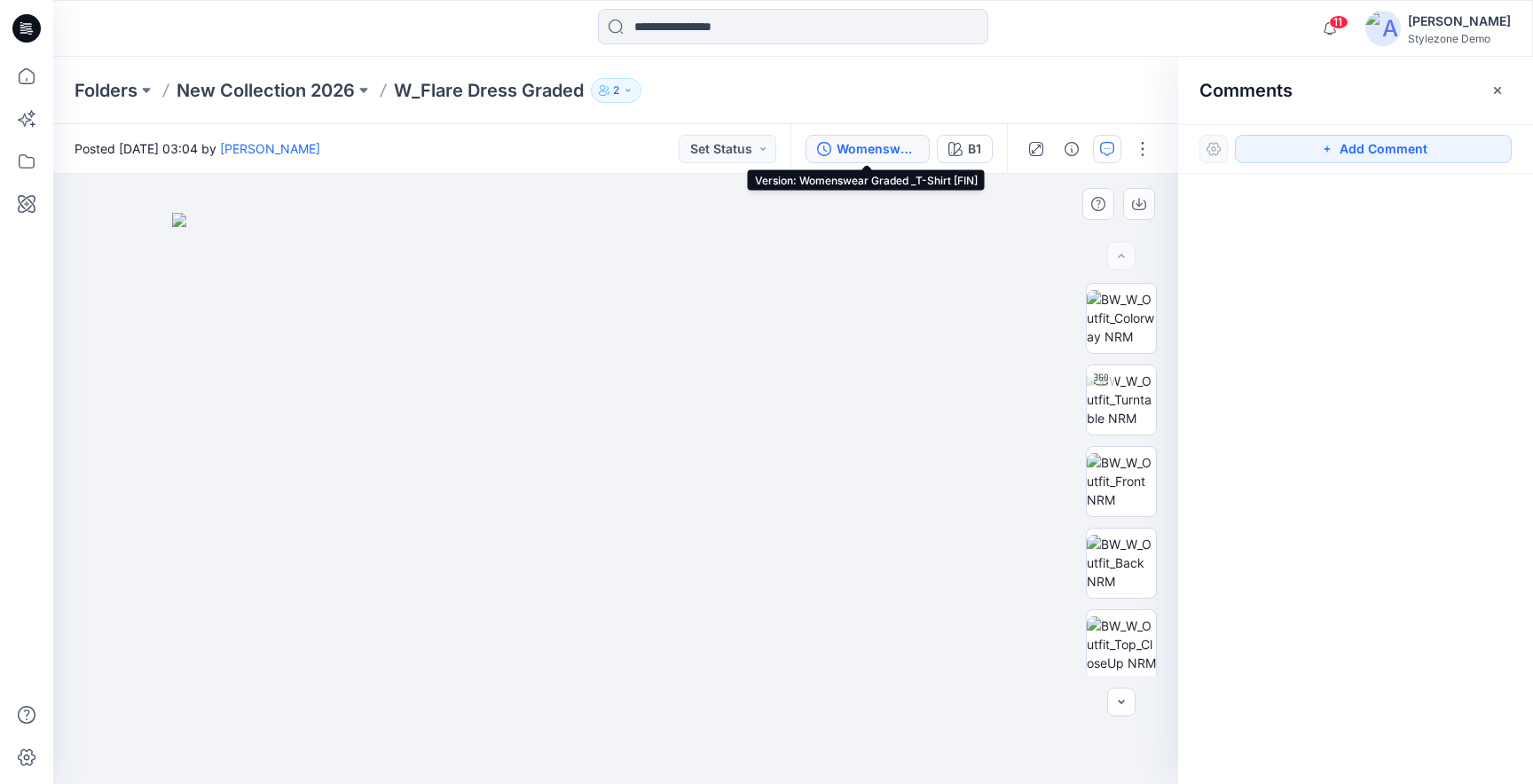
click at [874, 145] on div "Womenswear Graded _T-Shirt [FIN]" at bounding box center [877, 149] width 81 height 19
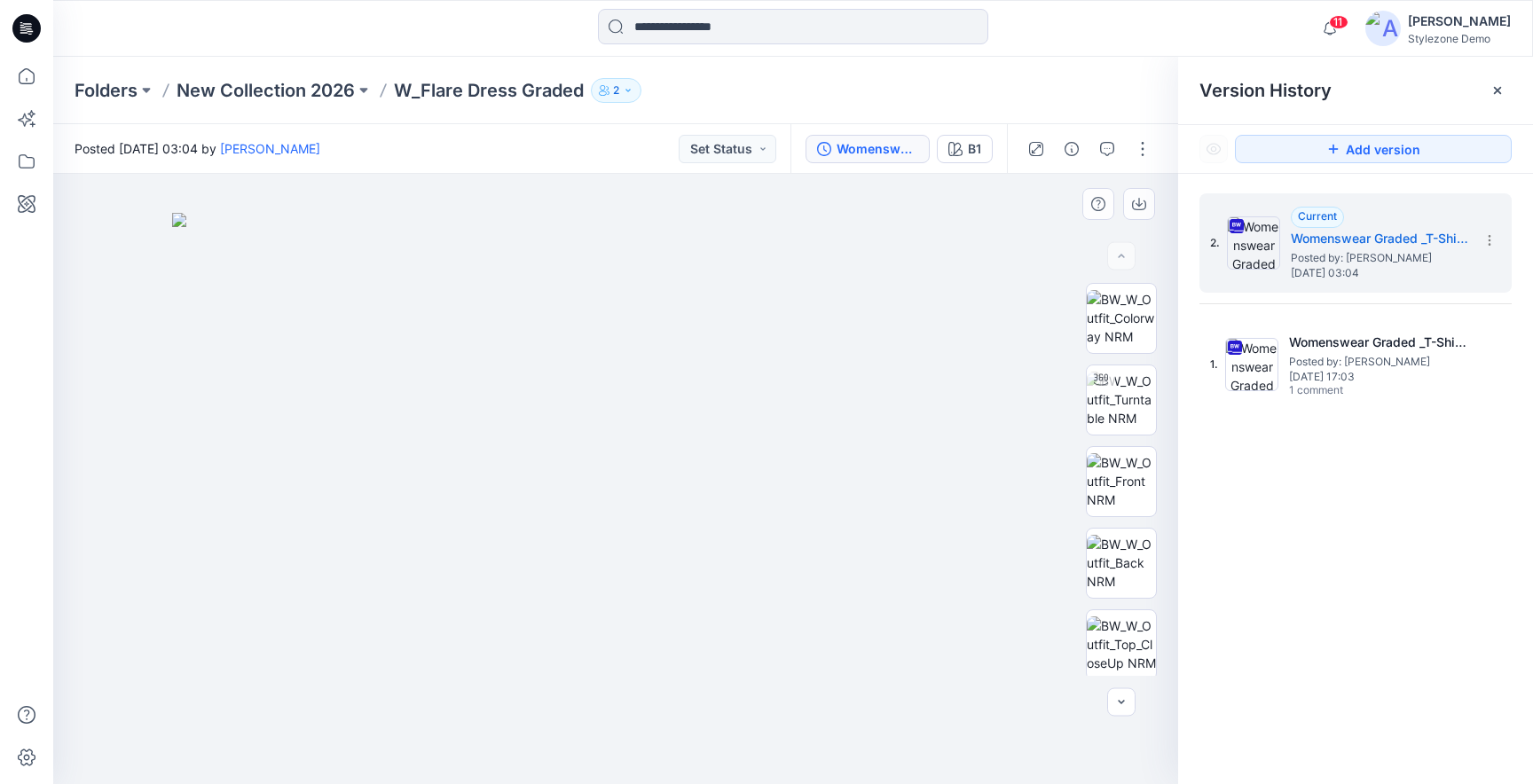
click at [938, 90] on div "Folders New Collection 2026 W_Flare Dress Graded 2" at bounding box center [724, 91] width 1299 height 25
click at [1030, 154] on icon "button" at bounding box center [1036, 149] width 14 height 14
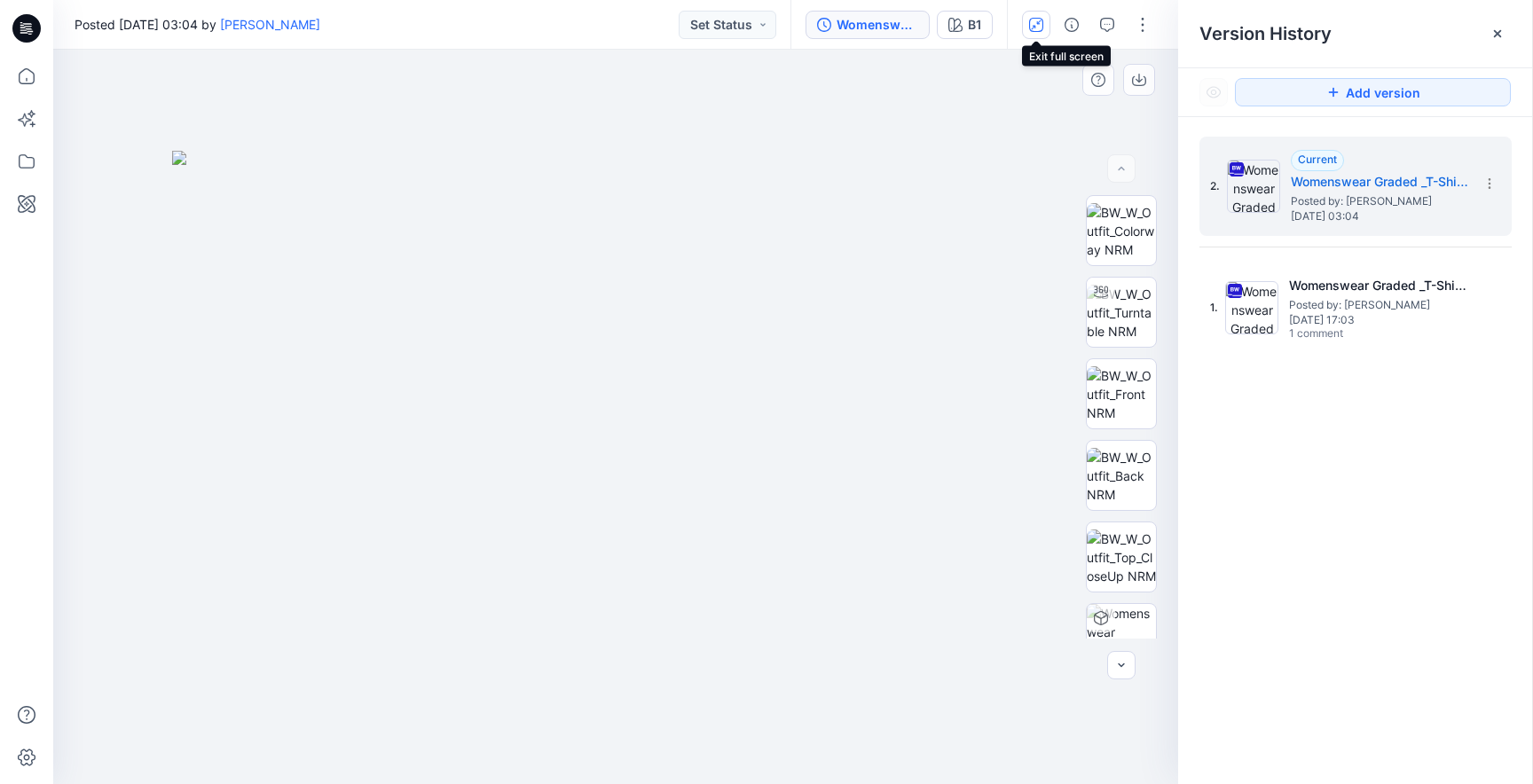
click at [1040, 28] on icon "button" at bounding box center [1036, 25] width 14 height 14
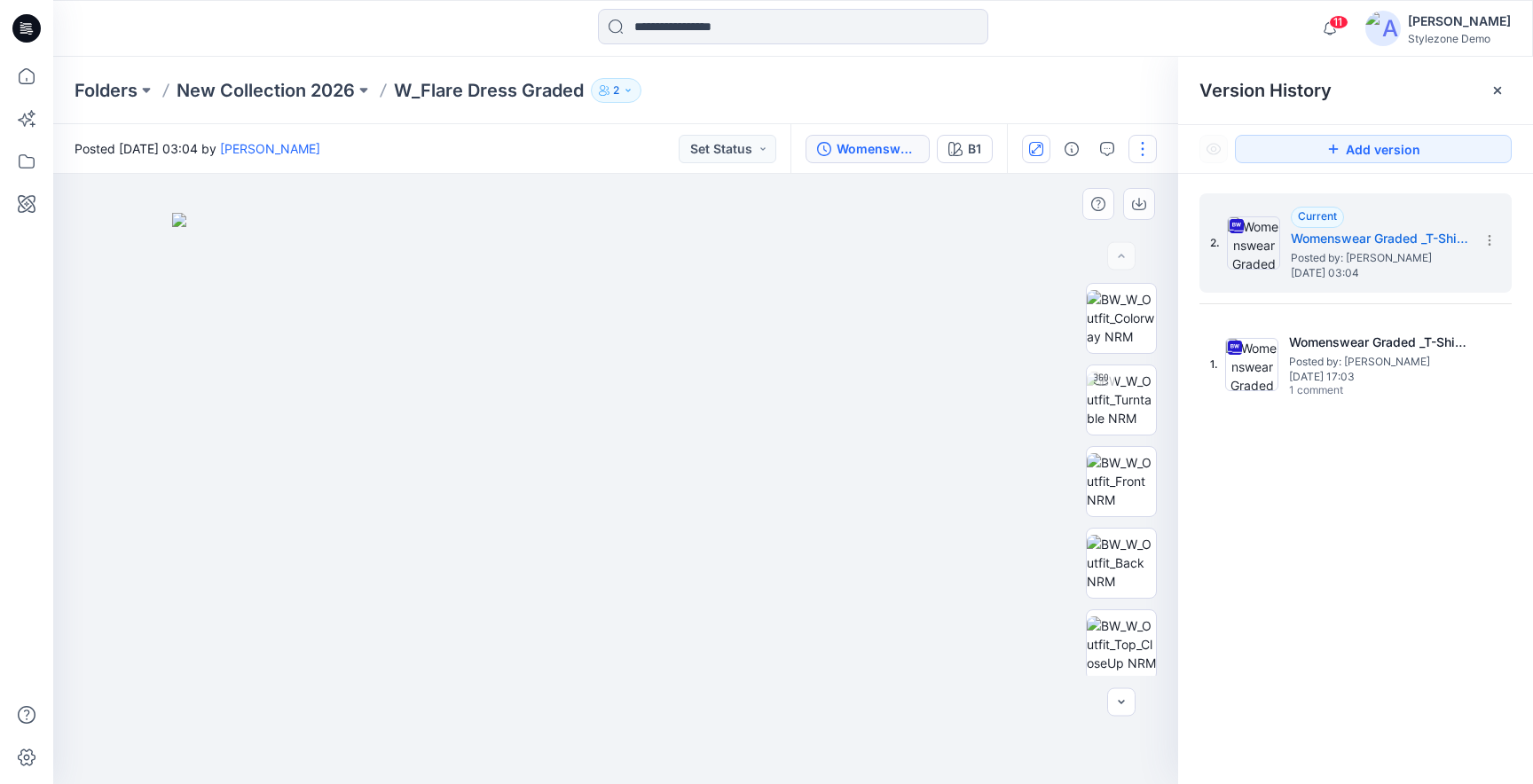
click at [1139, 149] on button "button" at bounding box center [1143, 149] width 29 height 29
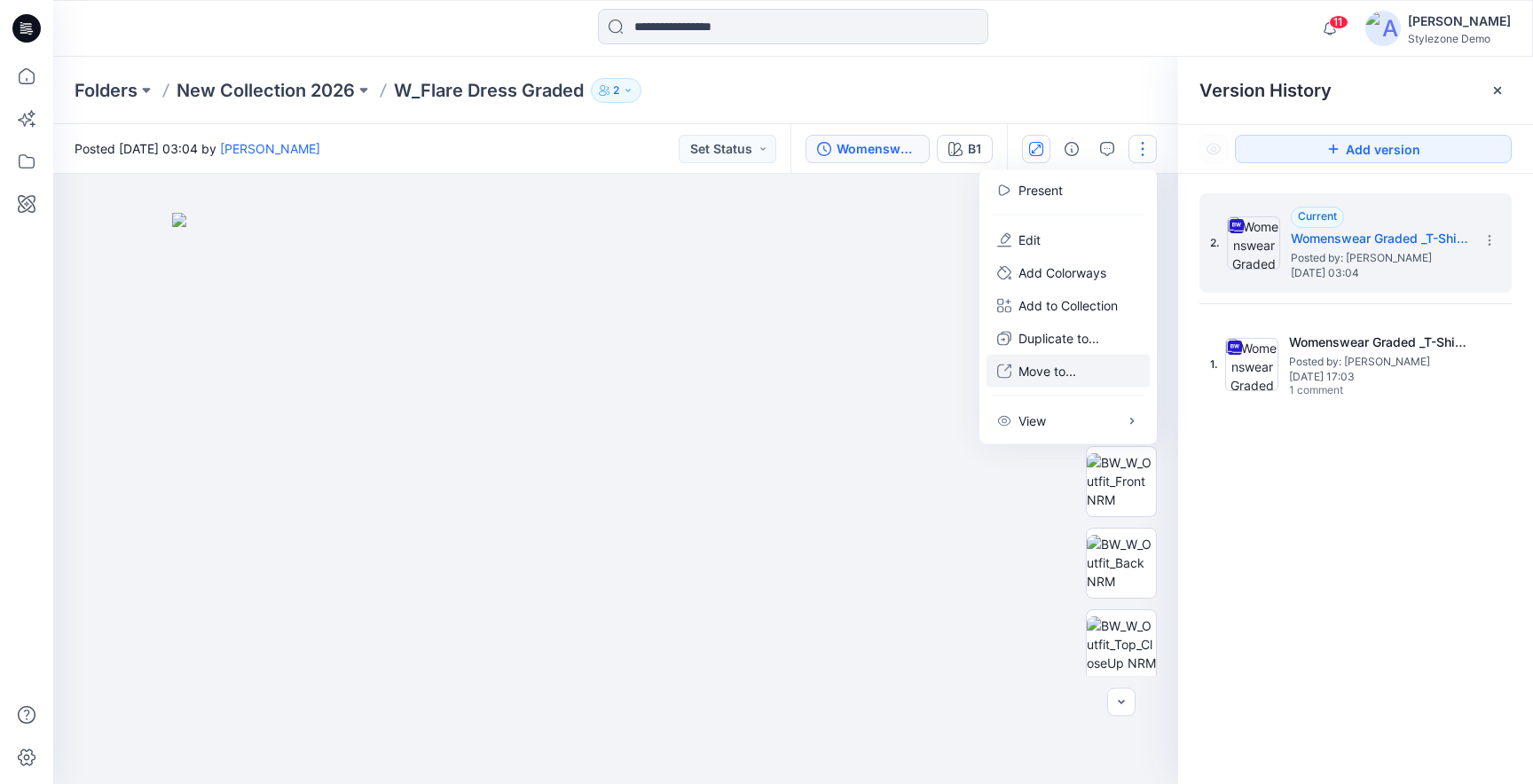
click at [1067, 371] on p "Move to..." at bounding box center [1047, 371] width 57 height 19
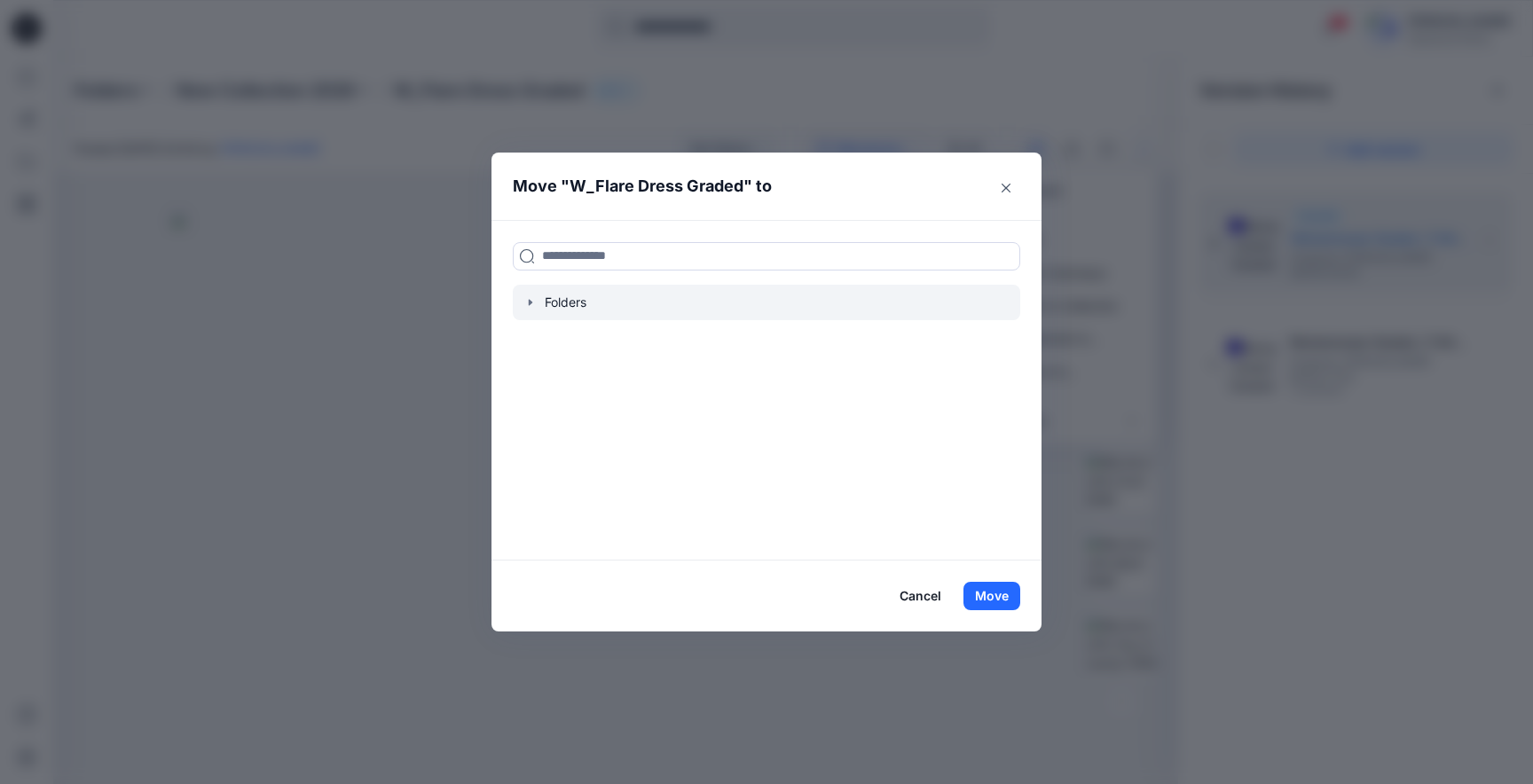
click at [528, 300] on icon "button" at bounding box center [530, 302] width 14 height 14
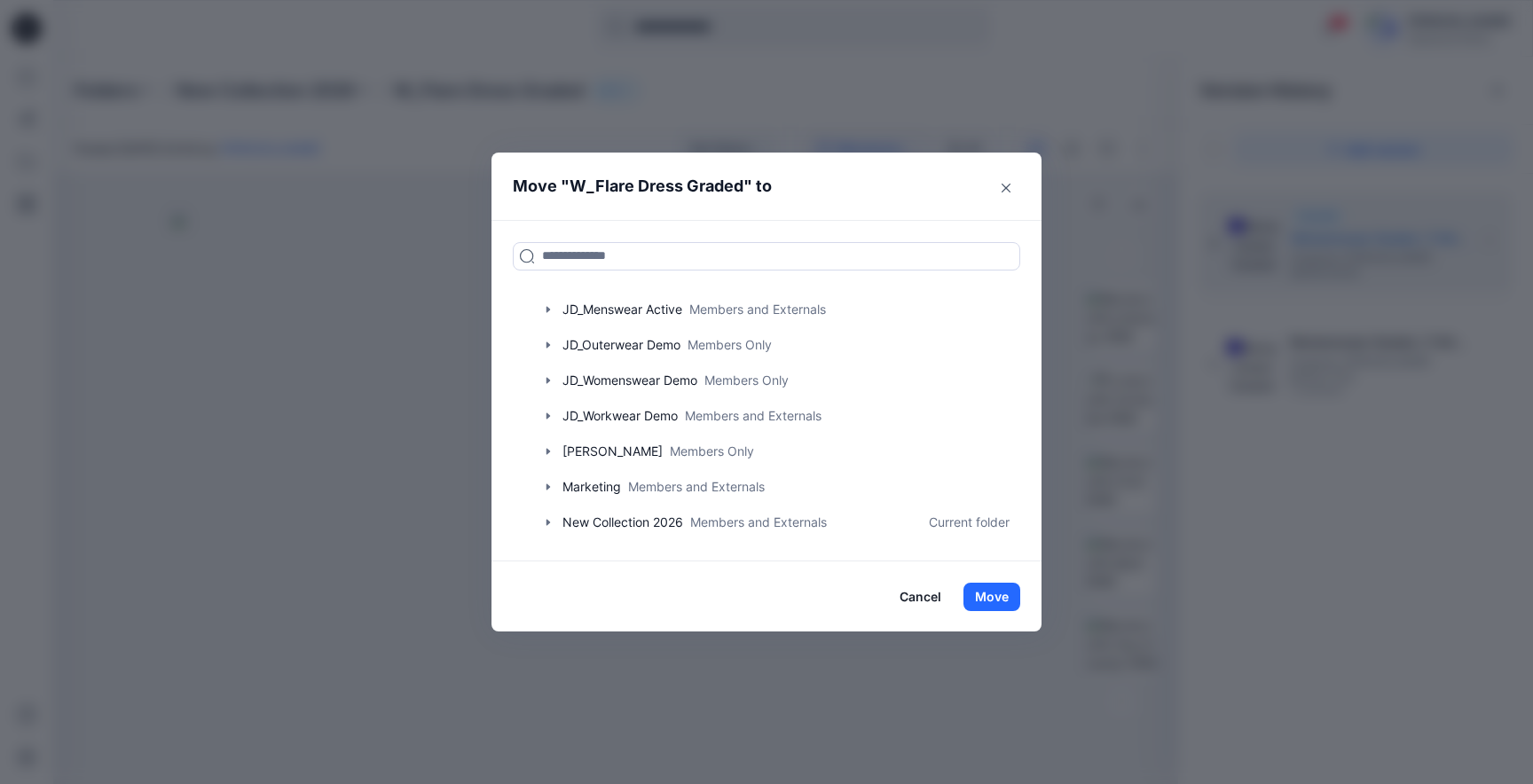
scroll to position [717, 0]
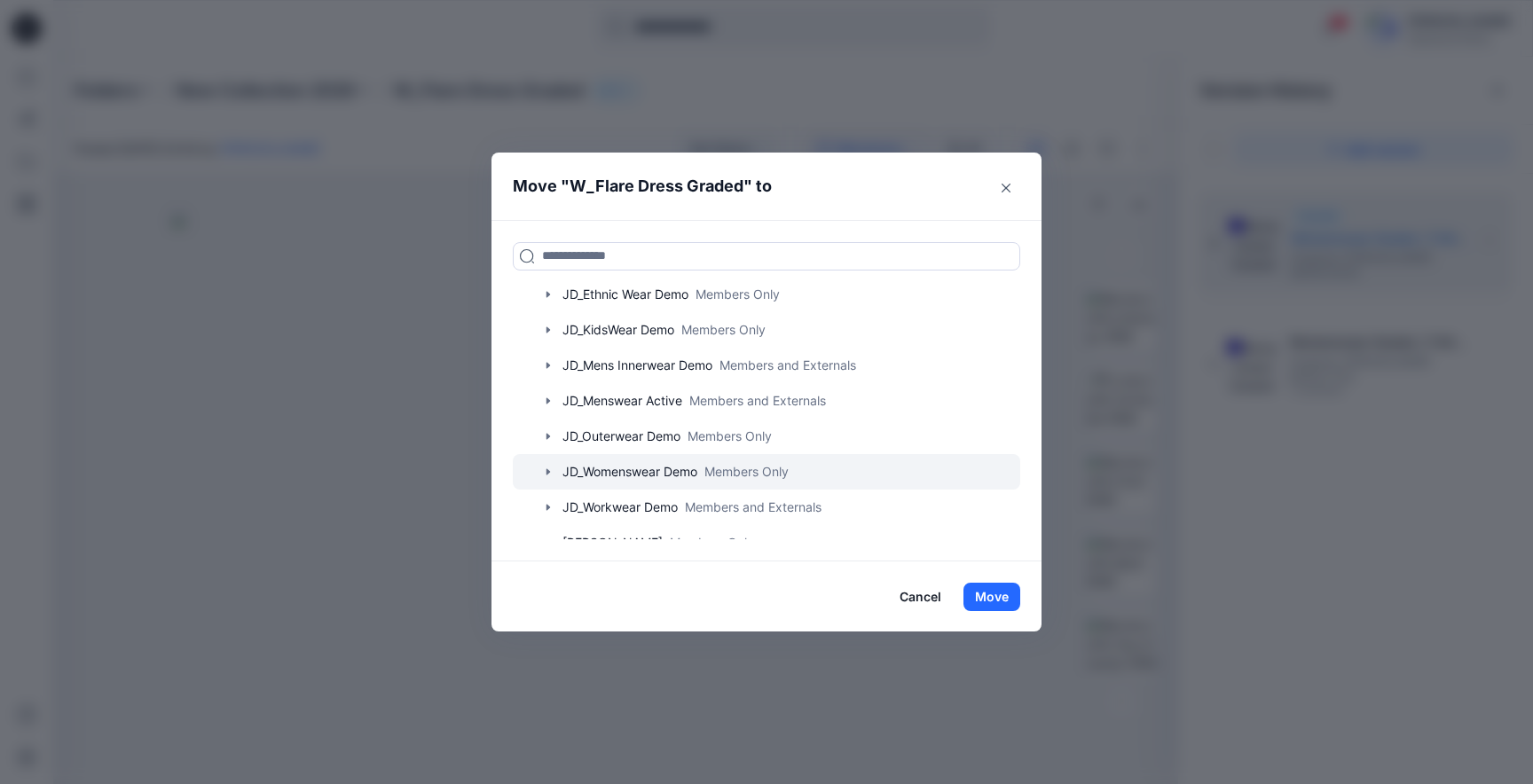
click at [541, 468] on div at bounding box center [766, 472] width 507 height 35
click at [548, 471] on icon "button" at bounding box center [548, 472] width 14 height 14
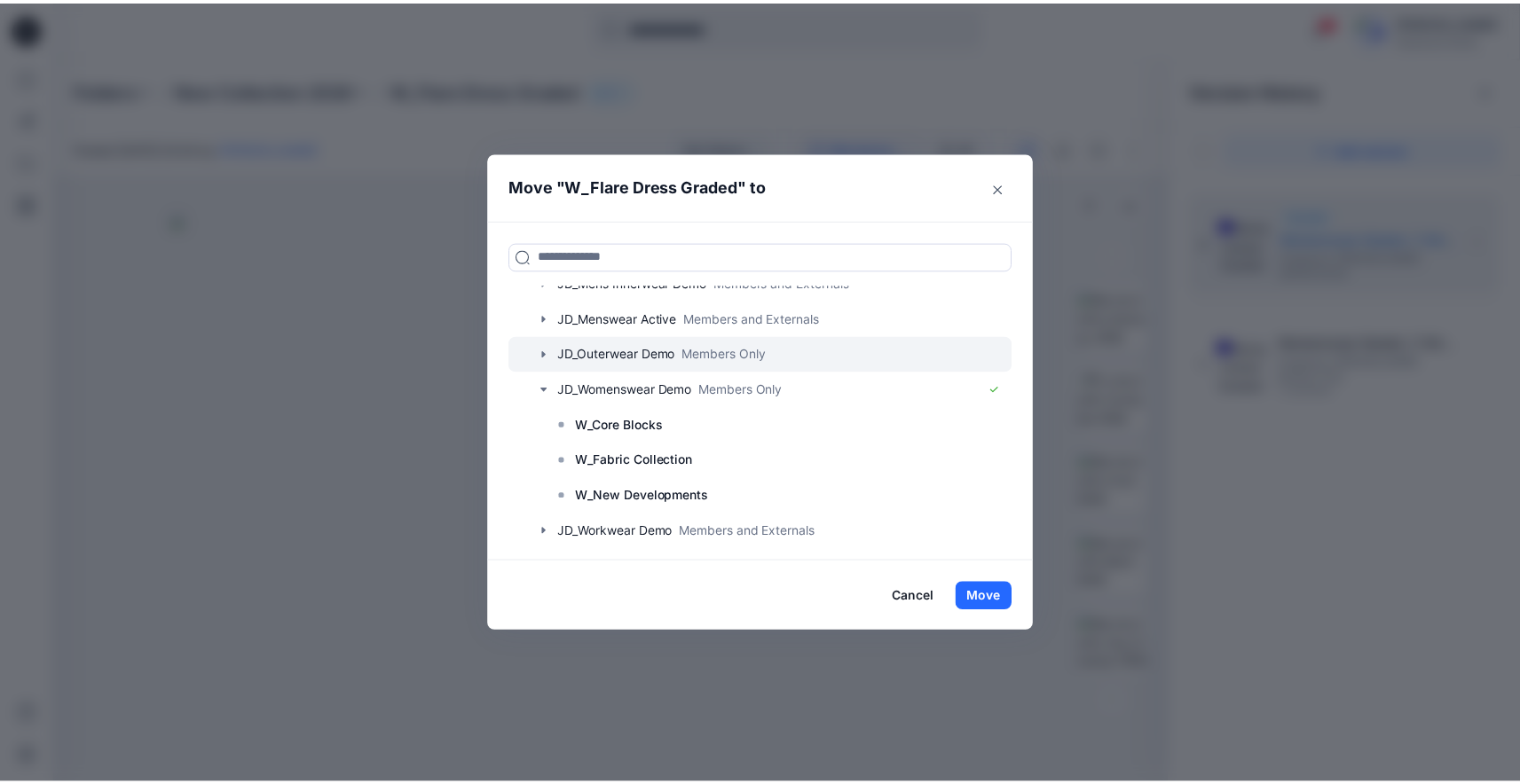
scroll to position [812, 0]
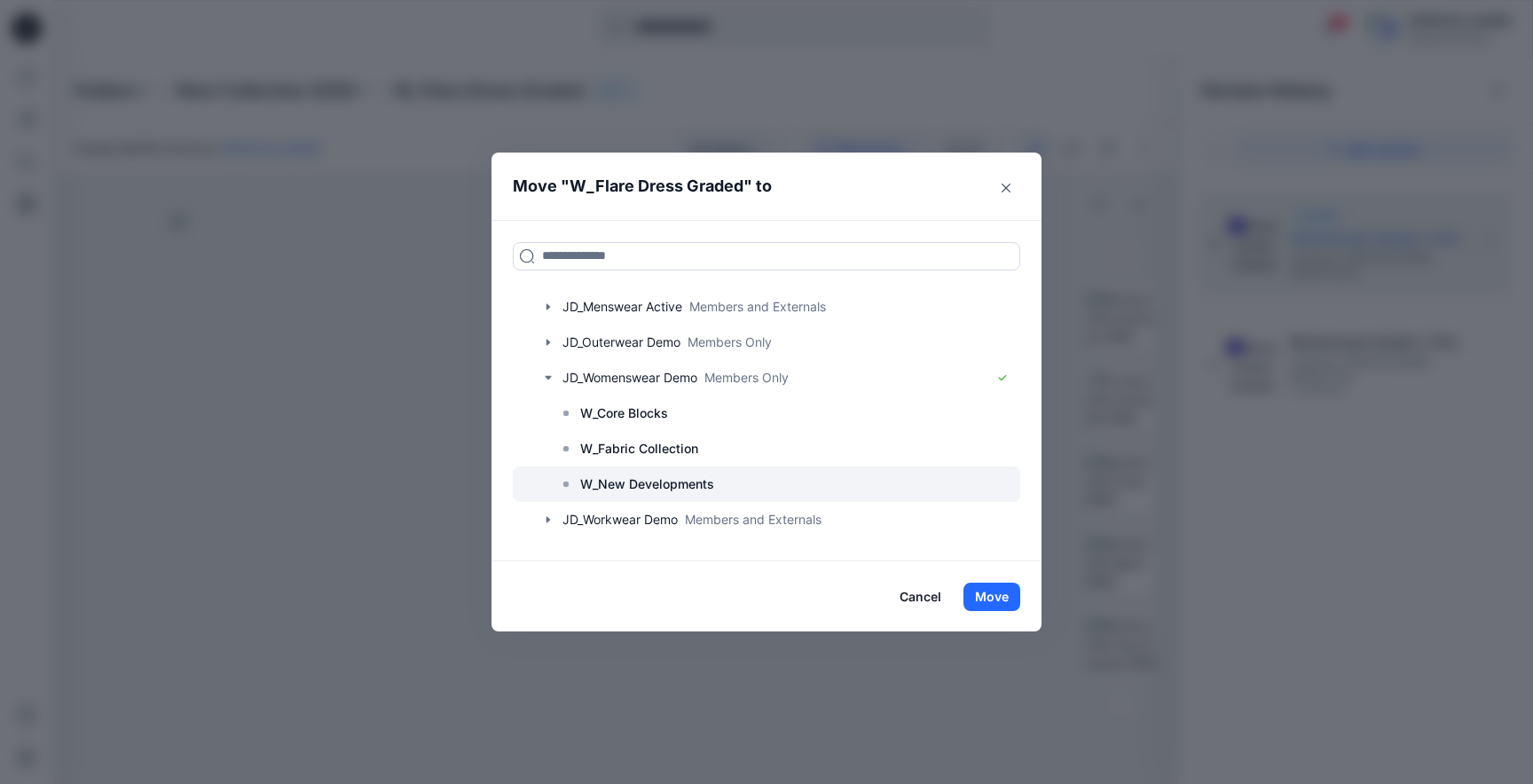
click at [643, 479] on p "W_New Developments" at bounding box center [648, 484] width 134 height 21
click at [1005, 604] on button "Move" at bounding box center [991, 597] width 56 height 29
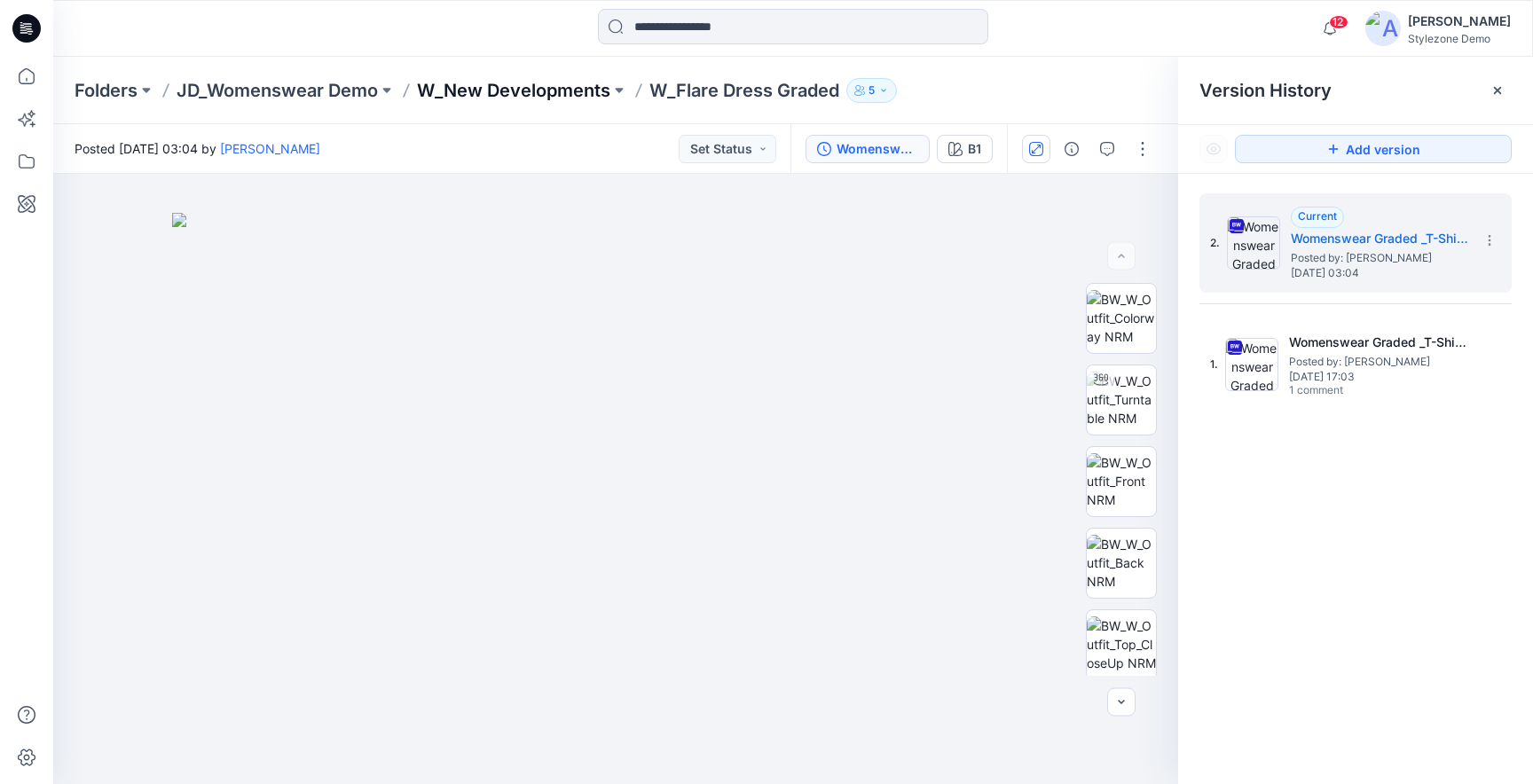
click at [520, 87] on p "W_New Developments" at bounding box center [514, 91] width 194 height 25
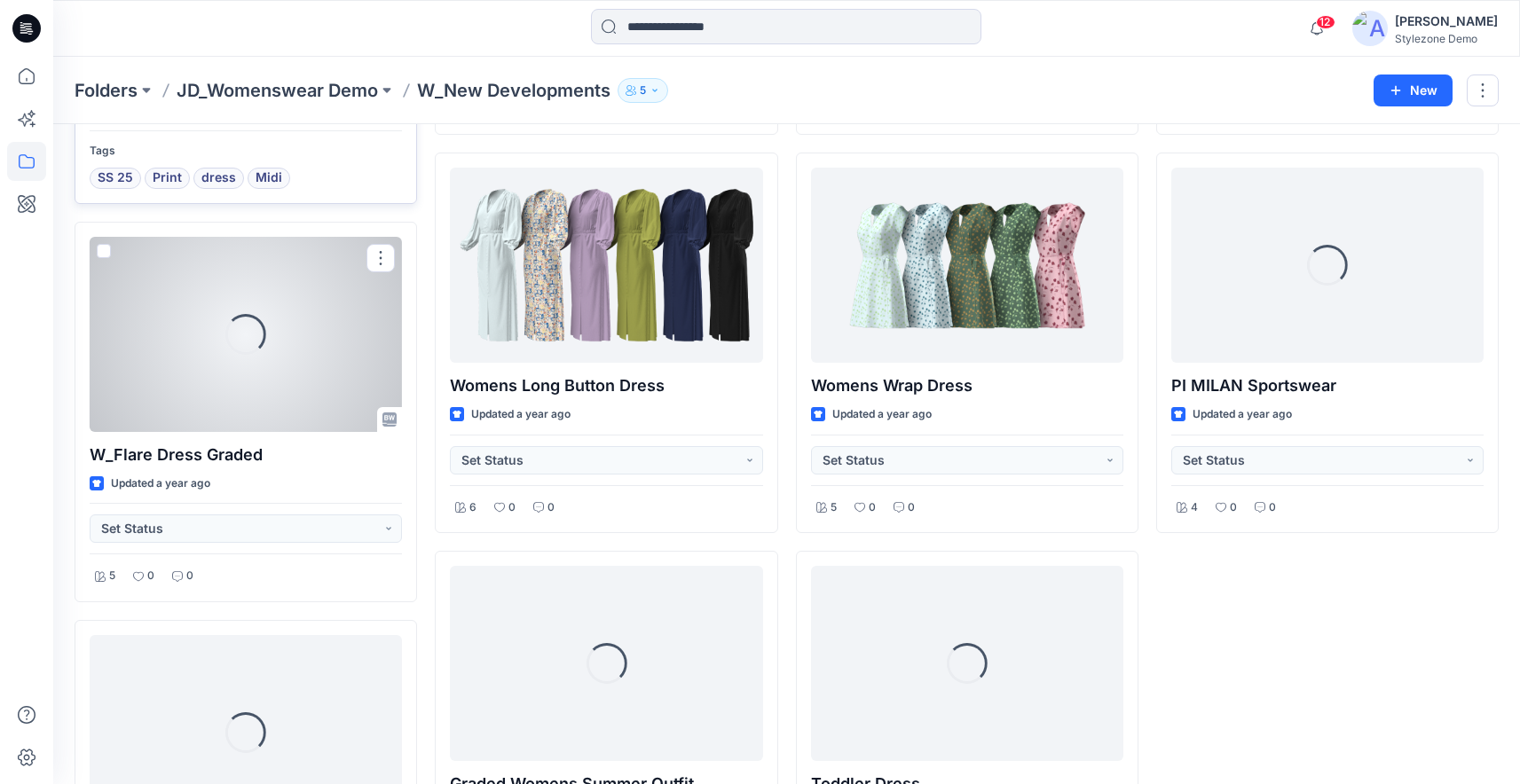
scroll to position [456, 0]
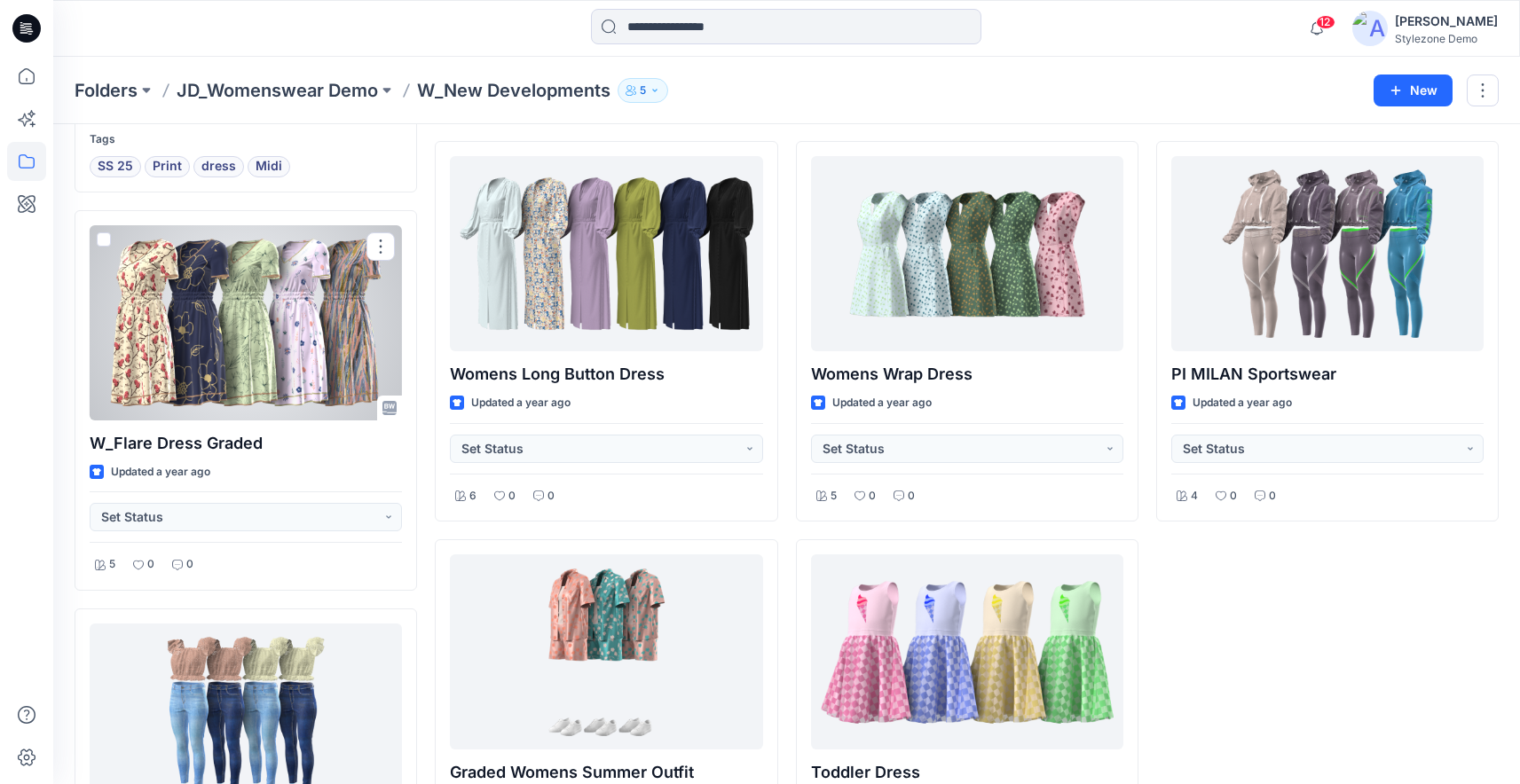
click at [206, 329] on div at bounding box center [246, 323] width 312 height 195
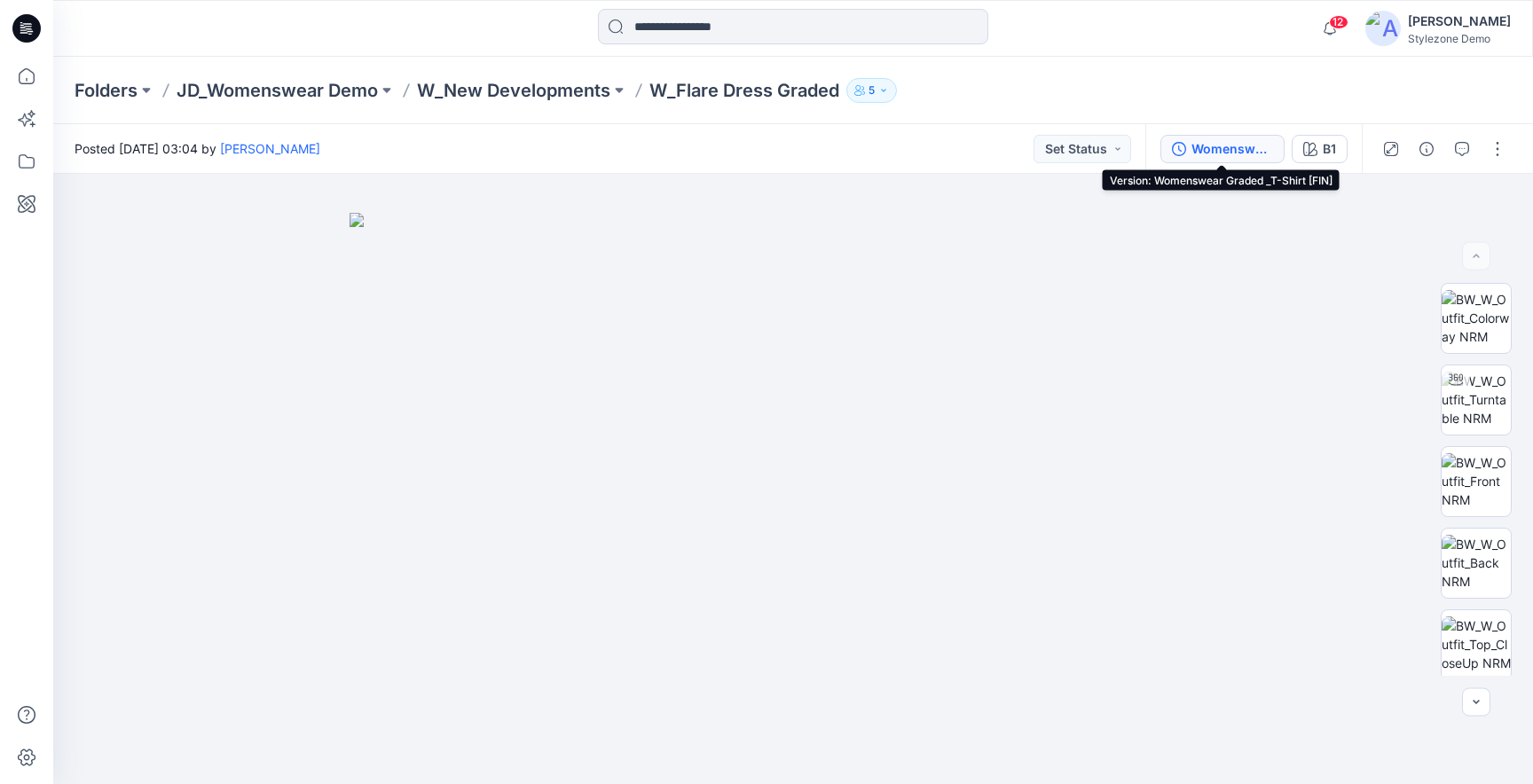
click at [1216, 161] on button "Womenswear Graded _T-Shirt [FIN]" at bounding box center [1223, 149] width 124 height 29
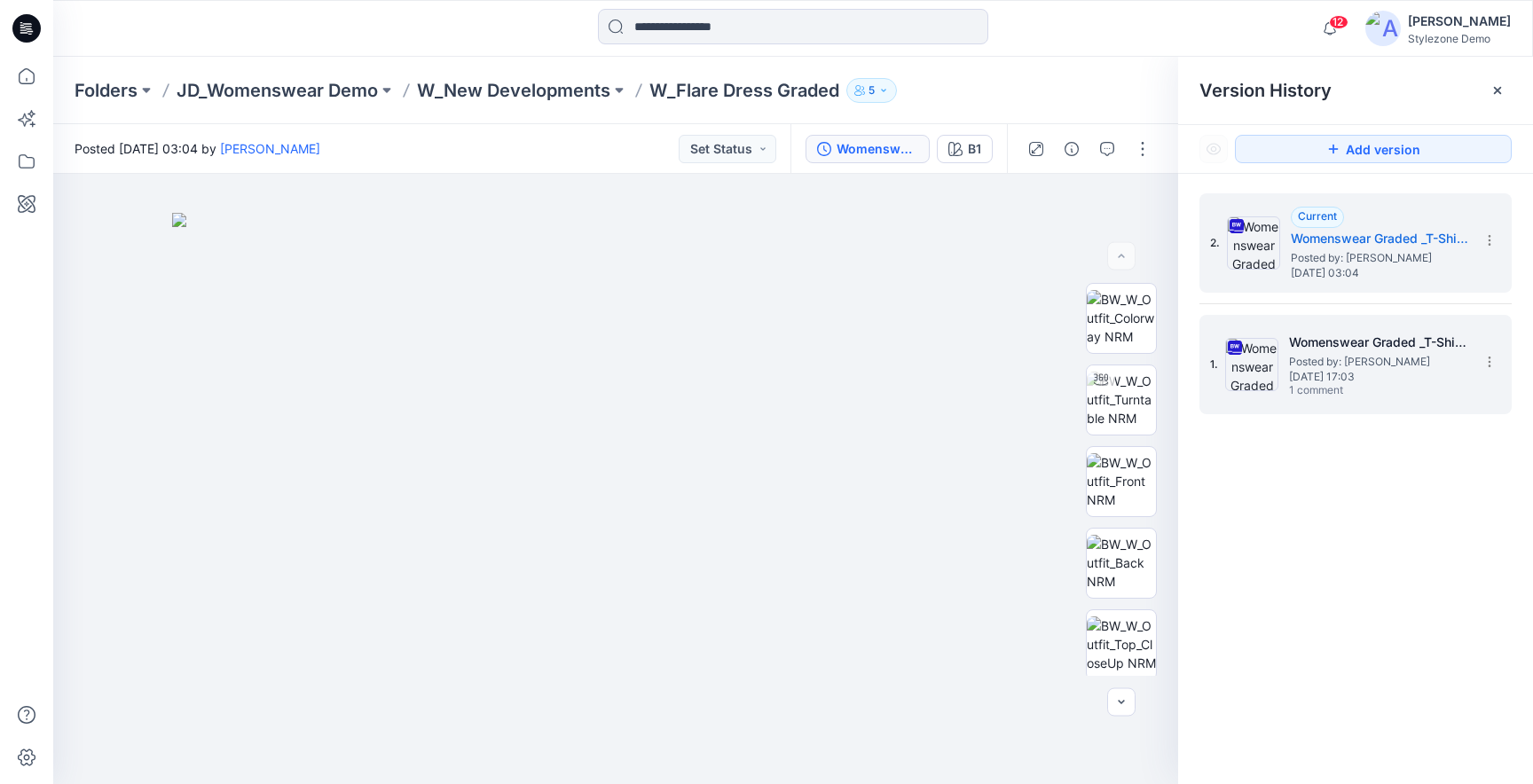
click at [1301, 326] on div "1. Womenswear Graded _T-Shirt [START] Posted by: [PERSON_NAME] [DATE] 17:03 1 c…" at bounding box center [1343, 364] width 266 height 85
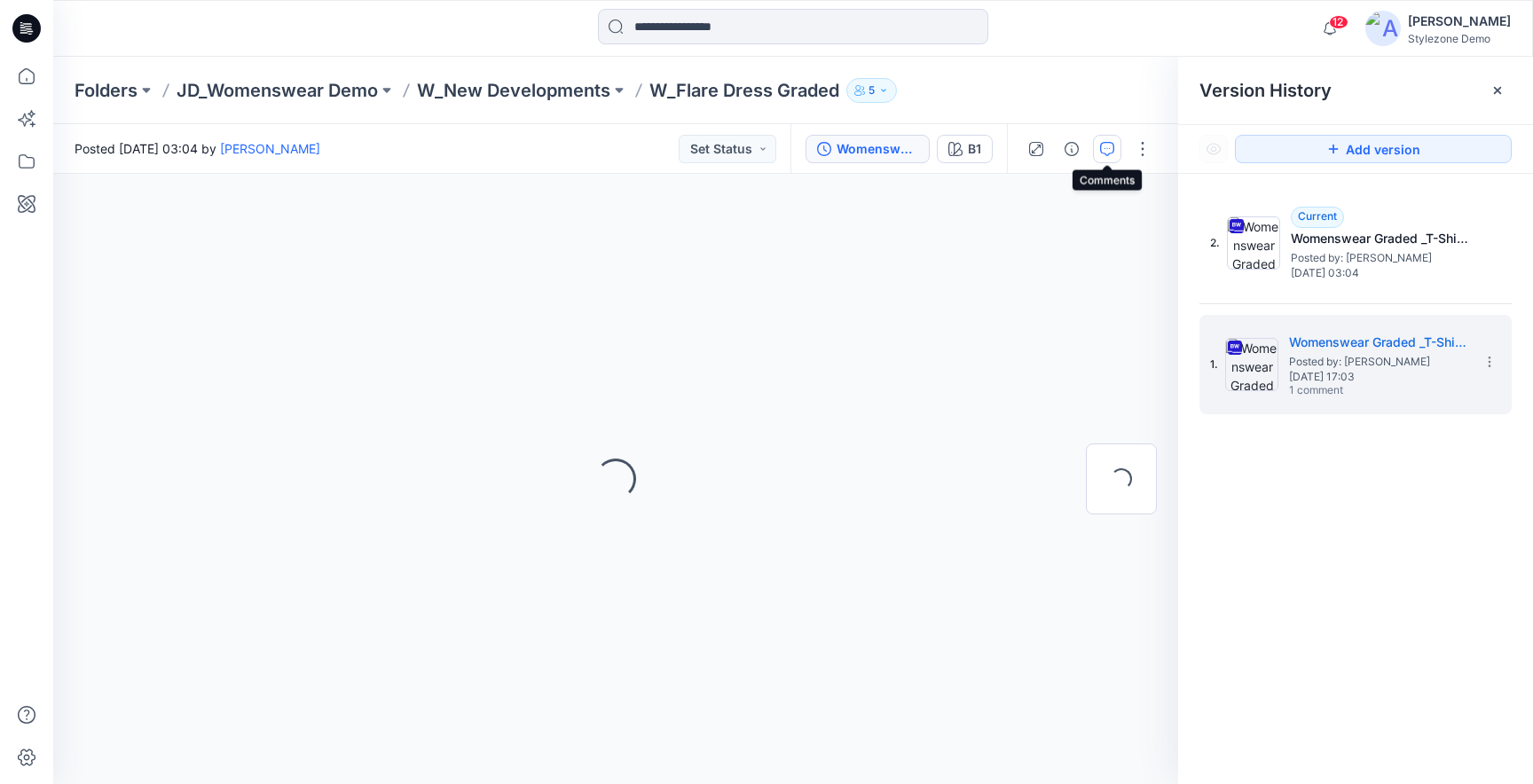
click at [1107, 144] on icon "button" at bounding box center [1107, 149] width 14 height 14
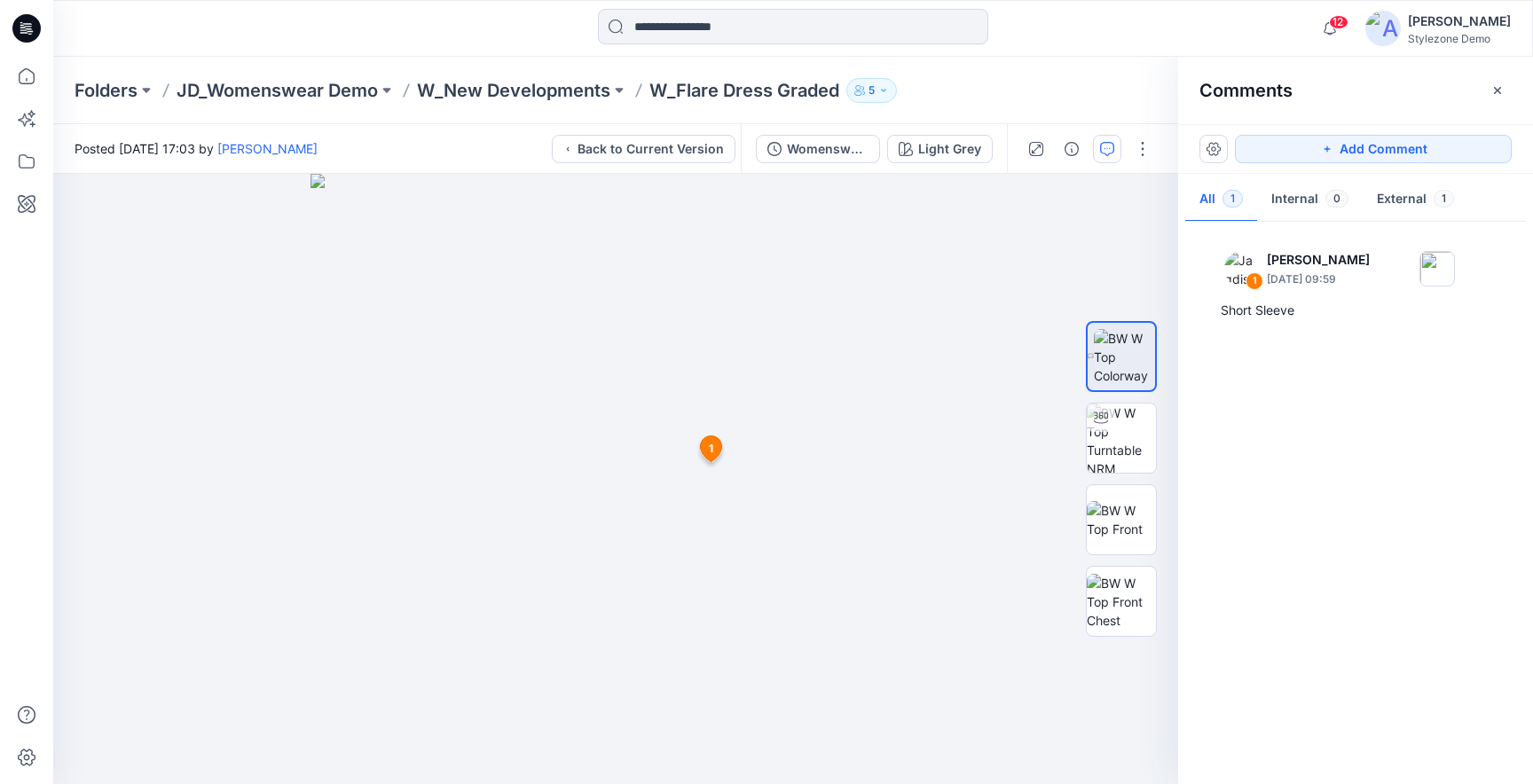
drag, startPoint x: 1483, startPoint y: 98, endPoint x: 1494, endPoint y: 97, distance: 11.0
click at [1487, 97] on button "button" at bounding box center [1498, 91] width 29 height 29
